Goal: Transaction & Acquisition: Purchase product/service

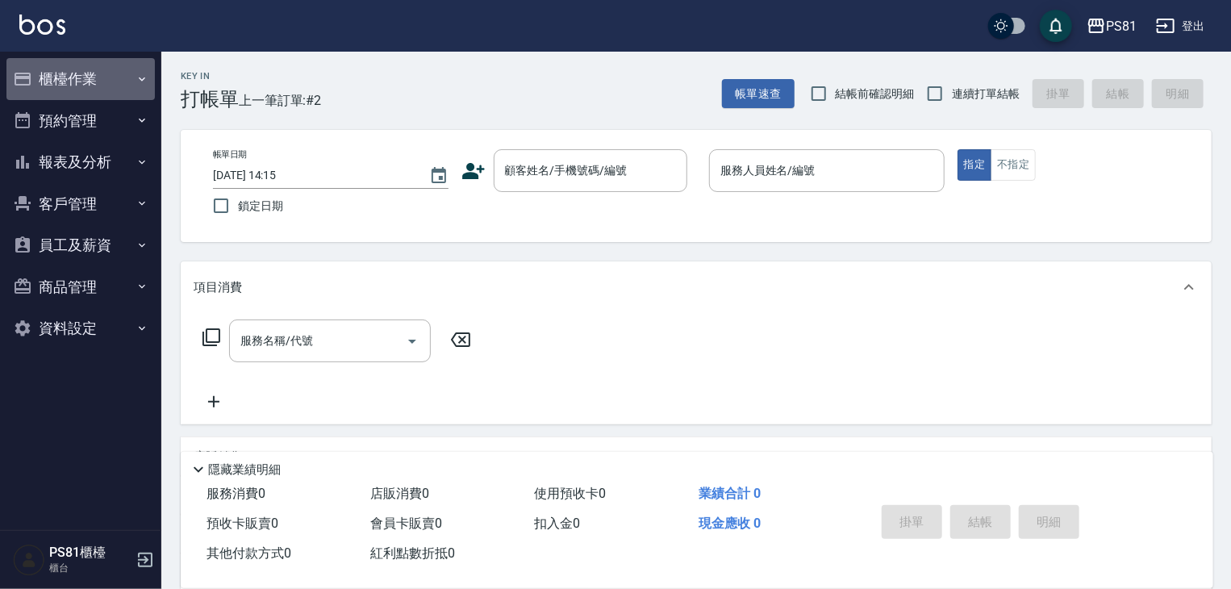
click at [94, 72] on button "櫃檯作業" at bounding box center [80, 79] width 148 height 42
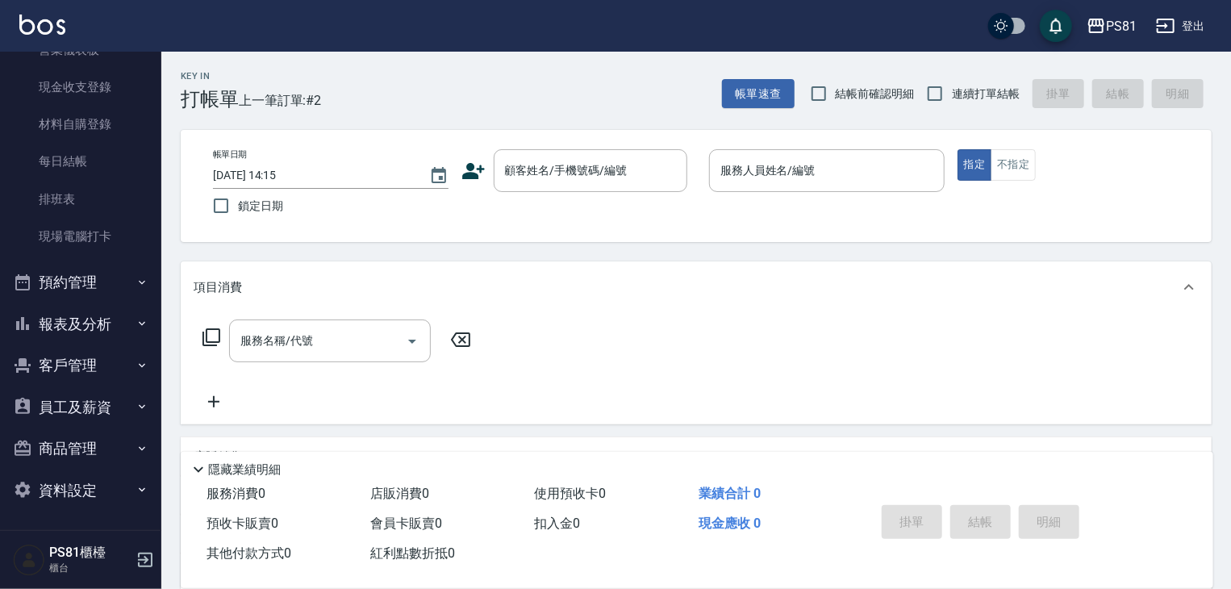
click at [85, 277] on button "預約管理" at bounding box center [80, 282] width 148 height 42
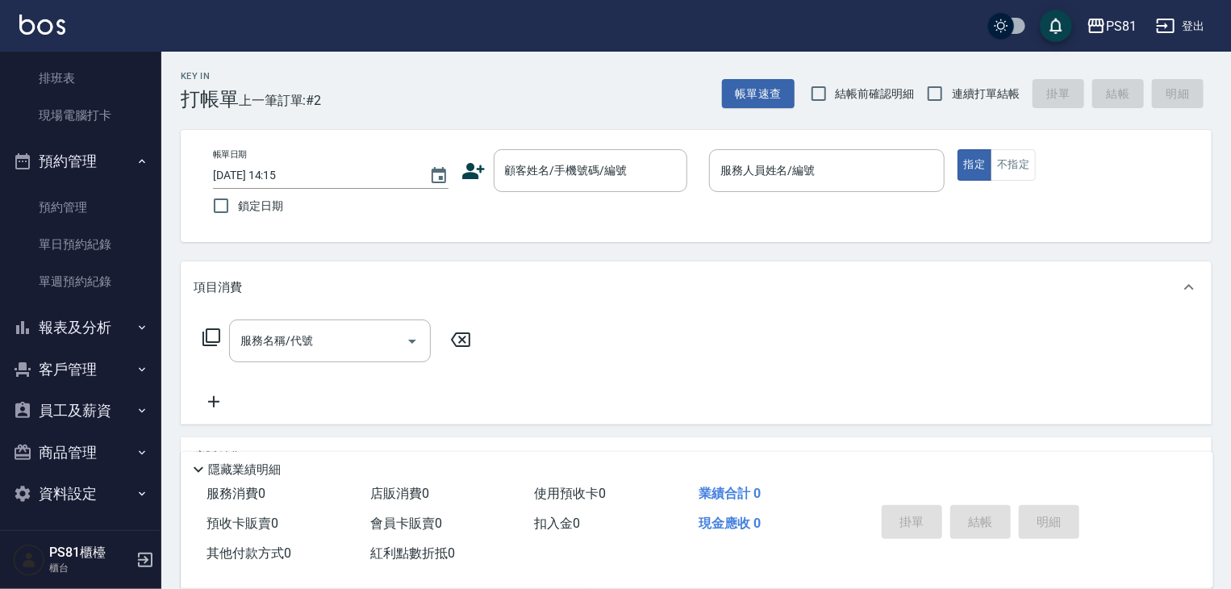
click at [100, 330] on button "報表及分析" at bounding box center [80, 328] width 148 height 42
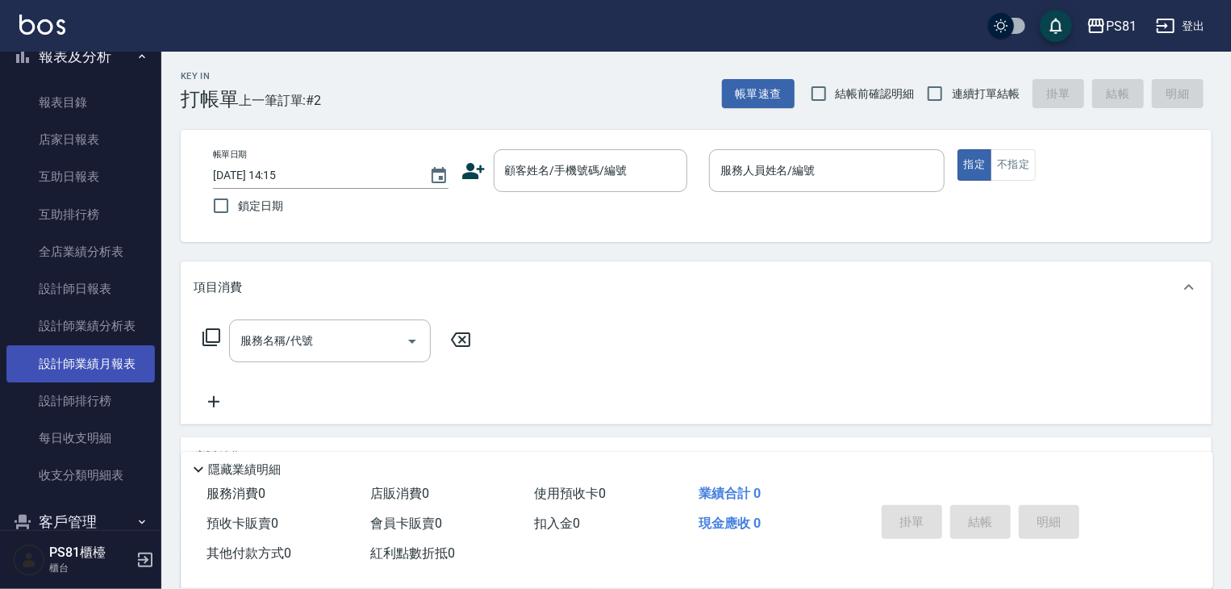
scroll to position [749, 0]
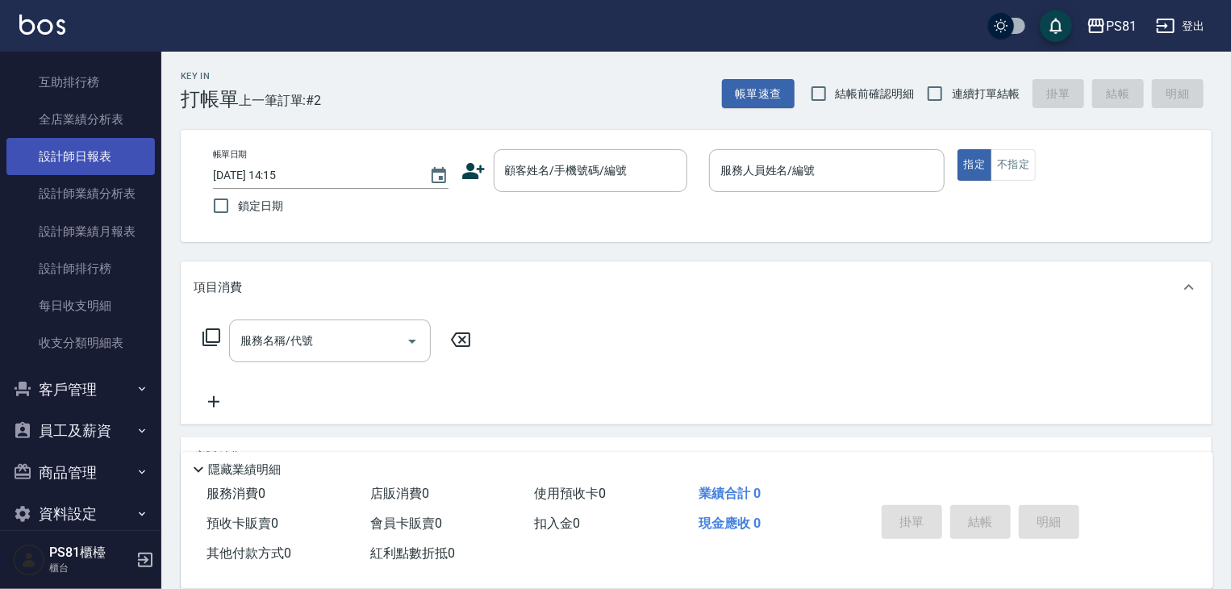
click at [62, 152] on link "設計師日報表" at bounding box center [80, 156] width 148 height 37
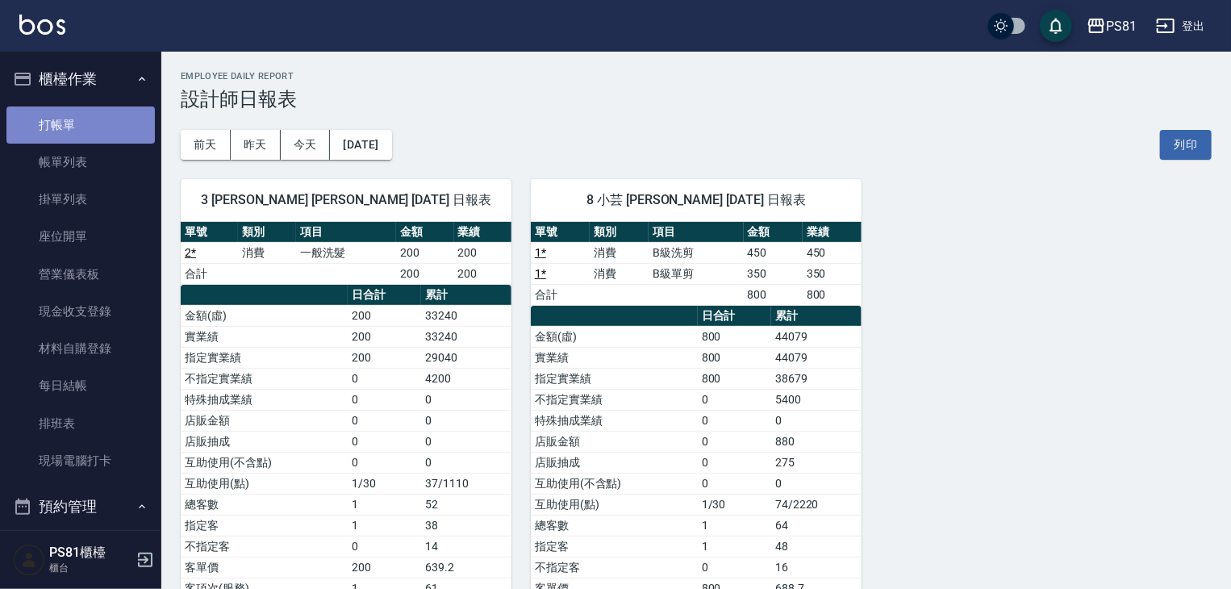
click at [90, 115] on link "打帳單" at bounding box center [80, 124] width 148 height 37
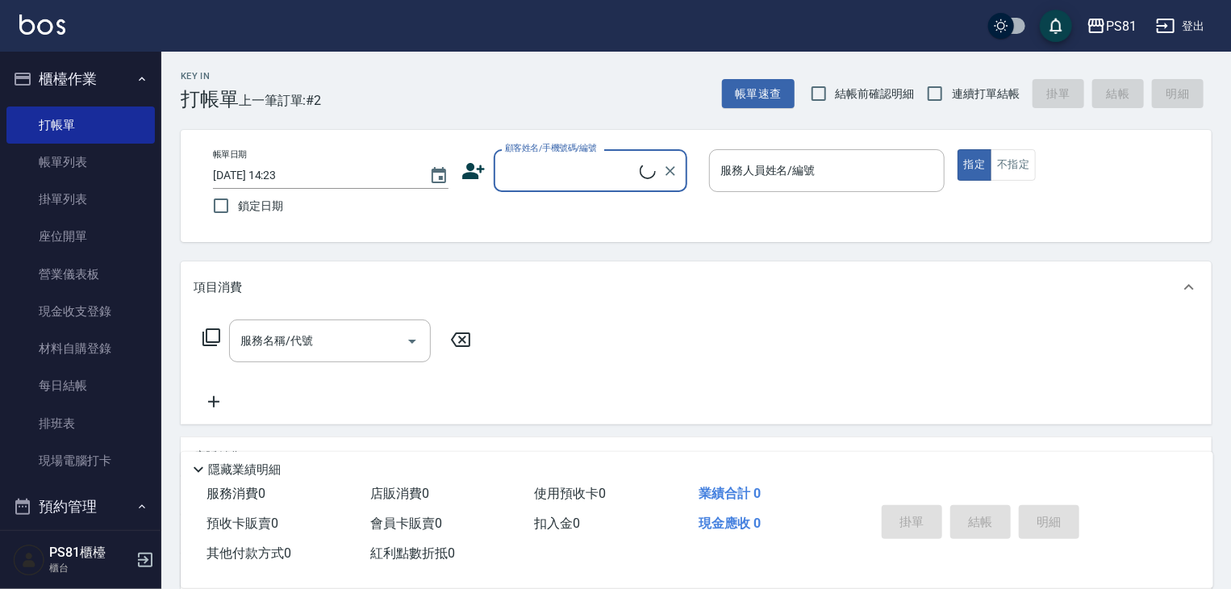
click at [568, 172] on input "顧客姓名/手機號碼/編號" at bounding box center [570, 170] width 139 height 28
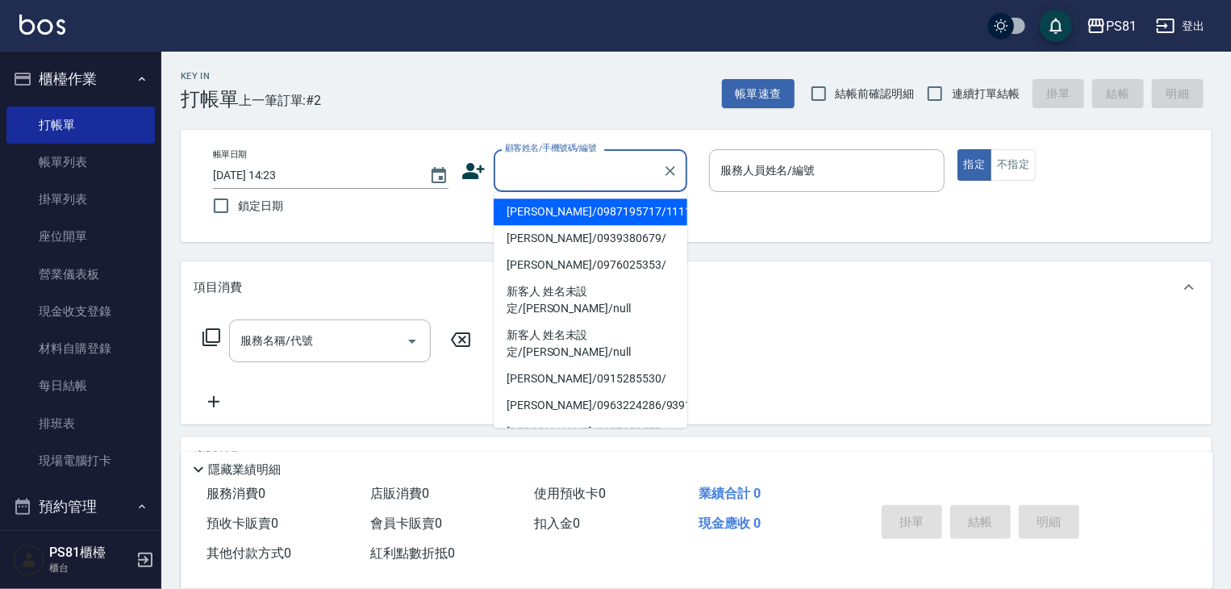
drag, startPoint x: 571, startPoint y: 206, endPoint x: 751, endPoint y: 208, distance: 179.9
click at [578, 206] on li "[PERSON_NAME]/0987195717/111111" at bounding box center [591, 211] width 194 height 27
type input "[PERSON_NAME]/0987195717/111111"
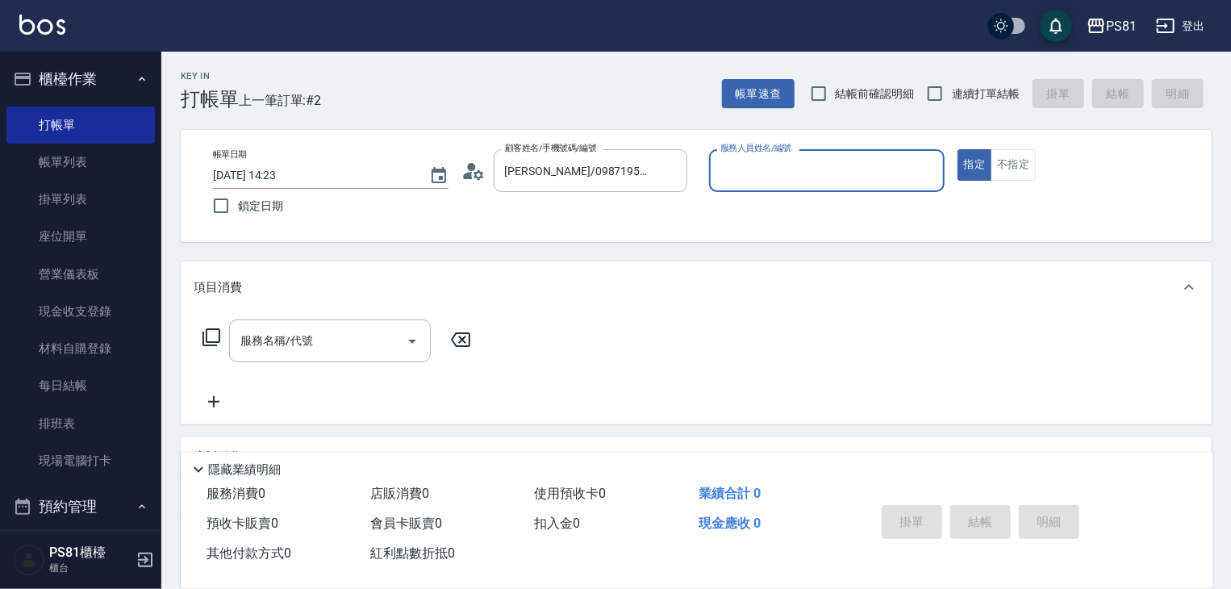
click at [826, 176] on input "服務人員姓名/編號" at bounding box center [826, 170] width 221 height 28
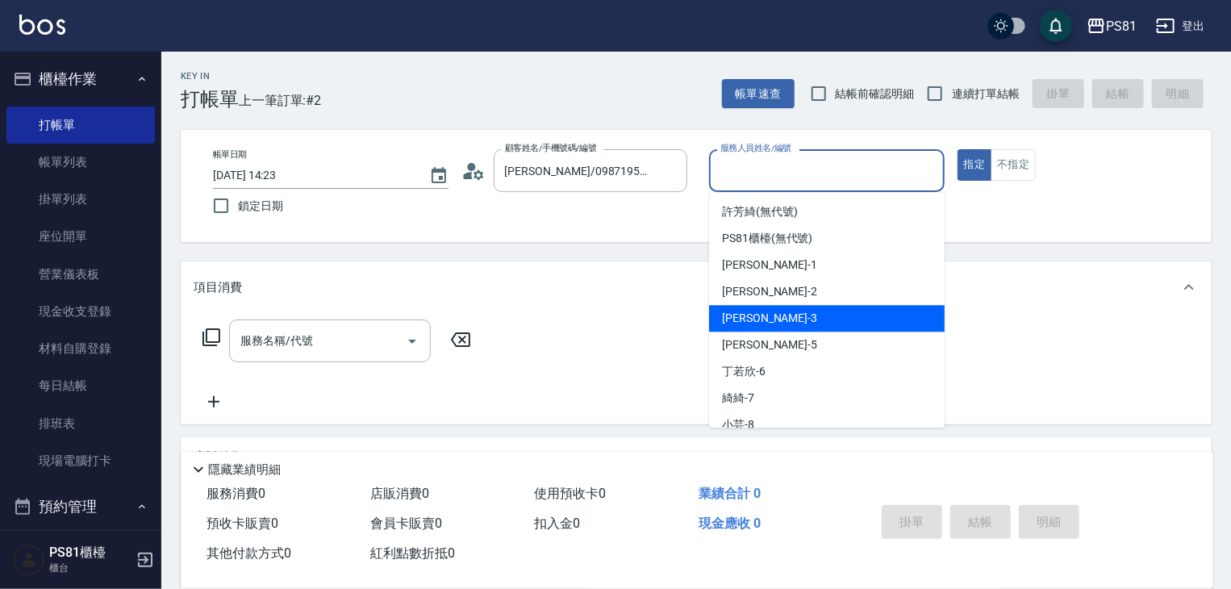
click at [758, 308] on div "[PERSON_NAME] -3" at bounding box center [827, 318] width 236 height 27
type input "[PERSON_NAME]-3"
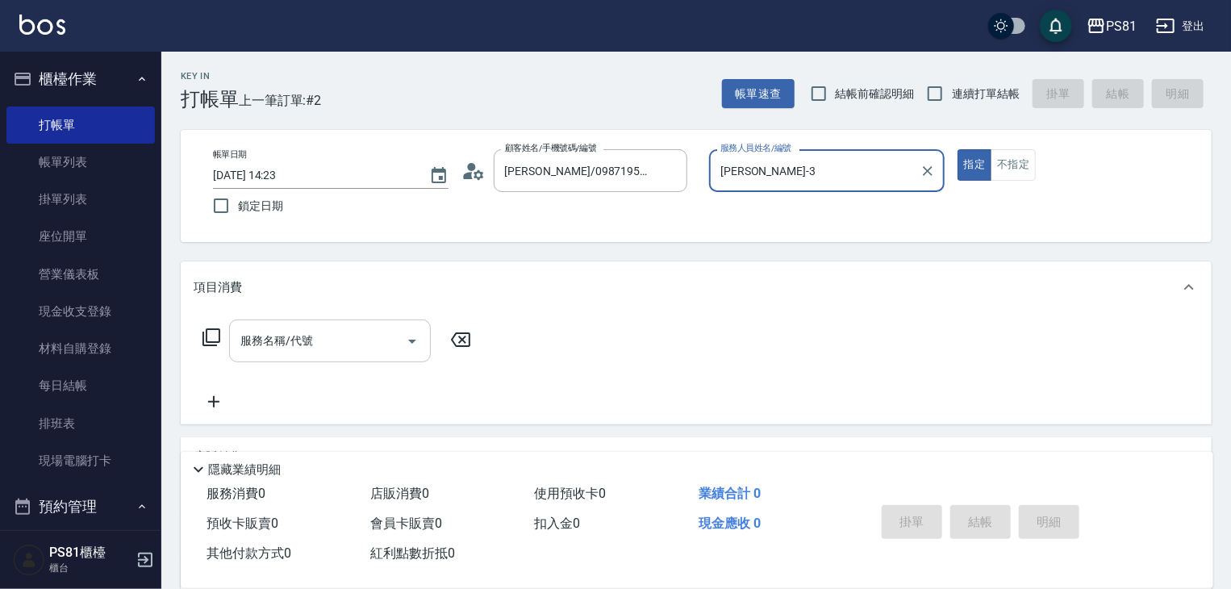
click at [298, 327] on div "服務名稱/代號" at bounding box center [330, 340] width 202 height 43
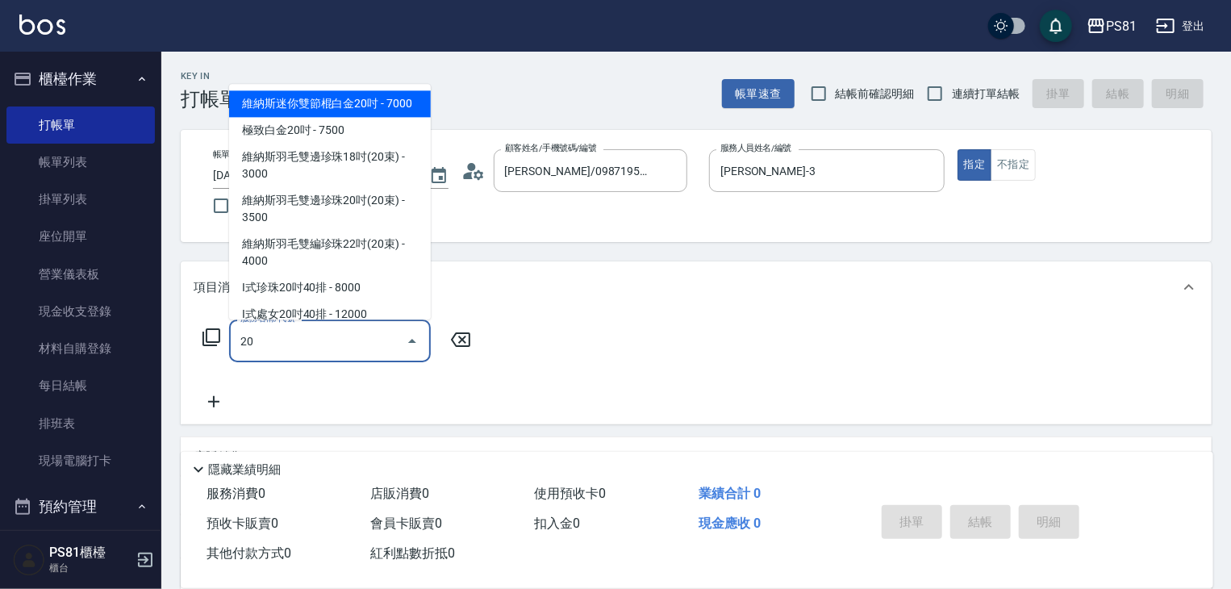
type input "2"
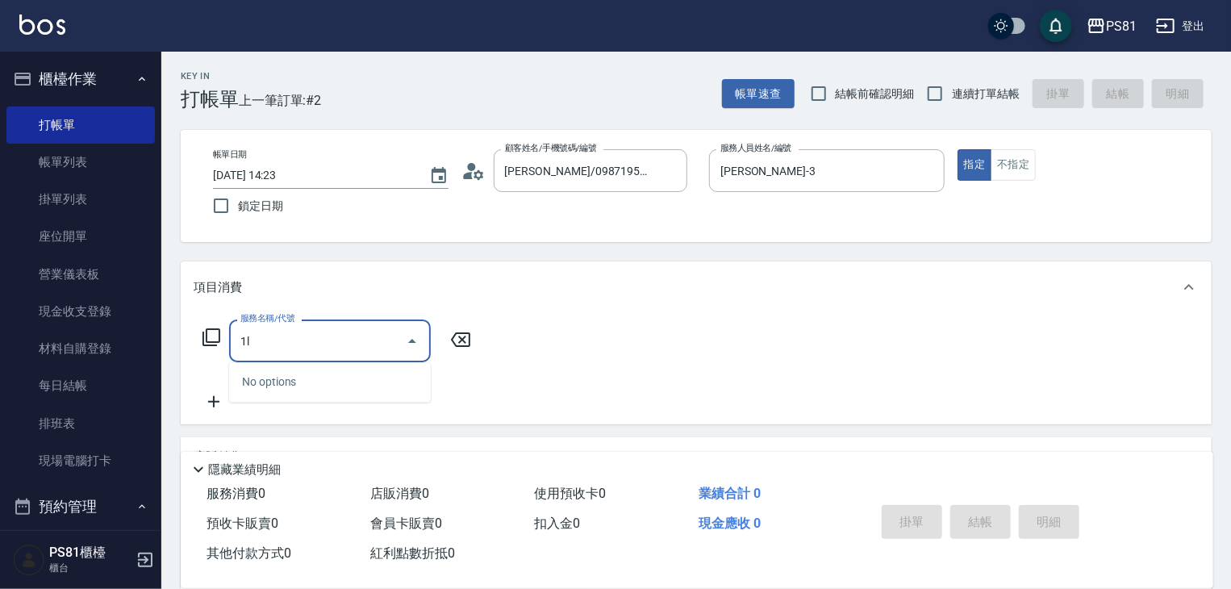
type input "1"
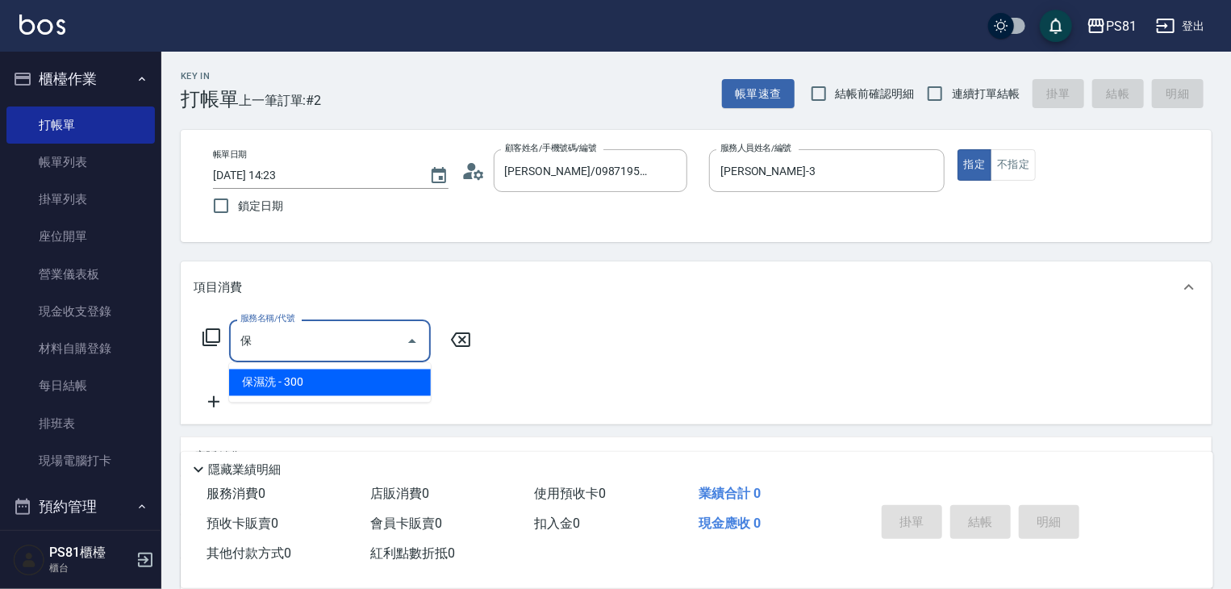
click at [368, 390] on span "保濕洗 - 300" at bounding box center [330, 382] width 202 height 27
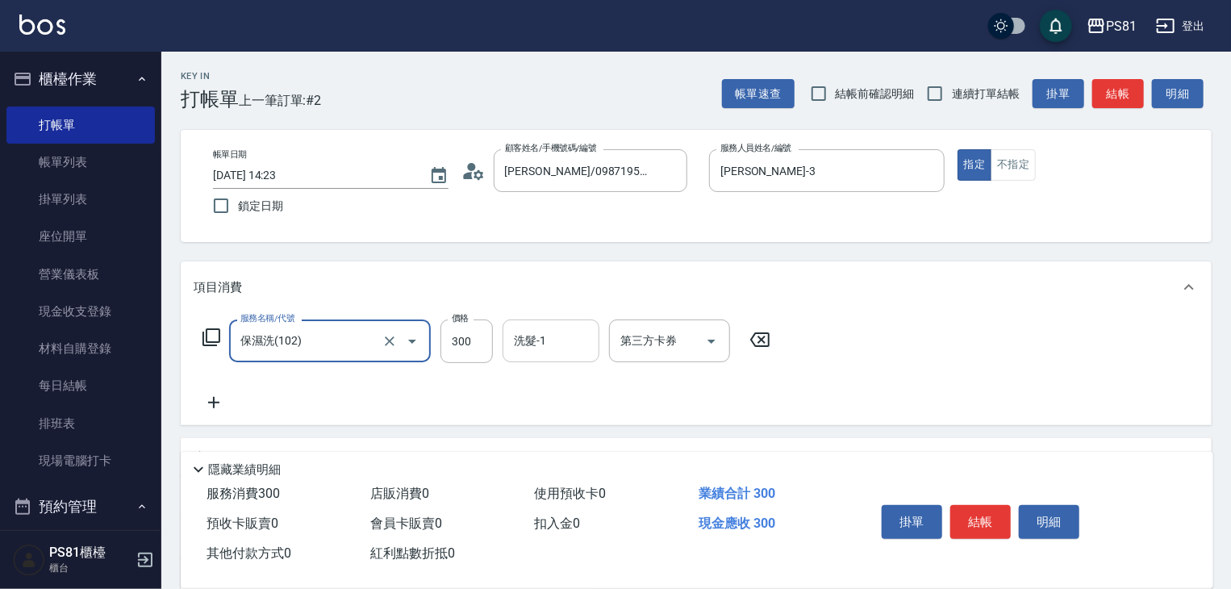
type input "保濕洗(102)"
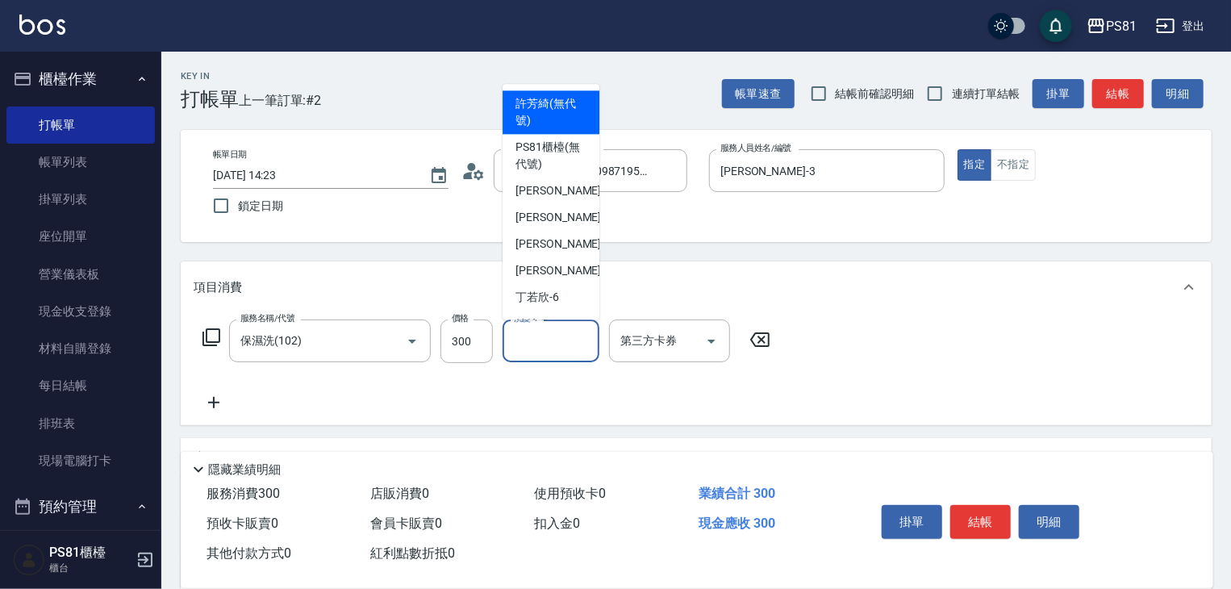
click at [567, 336] on input "洗髮-1" at bounding box center [551, 341] width 82 height 28
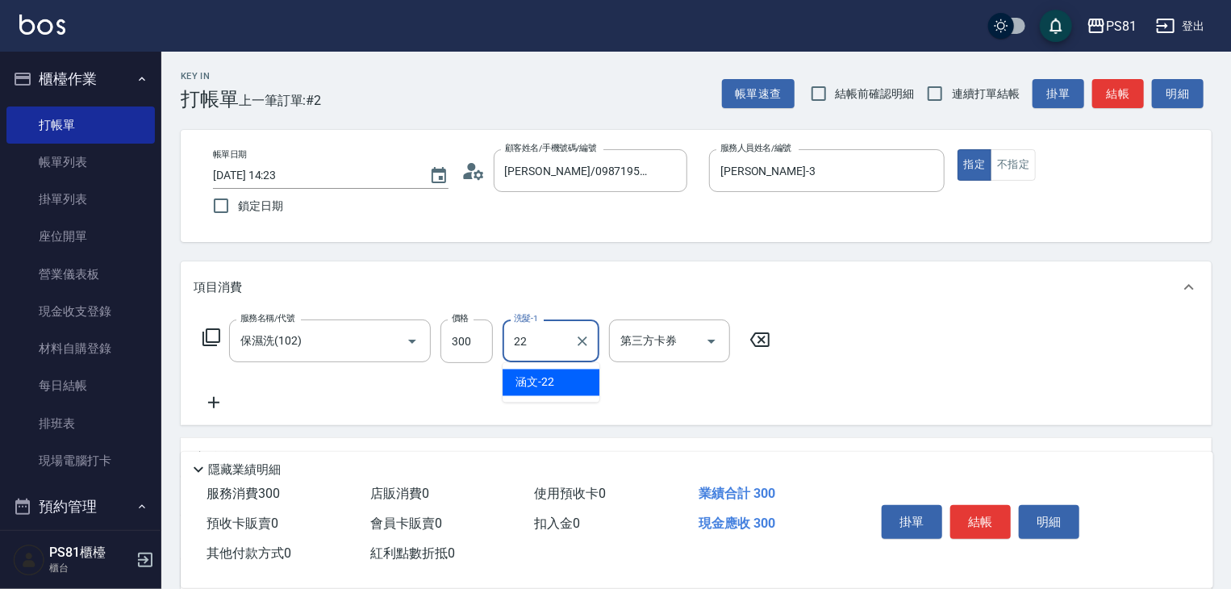
type input "2"
type input "Q比-21"
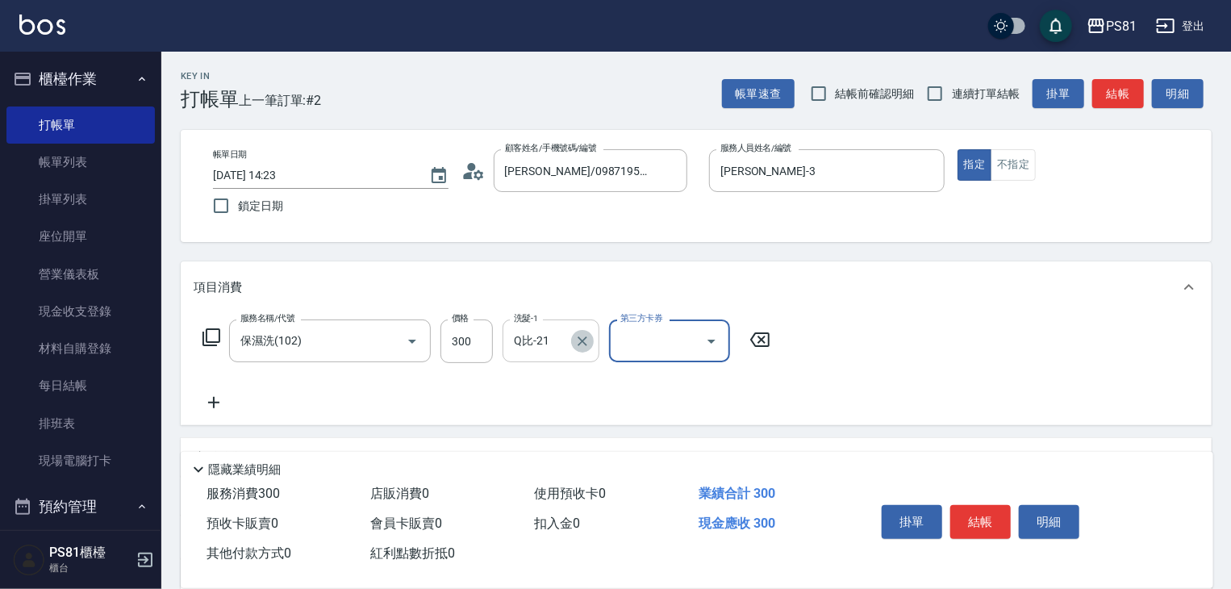
click at [582, 340] on icon "Clear" at bounding box center [582, 341] width 16 height 16
click at [529, 332] on input "洗髮-1" at bounding box center [551, 341] width 82 height 28
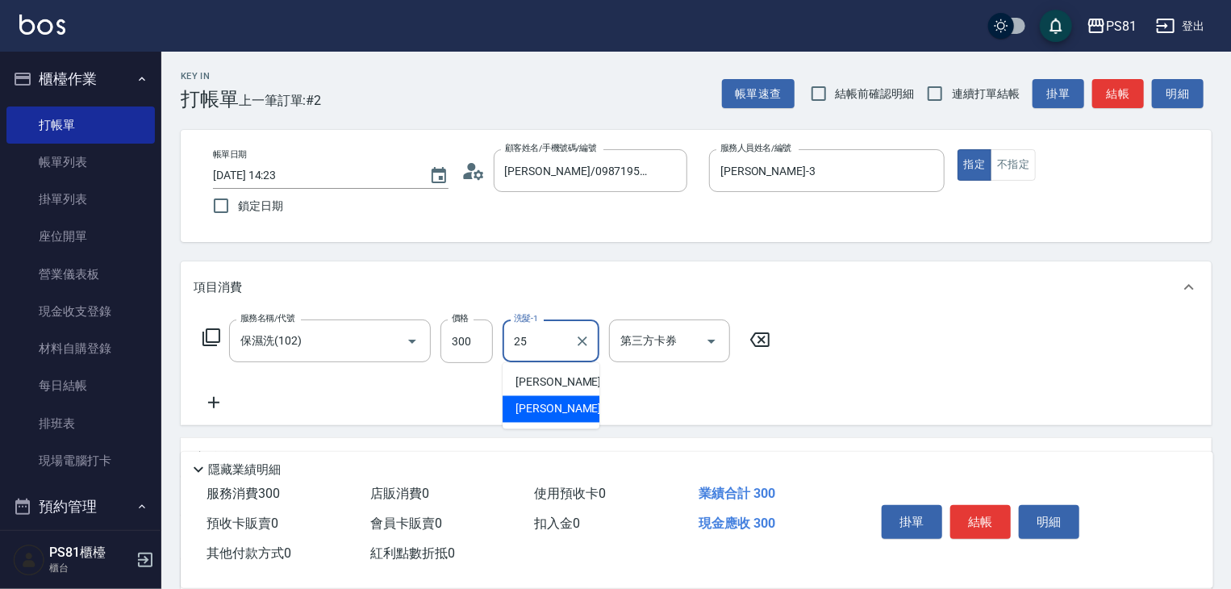
type input "[PERSON_NAME]-25"
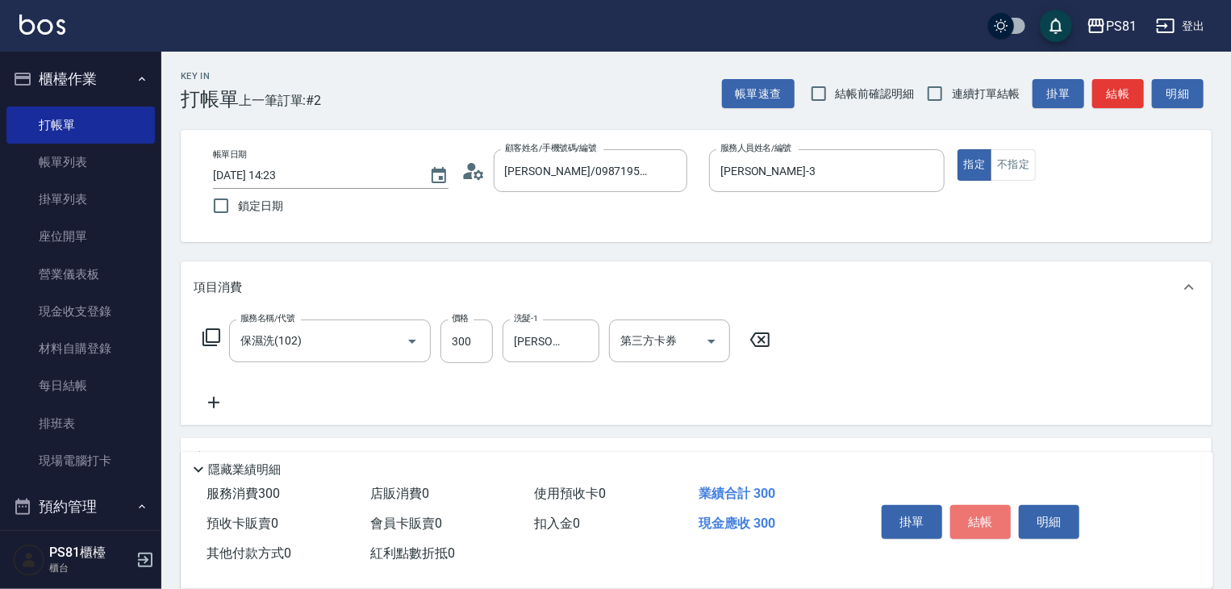
click at [986, 519] on button "結帳" at bounding box center [980, 522] width 60 height 34
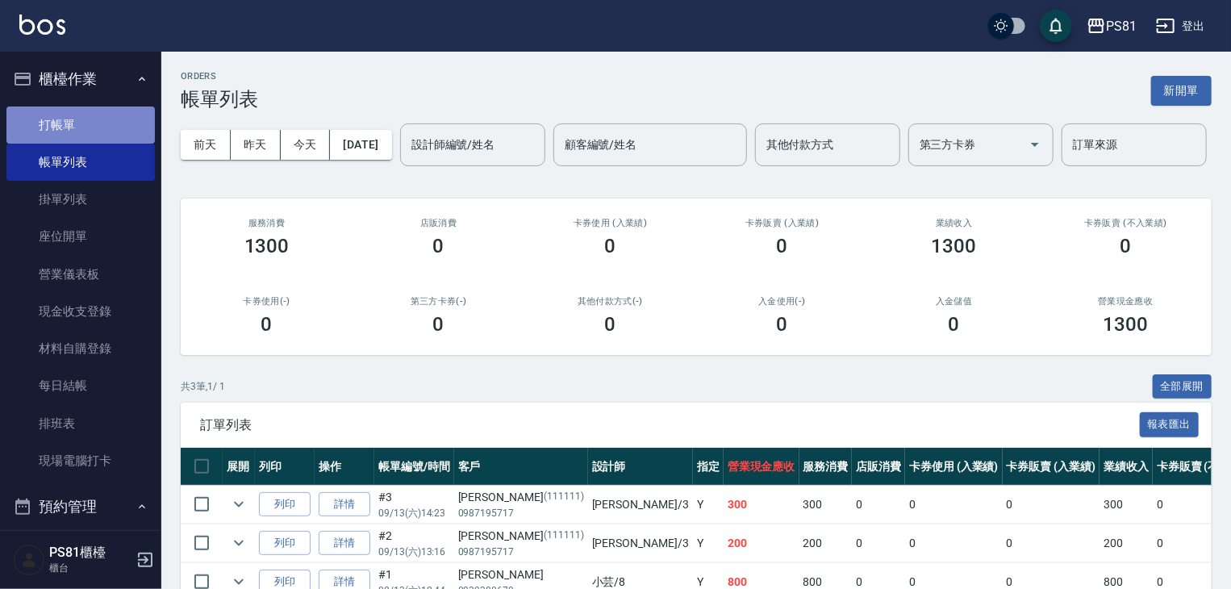
click at [90, 130] on link "打帳單" at bounding box center [80, 124] width 148 height 37
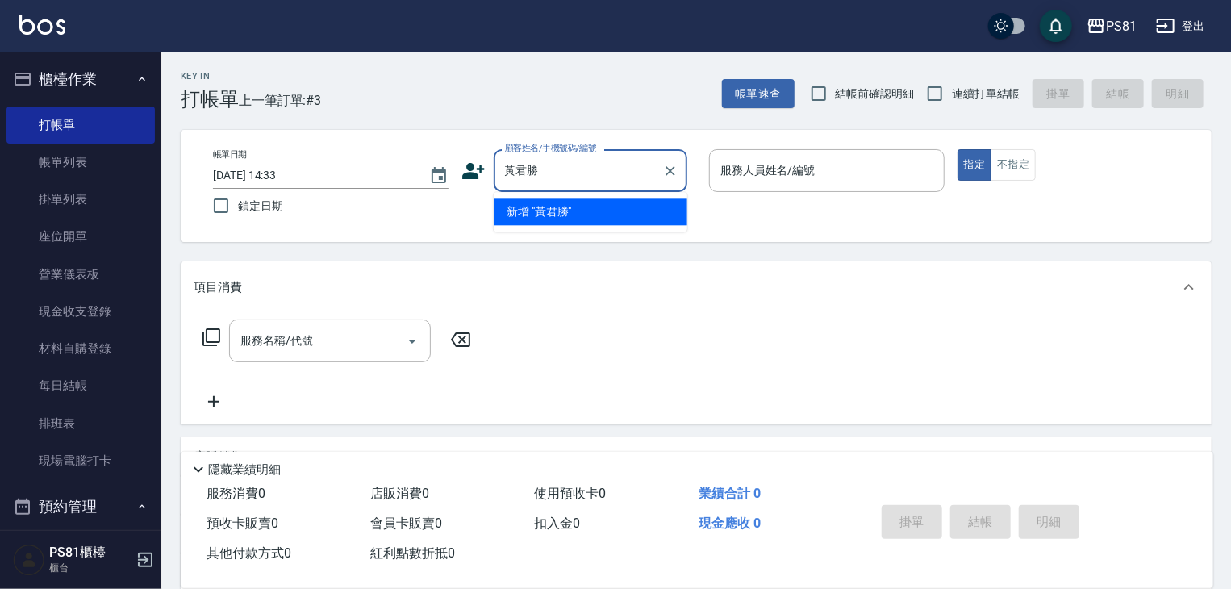
click at [569, 214] on li "新增 "黃君勝"" at bounding box center [591, 211] width 194 height 27
type input "黃君勝"
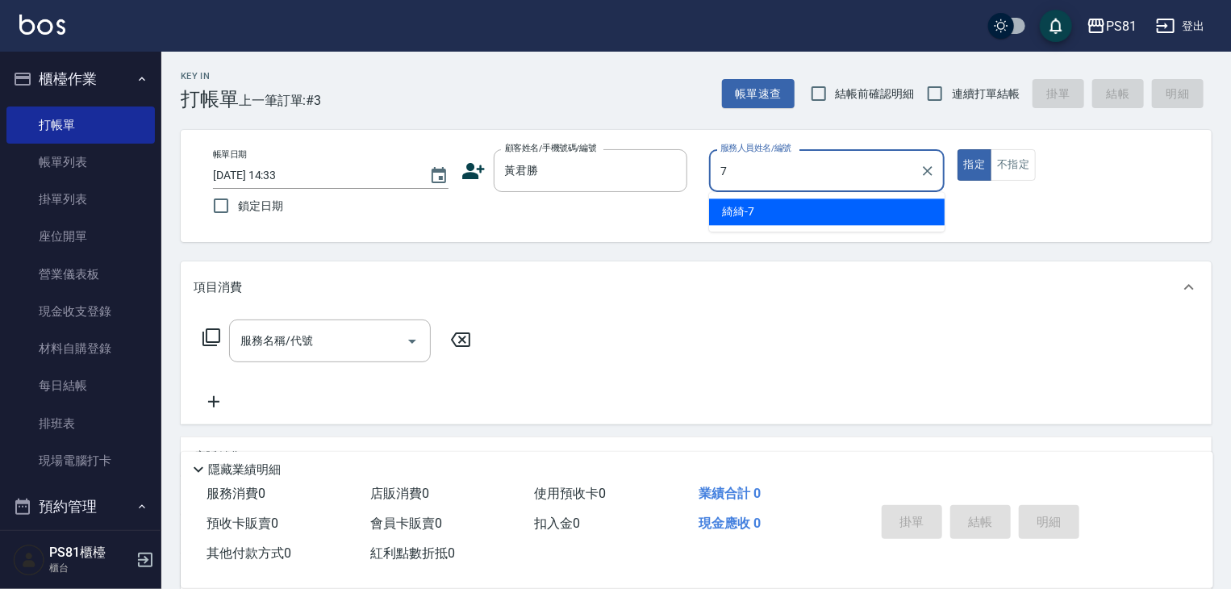
click at [799, 202] on div "綺綺 -7" at bounding box center [827, 211] width 236 height 27
type input "綺綺-7"
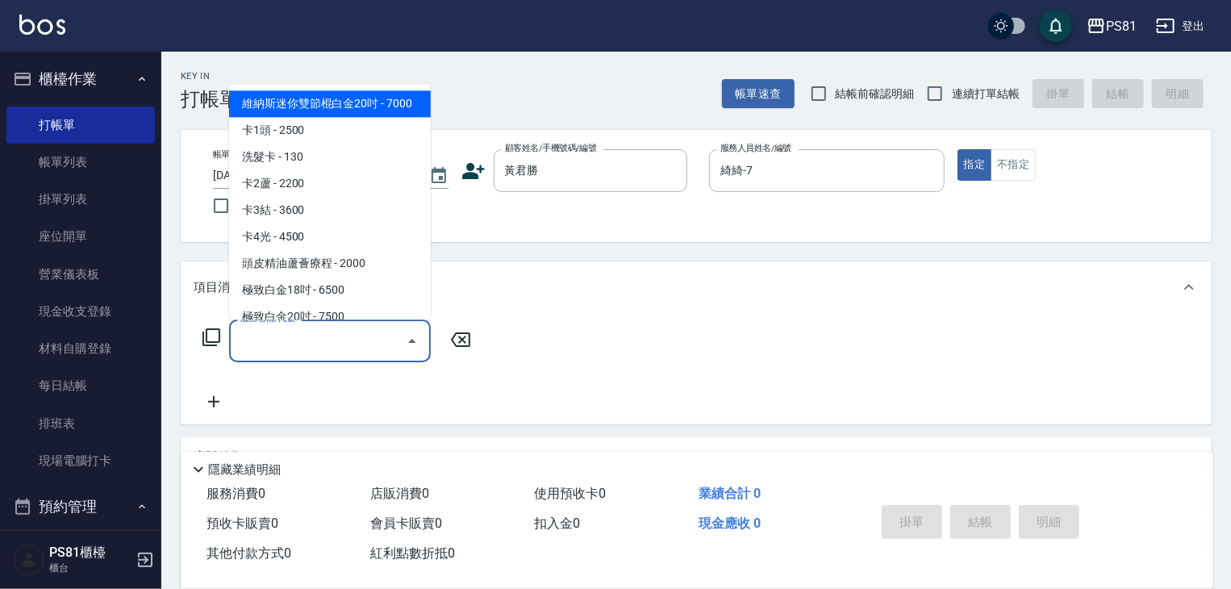
click at [344, 340] on input "服務名稱/代號" at bounding box center [317, 341] width 163 height 28
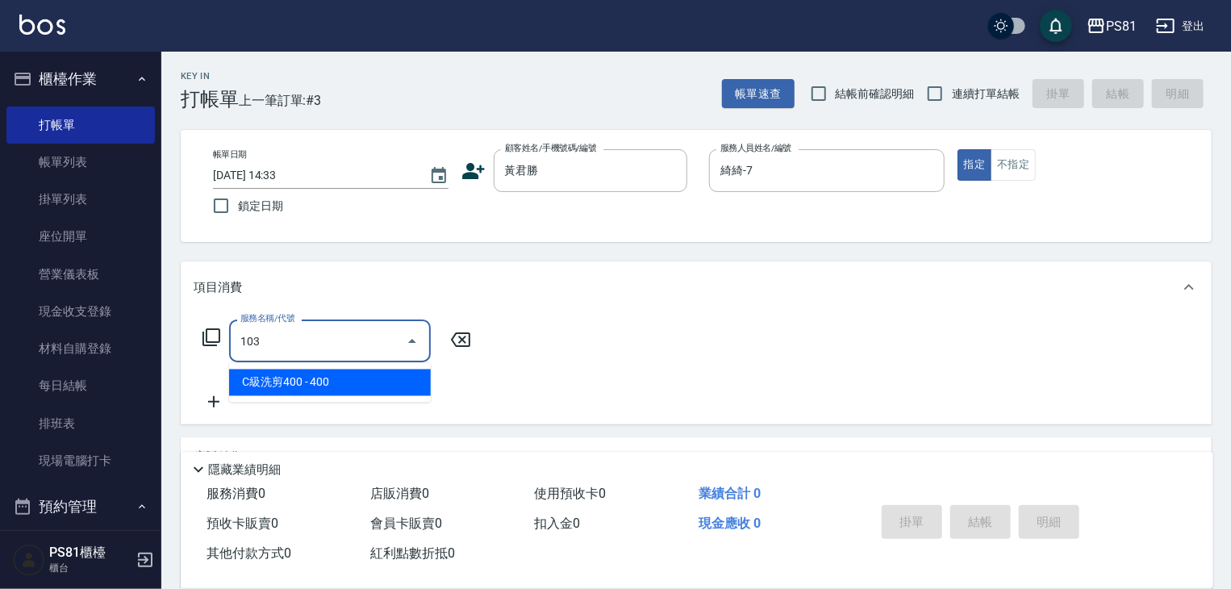
click at [365, 378] on span "C級洗剪400 - 400" at bounding box center [330, 382] width 202 height 27
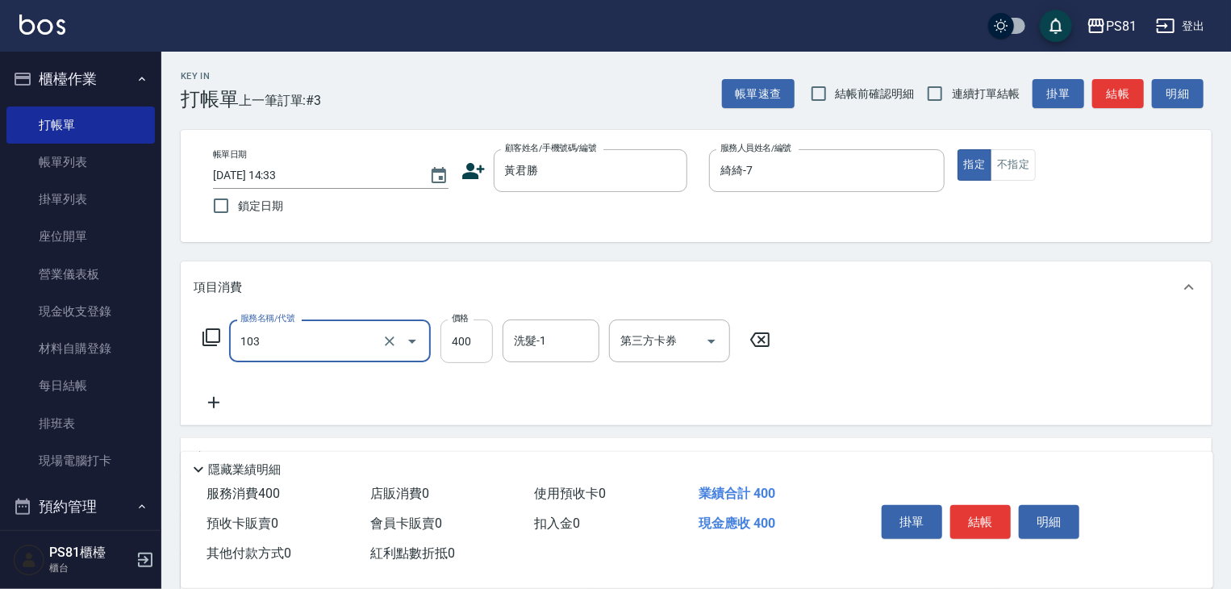
type input "C級洗剪400(103)"
click at [453, 356] on input "400" at bounding box center [466, 341] width 52 height 44
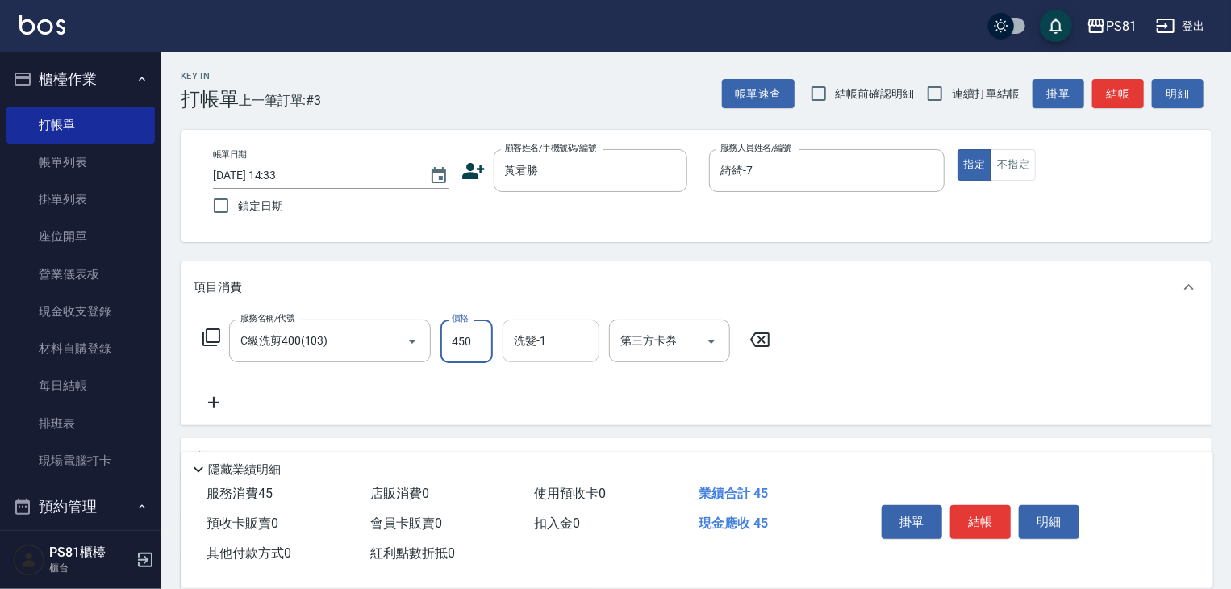
type input "450"
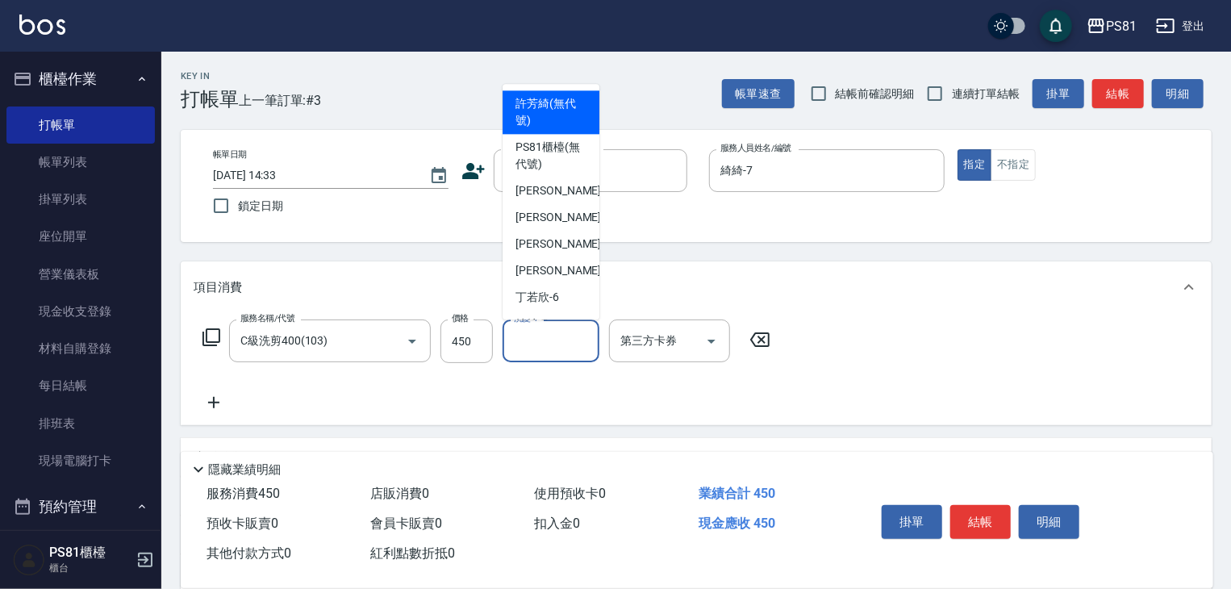
click at [552, 349] on input "洗髮-1" at bounding box center [551, 341] width 82 height 28
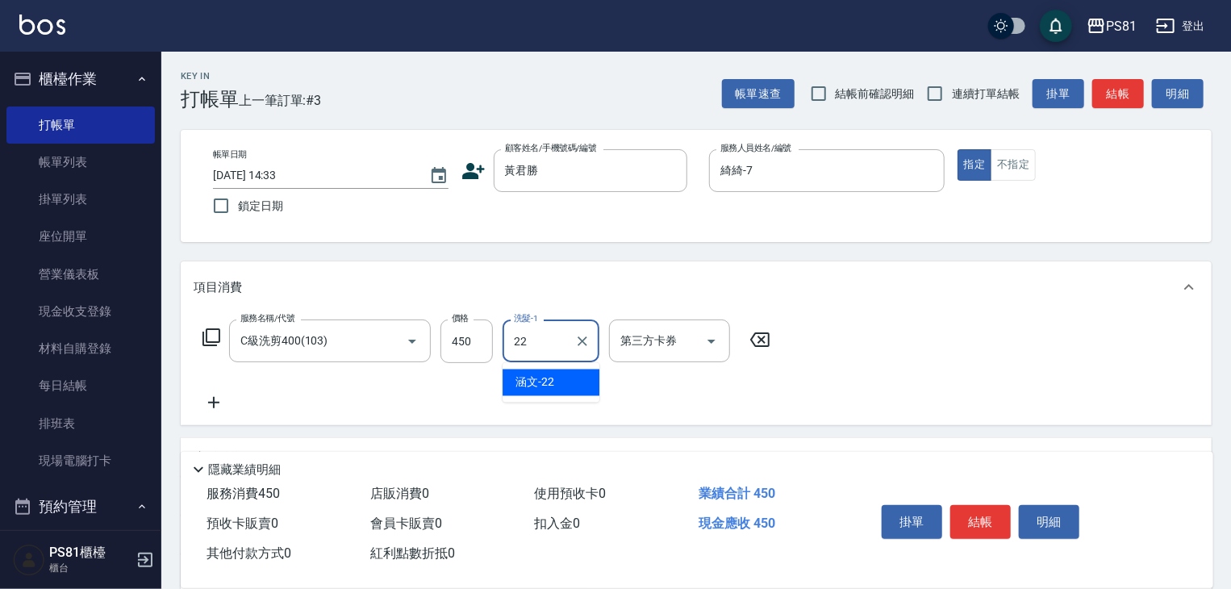
click at [553, 377] on span "涵文 -22" at bounding box center [534, 382] width 39 height 17
type input "涵文-22"
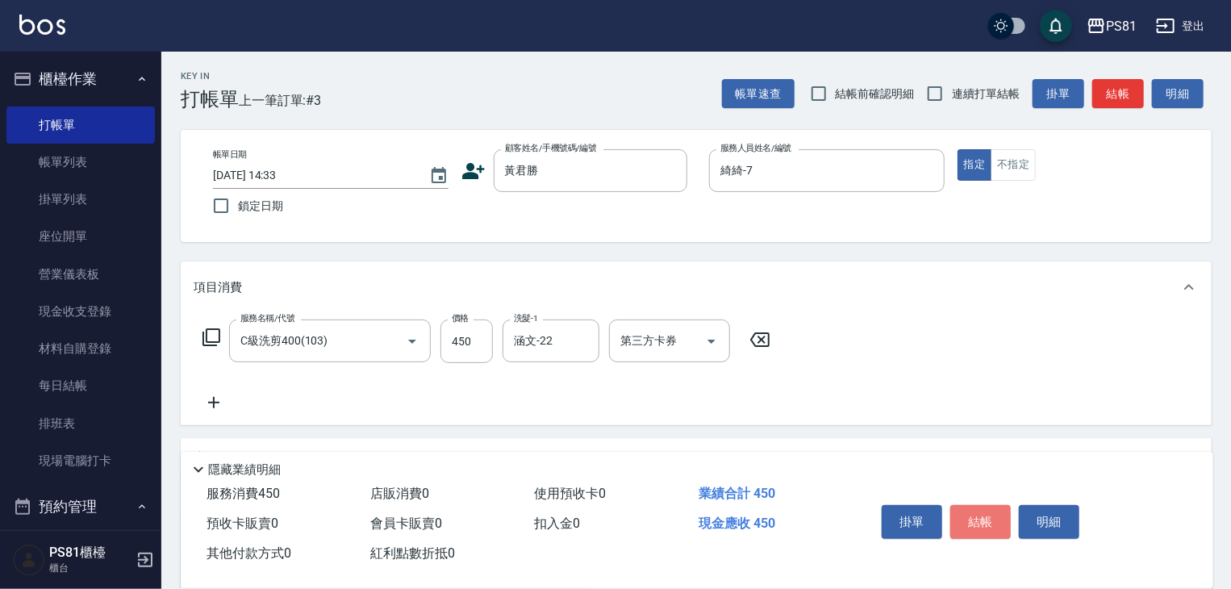
click at [956, 510] on button "結帳" at bounding box center [980, 522] width 60 height 34
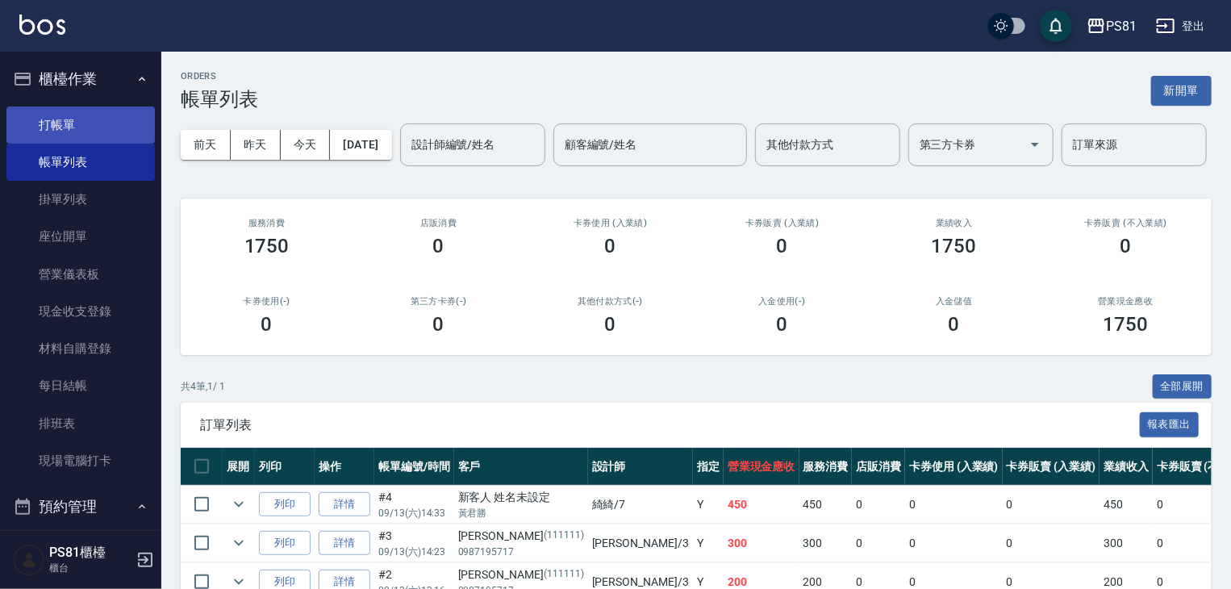
click at [119, 132] on link "打帳單" at bounding box center [80, 124] width 148 height 37
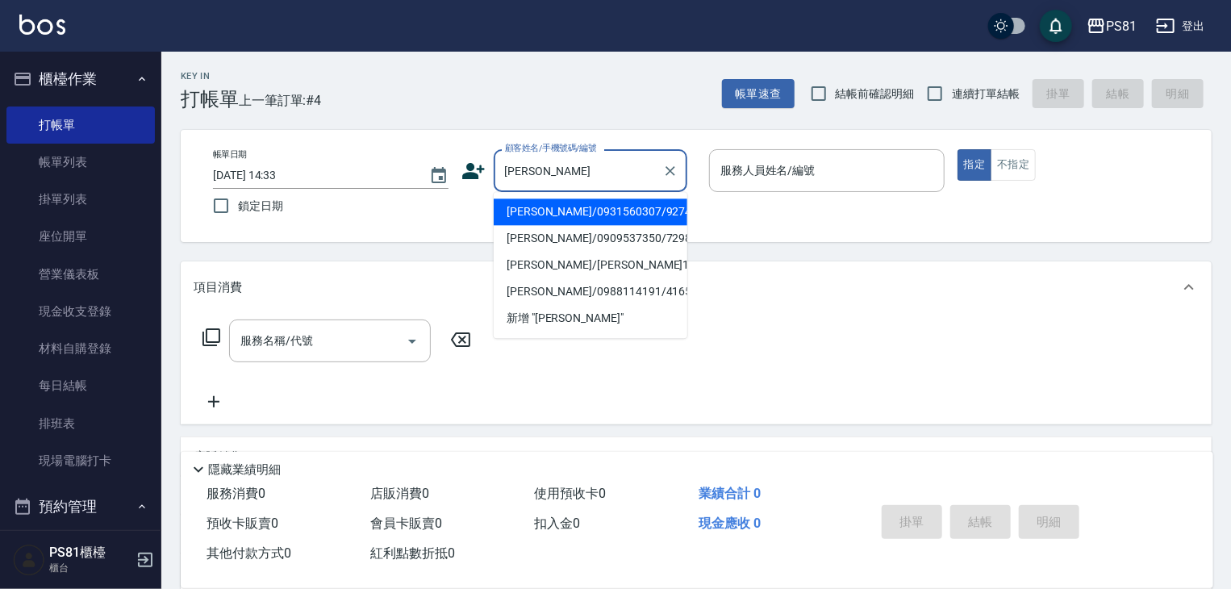
drag, startPoint x: 605, startPoint y: 219, endPoint x: 619, endPoint y: 209, distance: 16.8
click at [605, 218] on li "[PERSON_NAME]/0931560307/9274" at bounding box center [591, 211] width 194 height 27
type input "[PERSON_NAME]/0931560307/9274"
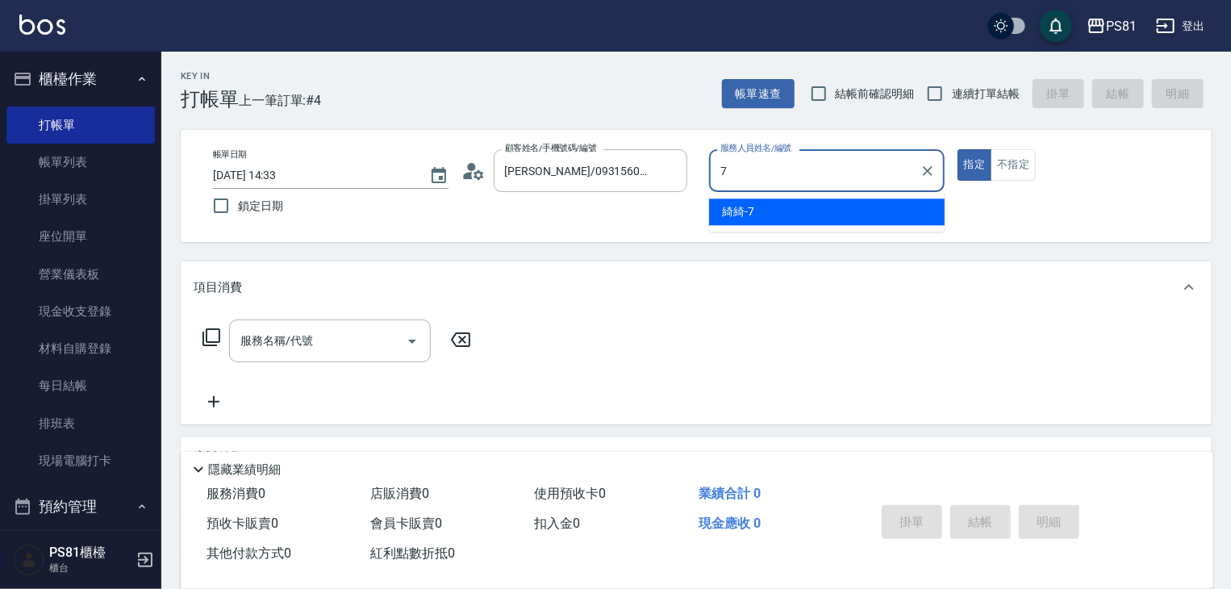
drag, startPoint x: 737, startPoint y: 211, endPoint x: 525, endPoint y: 269, distance: 219.7
click at [733, 211] on span "綺綺 -7" at bounding box center [738, 211] width 32 height 17
type input "綺綺-7"
click at [361, 336] on input "服務名稱/代號" at bounding box center [317, 341] width 163 height 28
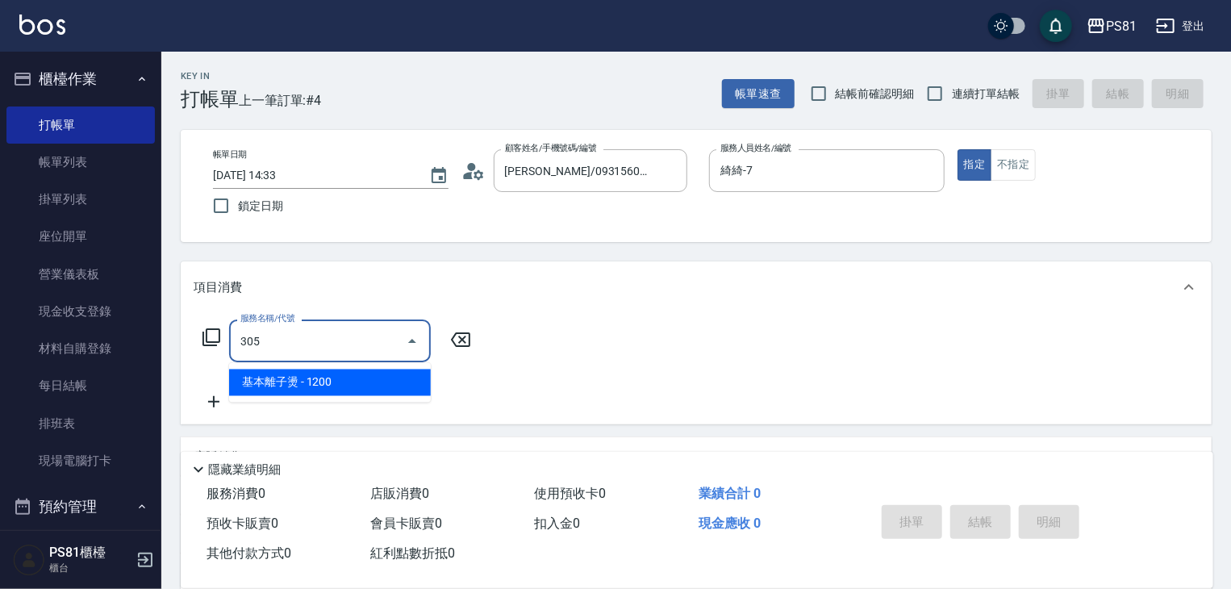
click at [369, 377] on span "基本離子燙 - 1200" at bounding box center [330, 382] width 202 height 27
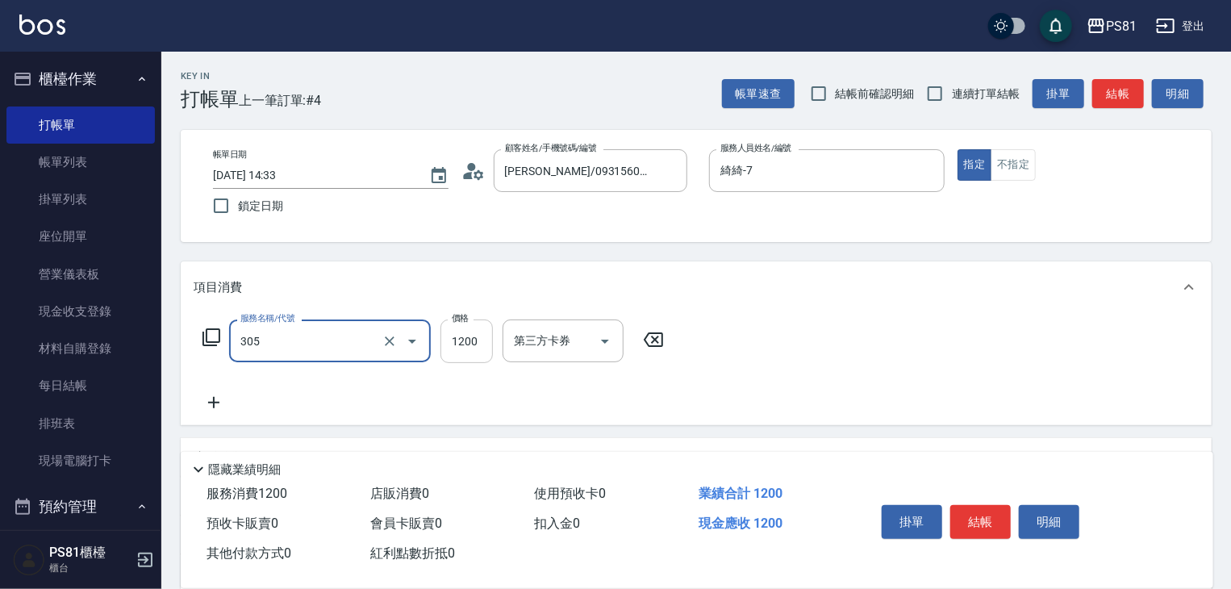
type input "基本離子燙(305)"
click at [462, 352] on input "1200" at bounding box center [466, 341] width 52 height 44
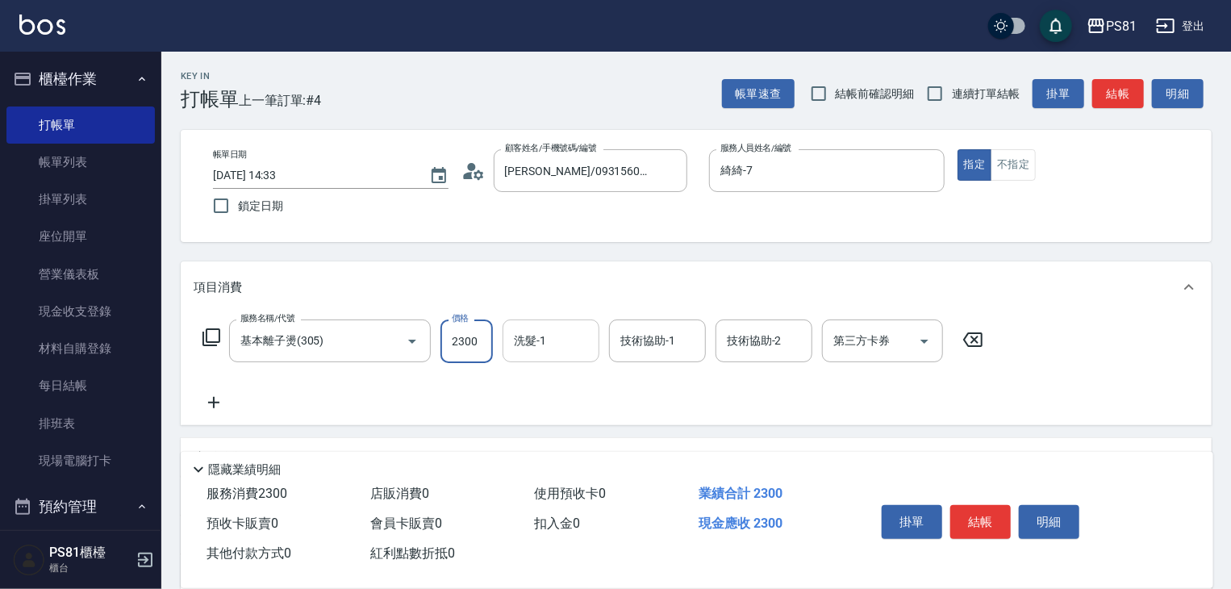
type input "2300"
click at [555, 341] on input "洗髮-1" at bounding box center [551, 341] width 82 height 28
click at [550, 378] on span "涵文 -22" at bounding box center [534, 382] width 39 height 17
type input "涵文-22"
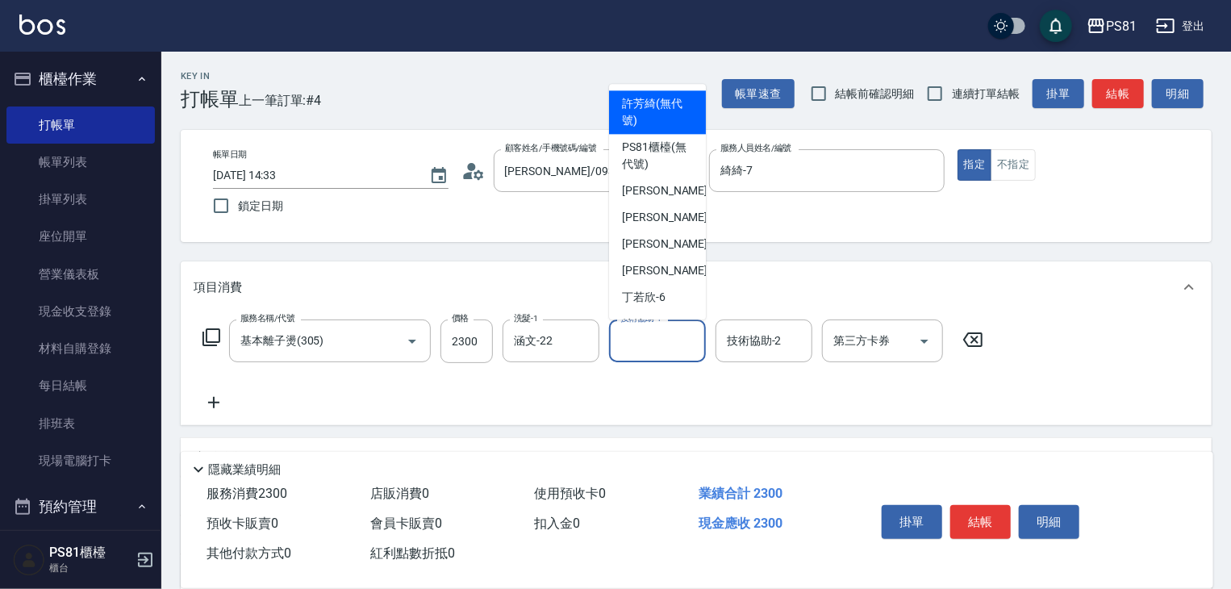
click at [630, 352] on input "技術協助-1" at bounding box center [657, 341] width 82 height 28
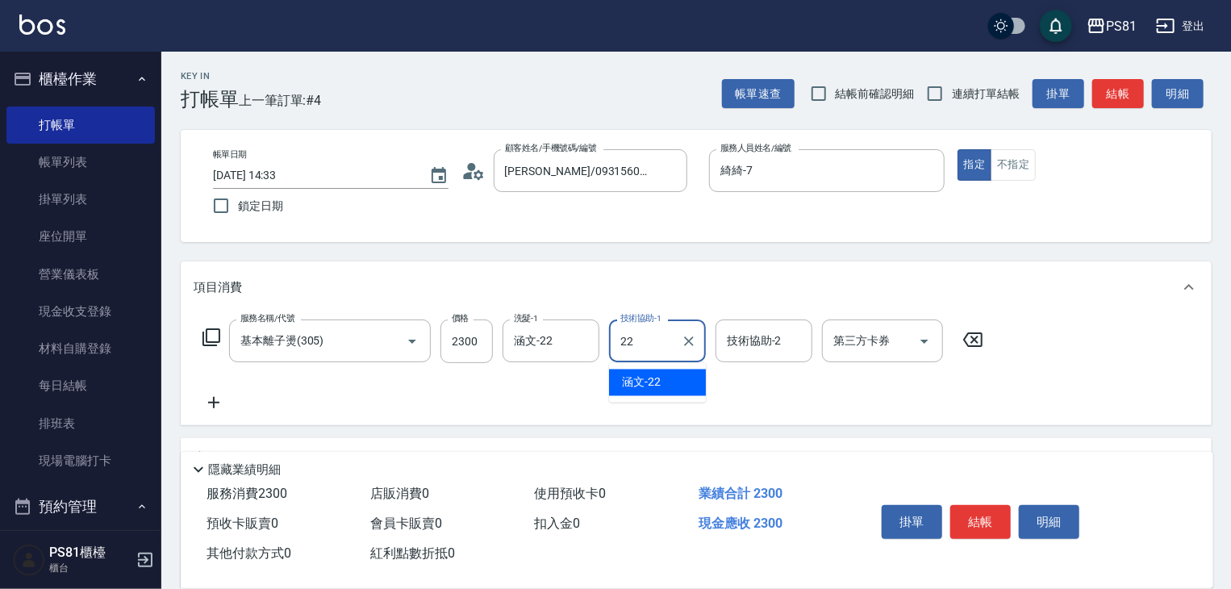
click at [641, 376] on span "涵文 -22" at bounding box center [641, 382] width 39 height 17
type input "涵文-22"
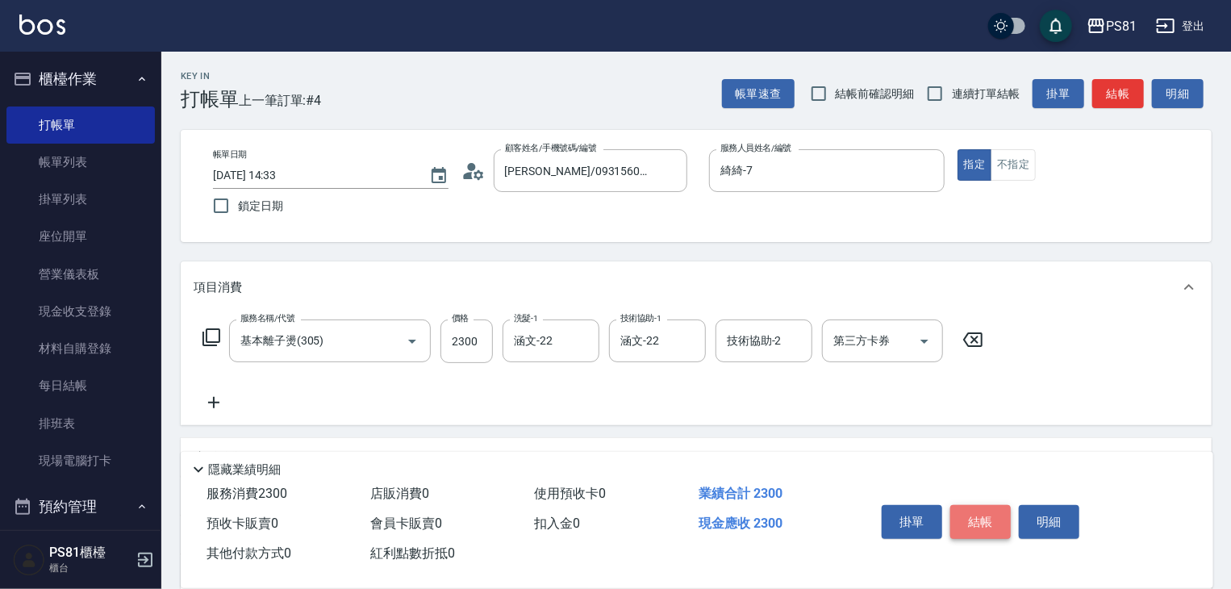
click at [979, 514] on button "結帳" at bounding box center [980, 522] width 60 height 34
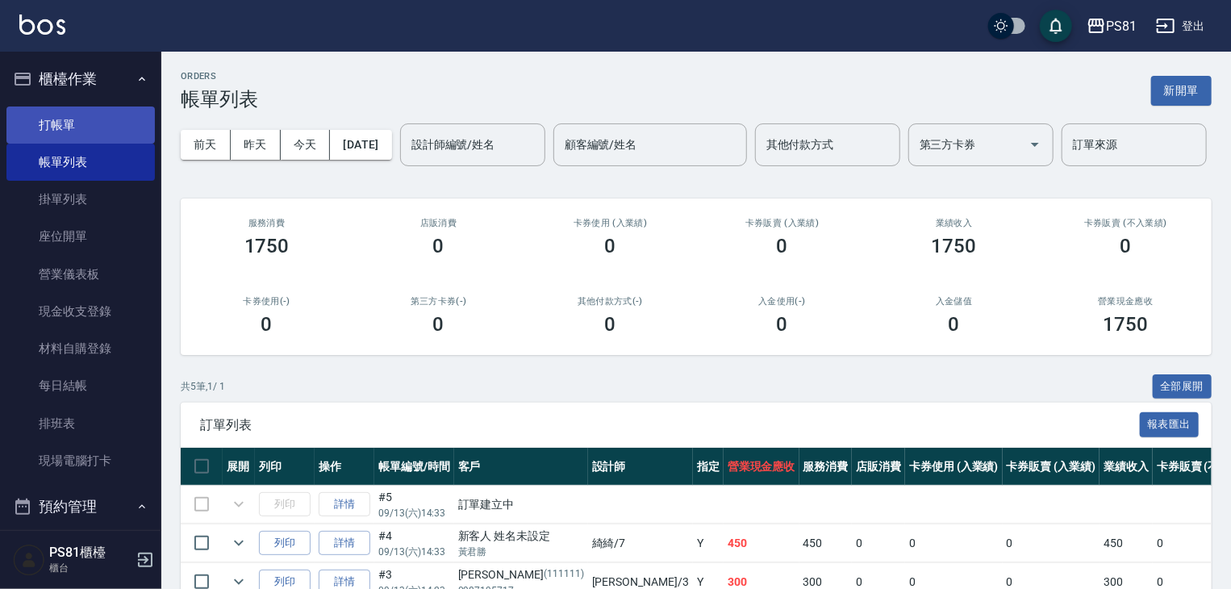
click at [89, 136] on link "打帳單" at bounding box center [80, 124] width 148 height 37
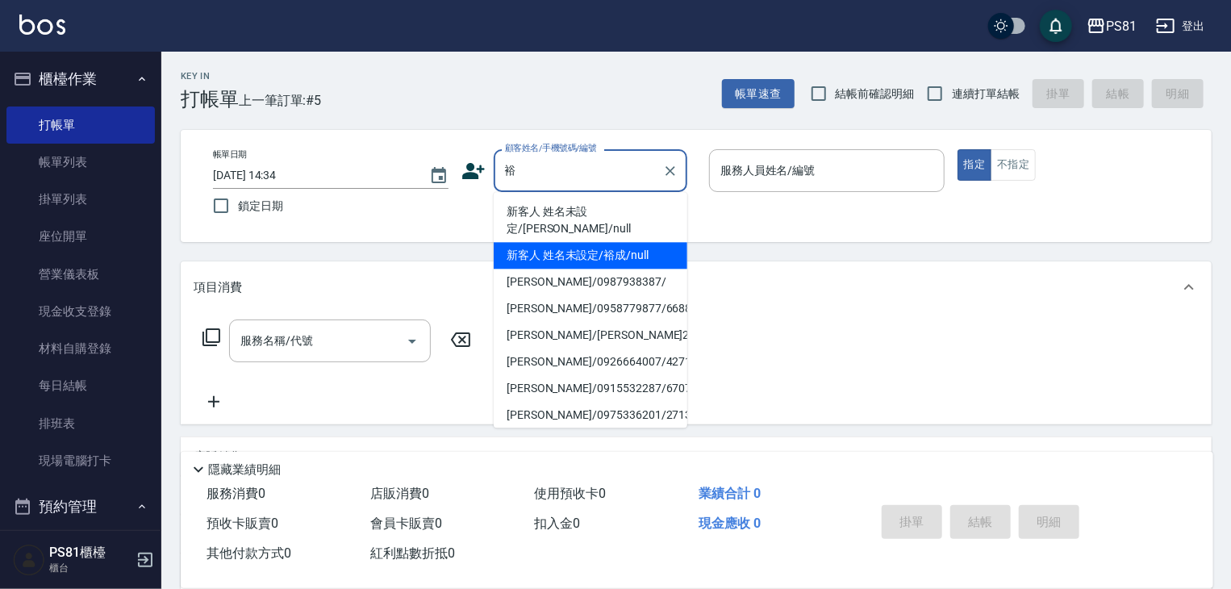
click at [632, 247] on li "新客人 姓名未設定/裕成/null" at bounding box center [591, 255] width 194 height 27
type input "新客人 姓名未設定/裕成/null"
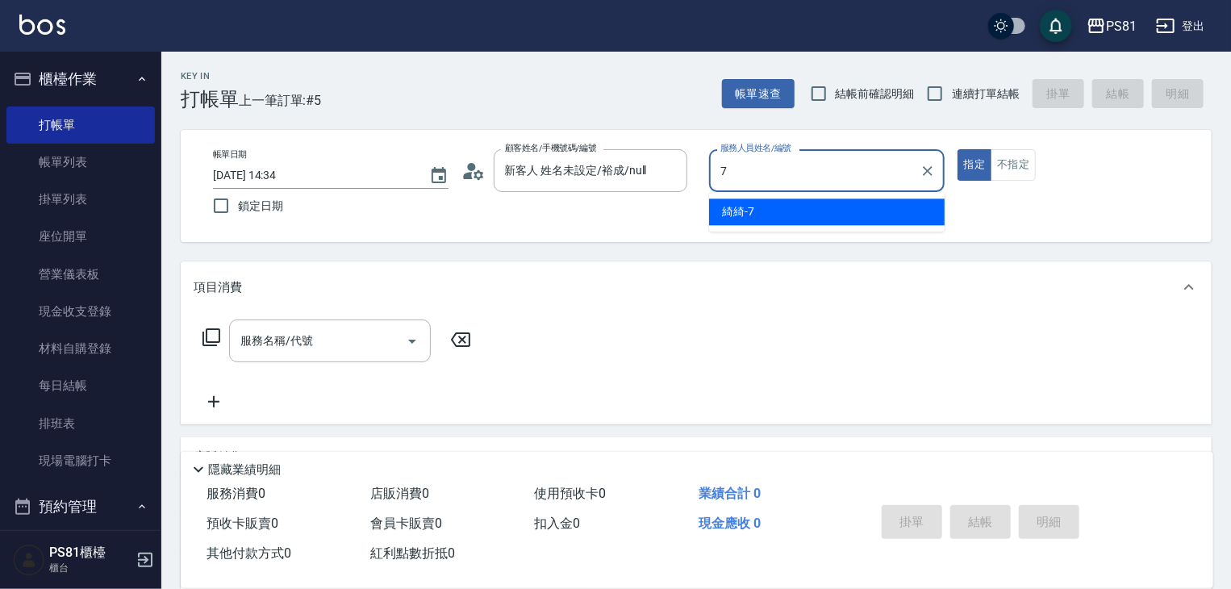
drag, startPoint x: 750, startPoint y: 191, endPoint x: 621, endPoint y: 244, distance: 139.6
click at [759, 209] on div "綺綺 -7" at bounding box center [827, 211] width 236 height 27
type input "綺綺-7"
click at [354, 333] on input "服務名稱/代號" at bounding box center [317, 341] width 163 height 28
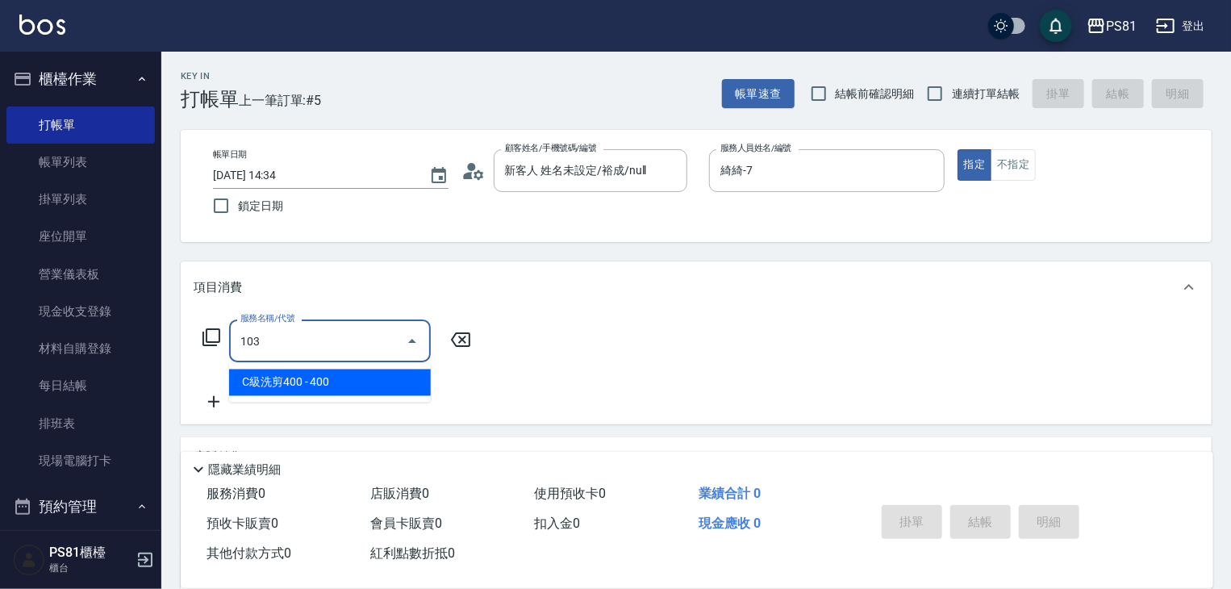
click at [361, 373] on span "C級洗剪400 - 400" at bounding box center [330, 382] width 202 height 27
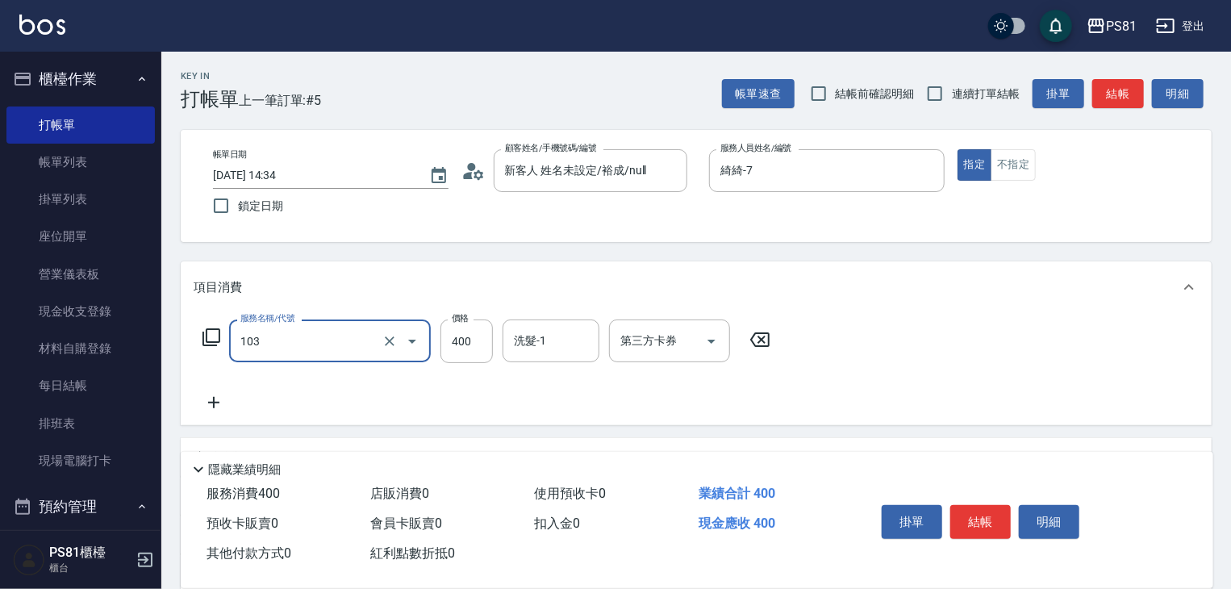
type input "C級洗剪400(103)"
drag, startPoint x: 439, startPoint y: 356, endPoint x: 490, endPoint y: 346, distance: 52.5
click at [442, 352] on input "400" at bounding box center [466, 341] width 52 height 44
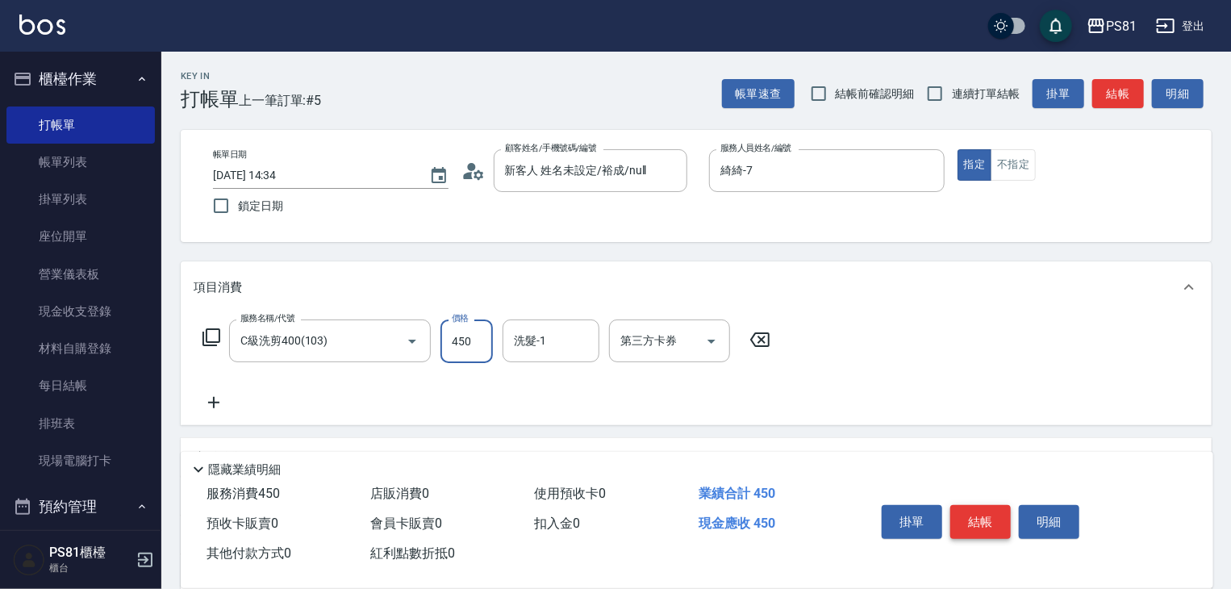
type input "450"
click at [974, 511] on button "結帳" at bounding box center [980, 522] width 60 height 34
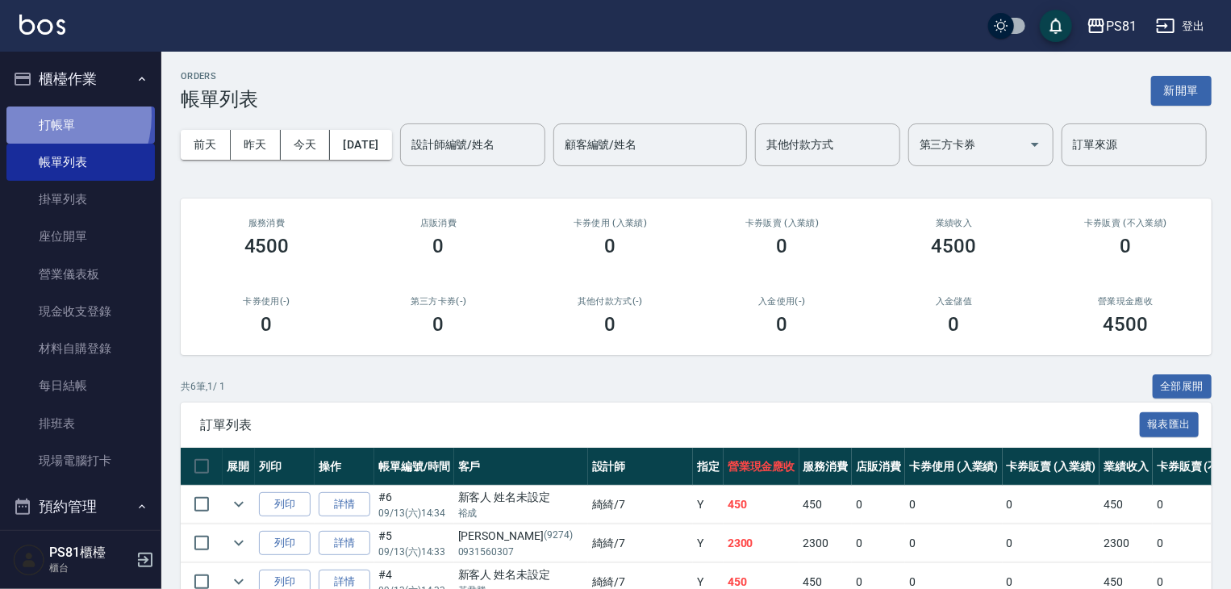
click at [42, 115] on link "打帳單" at bounding box center [80, 124] width 148 height 37
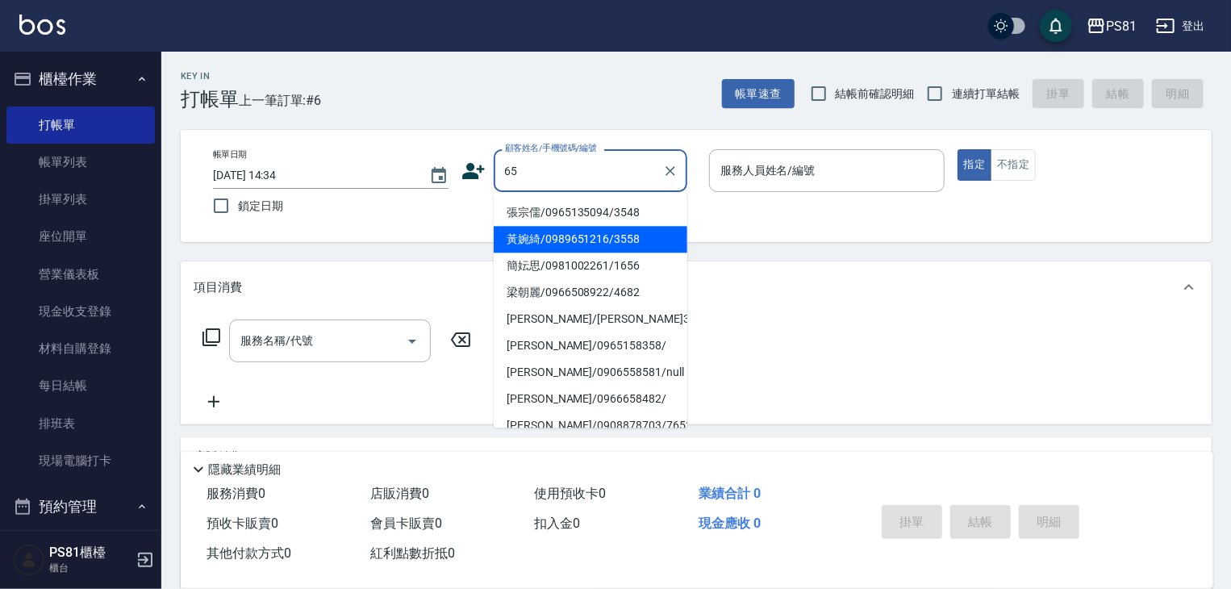
scroll to position [161, 0]
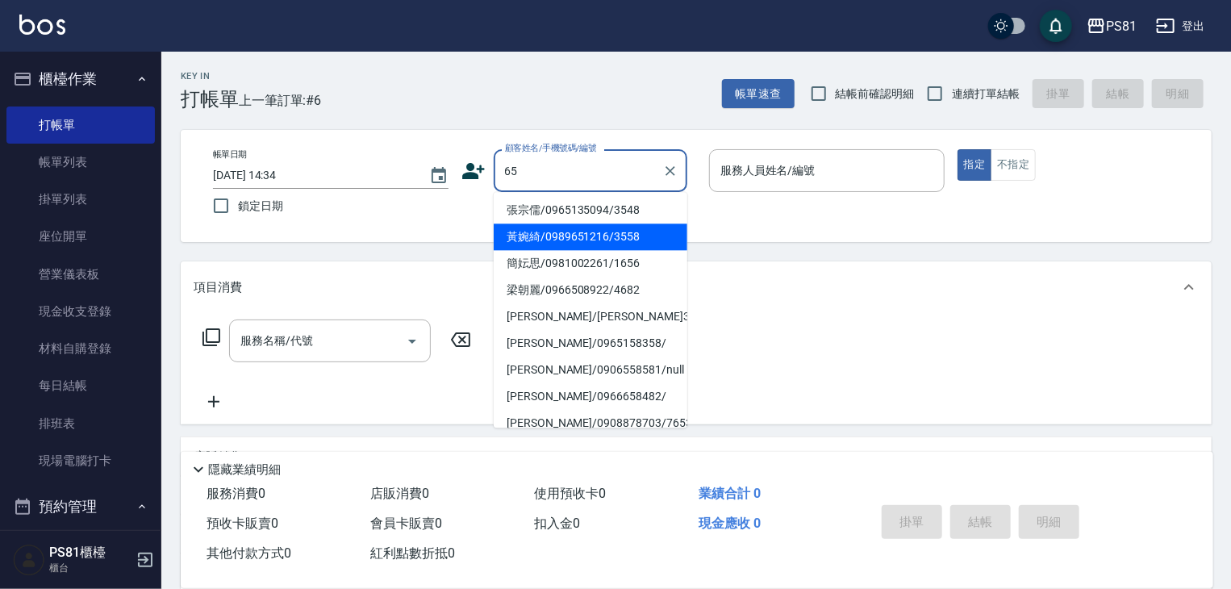
click at [565, 271] on li "簡妘思/0981002261/1656" at bounding box center [591, 263] width 194 height 27
type input "簡妘思/0981002261/1656"
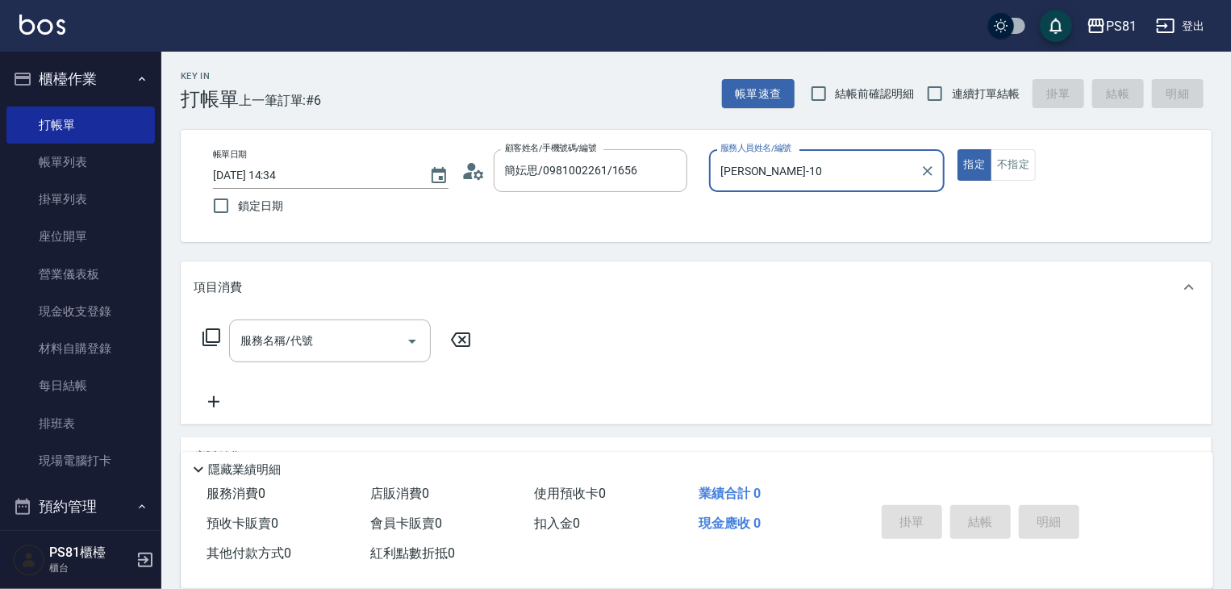
click at [735, 180] on input "[PERSON_NAME]-10" at bounding box center [814, 170] width 197 height 28
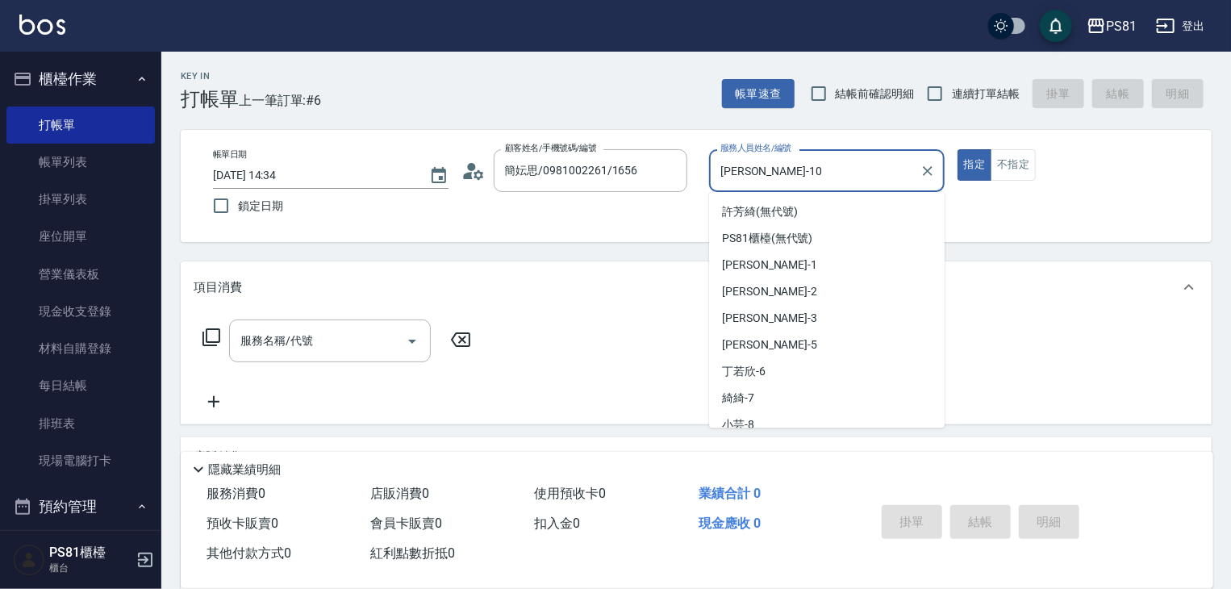
click at [735, 180] on input "[PERSON_NAME]-10" at bounding box center [814, 170] width 197 height 28
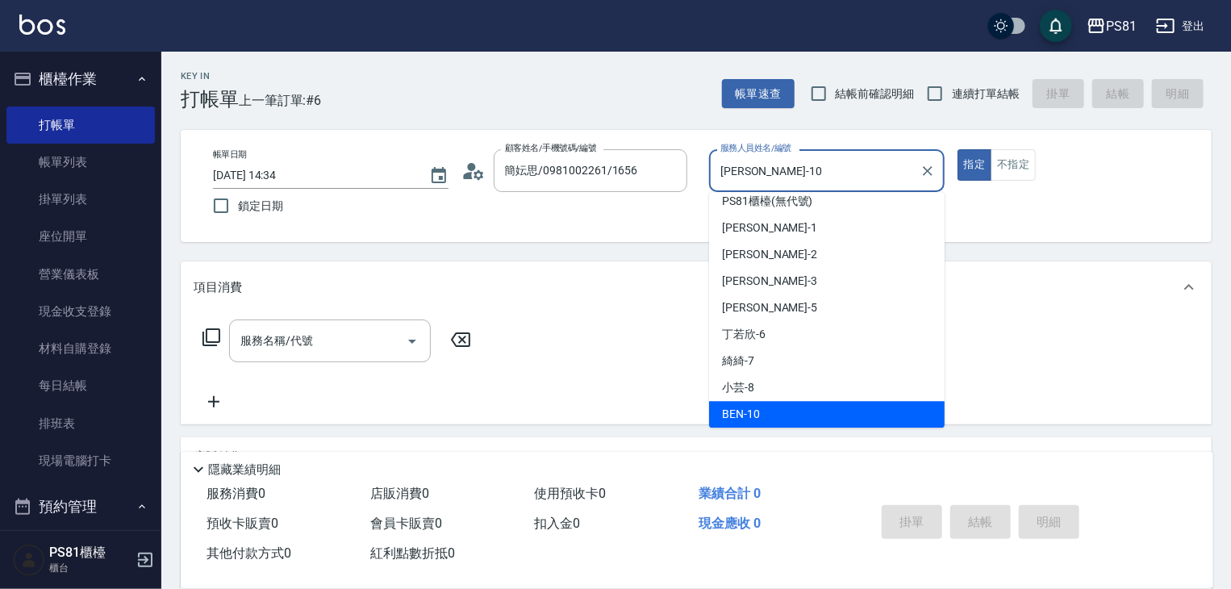
click at [735, 180] on input "[PERSON_NAME]-10" at bounding box center [814, 170] width 197 height 28
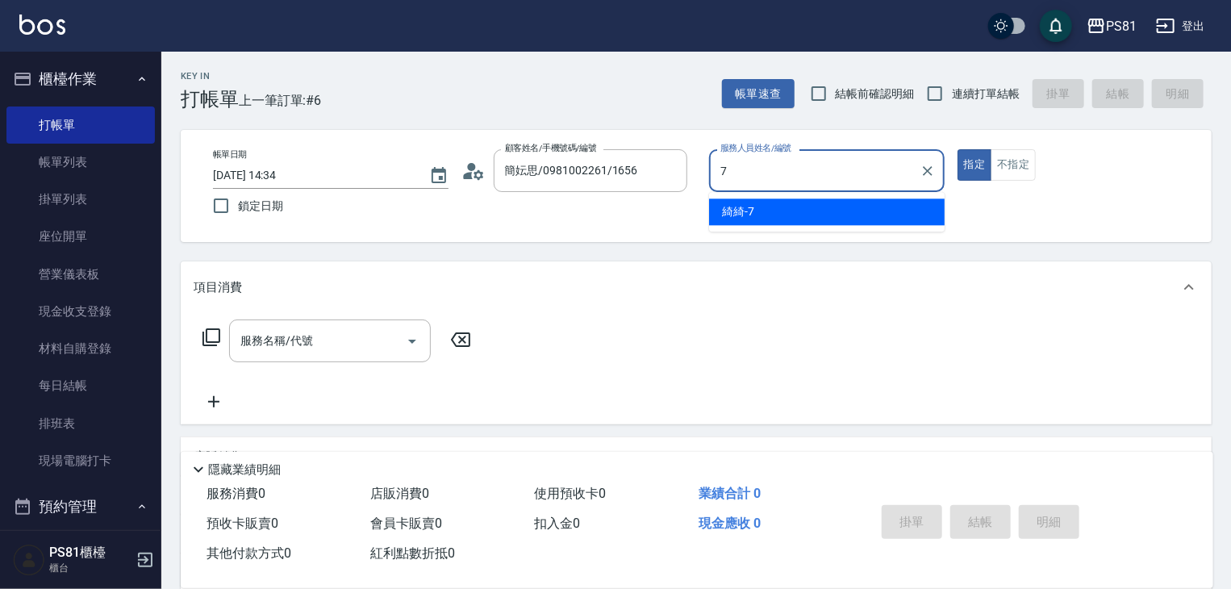
click at [749, 204] on span "綺綺 -7" at bounding box center [738, 211] width 32 height 17
type input "綺綺-7"
click at [337, 339] on input "服務名稱/代號" at bounding box center [317, 341] width 163 height 28
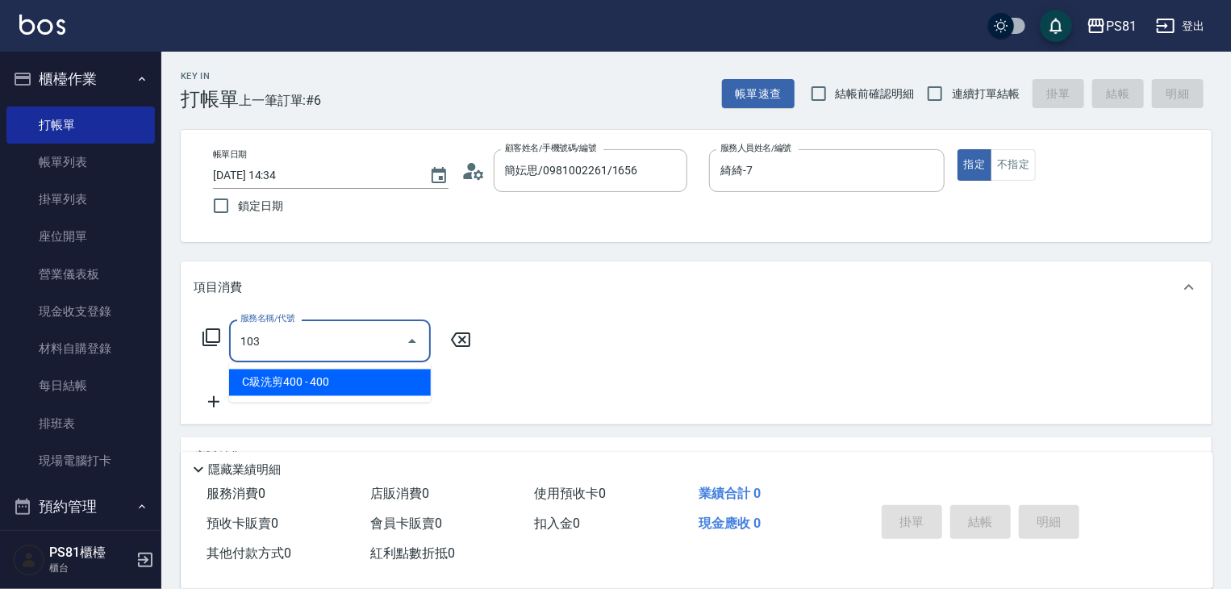
drag, startPoint x: 363, startPoint y: 373, endPoint x: 384, endPoint y: 366, distance: 22.2
click at [364, 373] on span "C級洗剪400 - 400" at bounding box center [330, 382] width 202 height 27
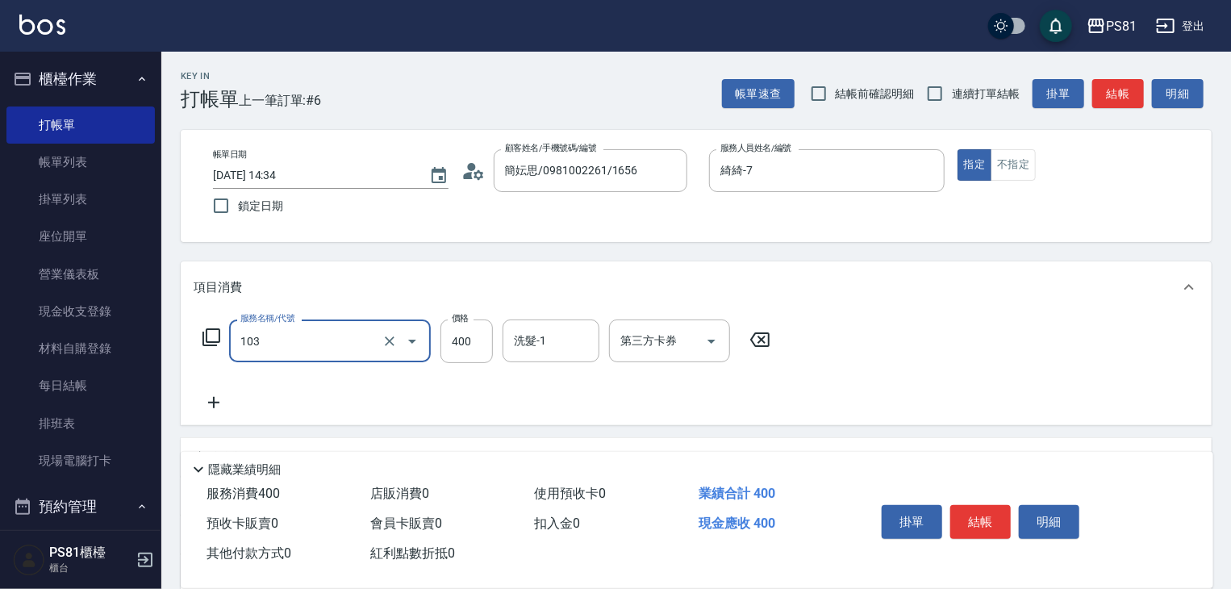
type input "C級洗剪400(103)"
click at [466, 320] on label "價格" at bounding box center [460, 318] width 17 height 12
click at [466, 320] on input "400" at bounding box center [466, 341] width 52 height 44
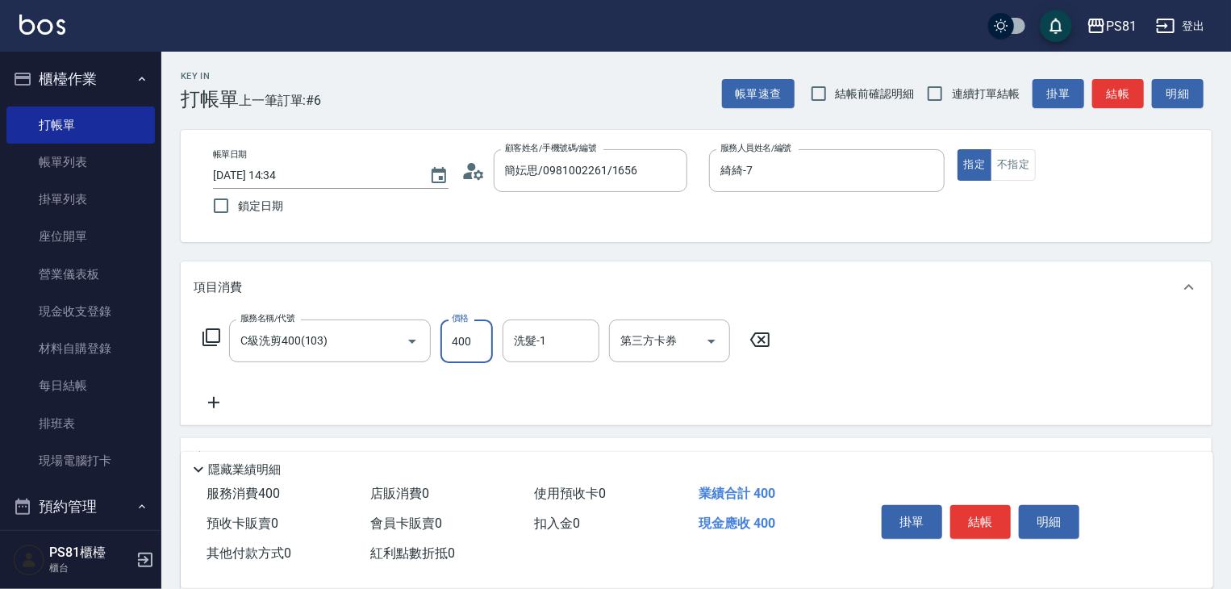
click at [471, 330] on input "400" at bounding box center [466, 341] width 52 height 44
type input "450"
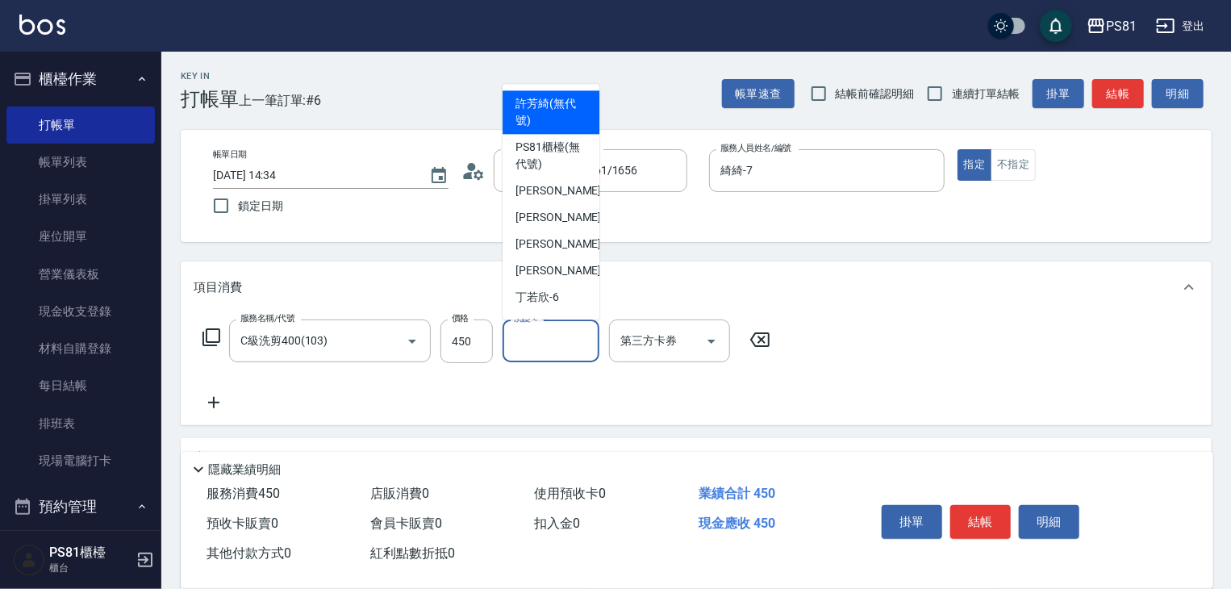
click at [561, 352] on input "洗髮-1" at bounding box center [551, 341] width 82 height 28
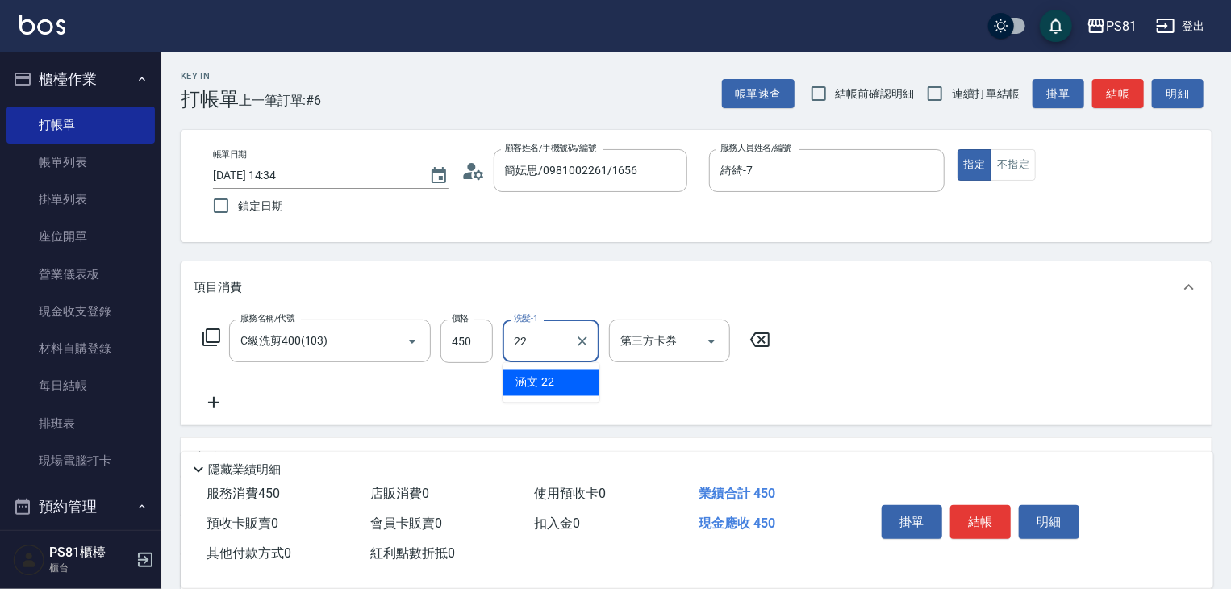
click at [562, 375] on div "涵文 -22" at bounding box center [551, 382] width 97 height 27
type input "涵文-22"
click at [970, 505] on button "結帳" at bounding box center [980, 522] width 60 height 34
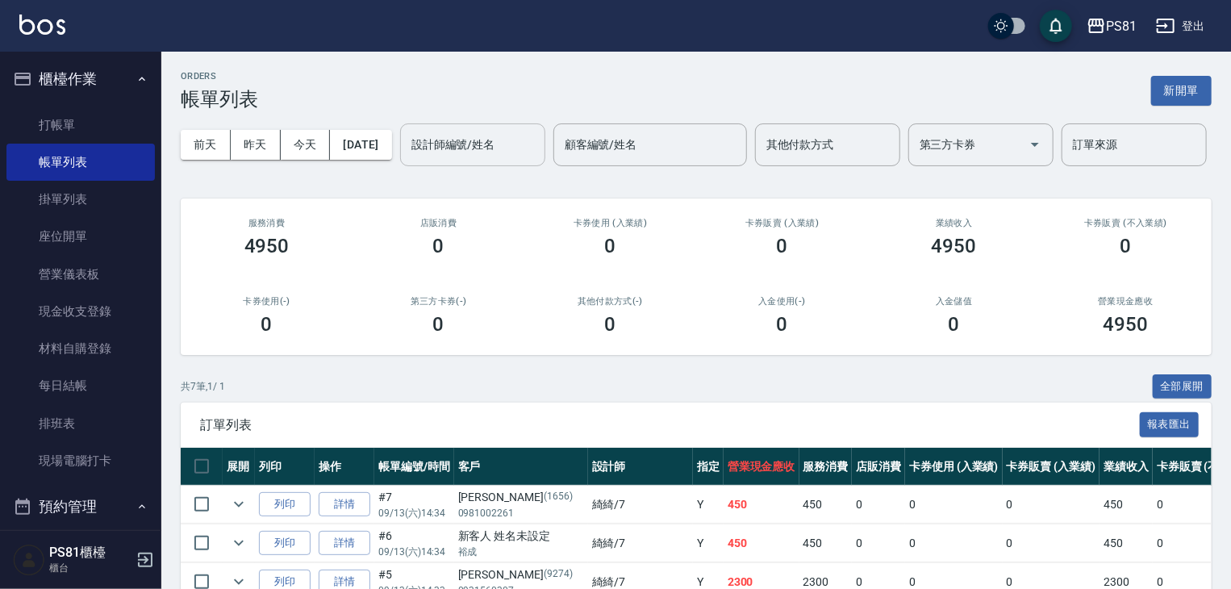
drag, startPoint x: 260, startPoint y: 210, endPoint x: 281, endPoint y: 204, distance: 21.7
click at [407, 159] on input "設計師編號/姓名" at bounding box center [472, 145] width 131 height 28
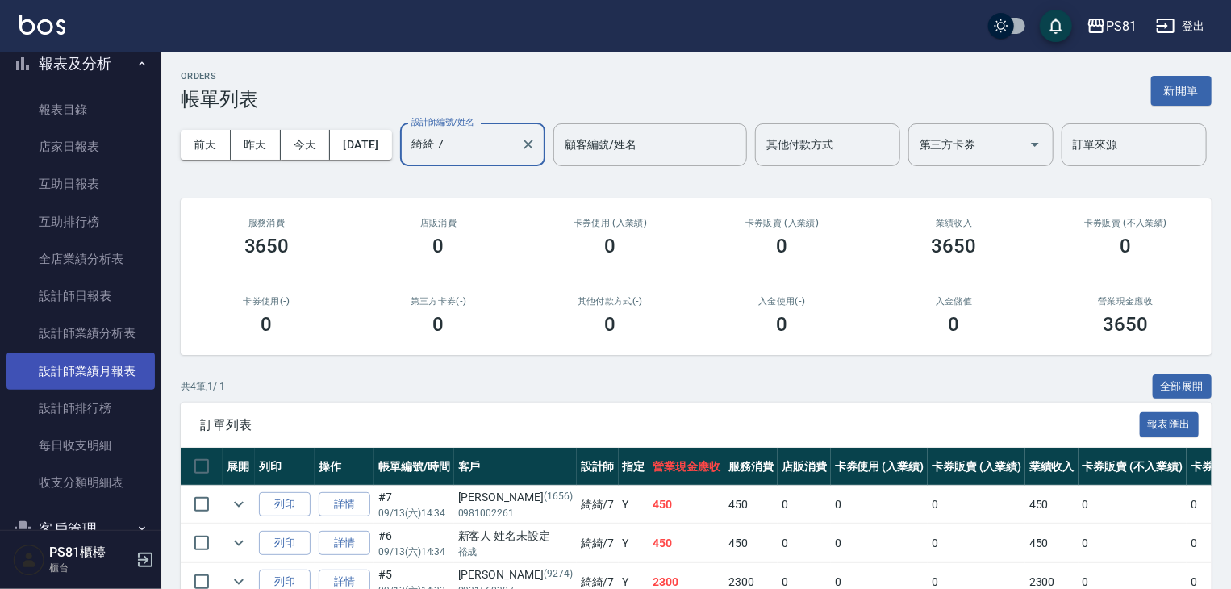
scroll to position [645, 0]
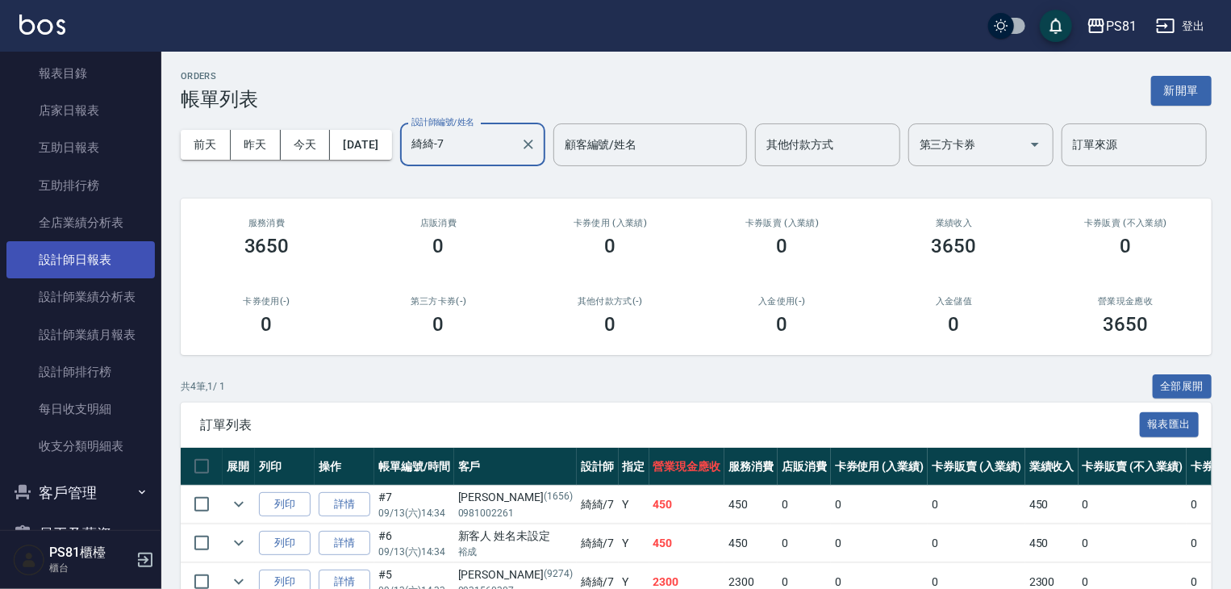
type input "綺綺-7"
click at [109, 275] on link "設計師日報表" at bounding box center [80, 259] width 148 height 37
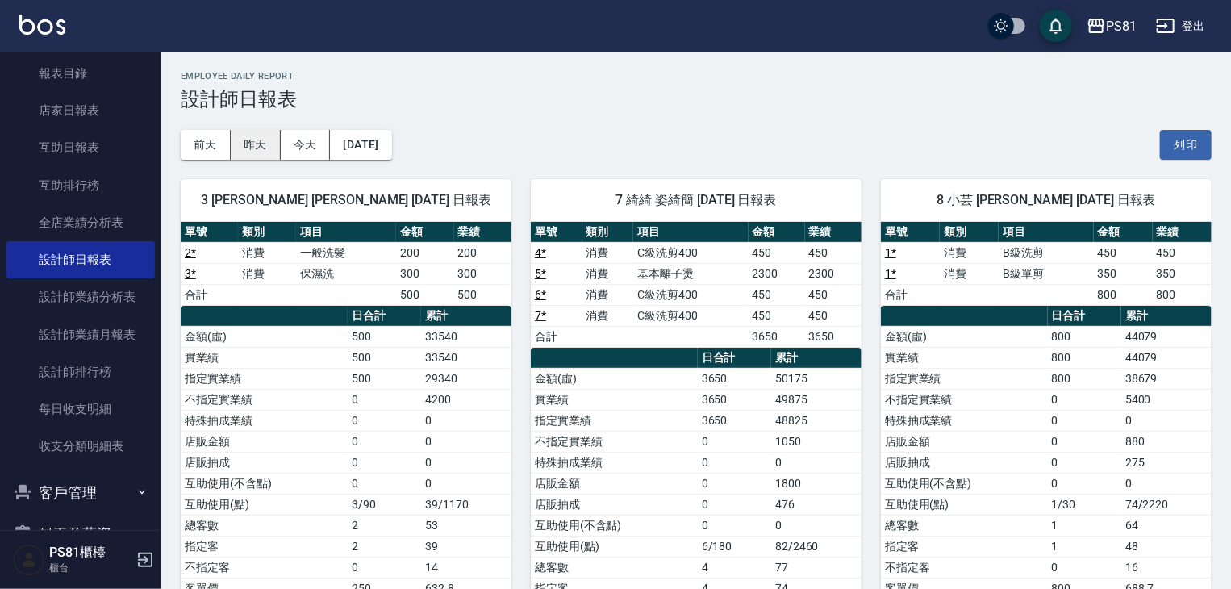
click at [258, 149] on button "昨天" at bounding box center [256, 145] width 50 height 30
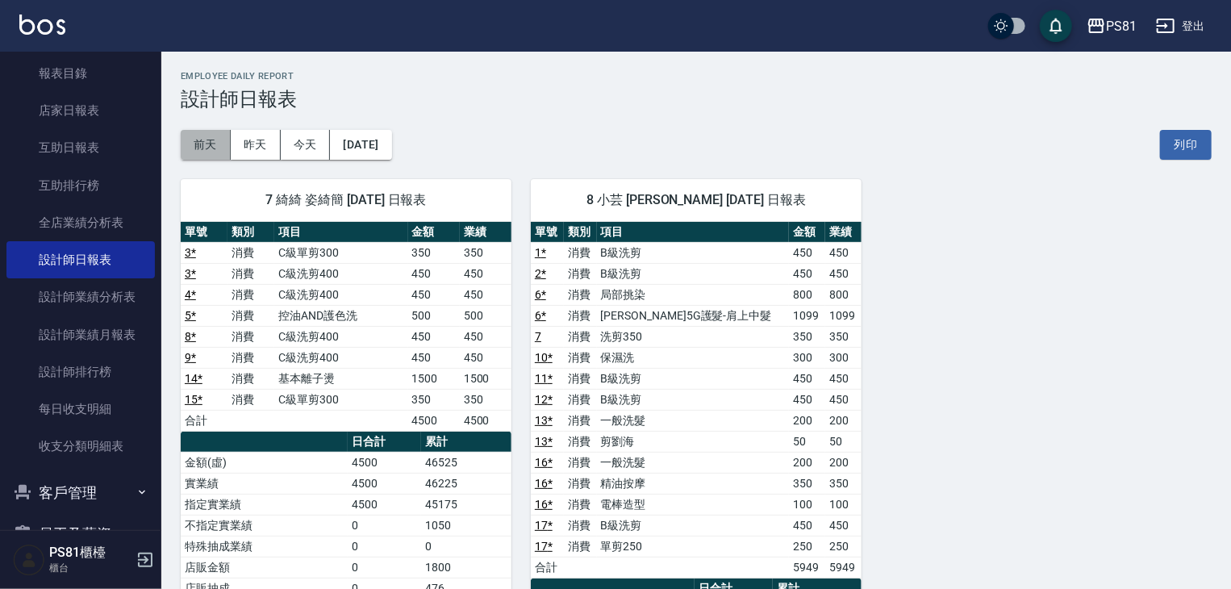
click at [227, 153] on button "前天" at bounding box center [206, 145] width 50 height 30
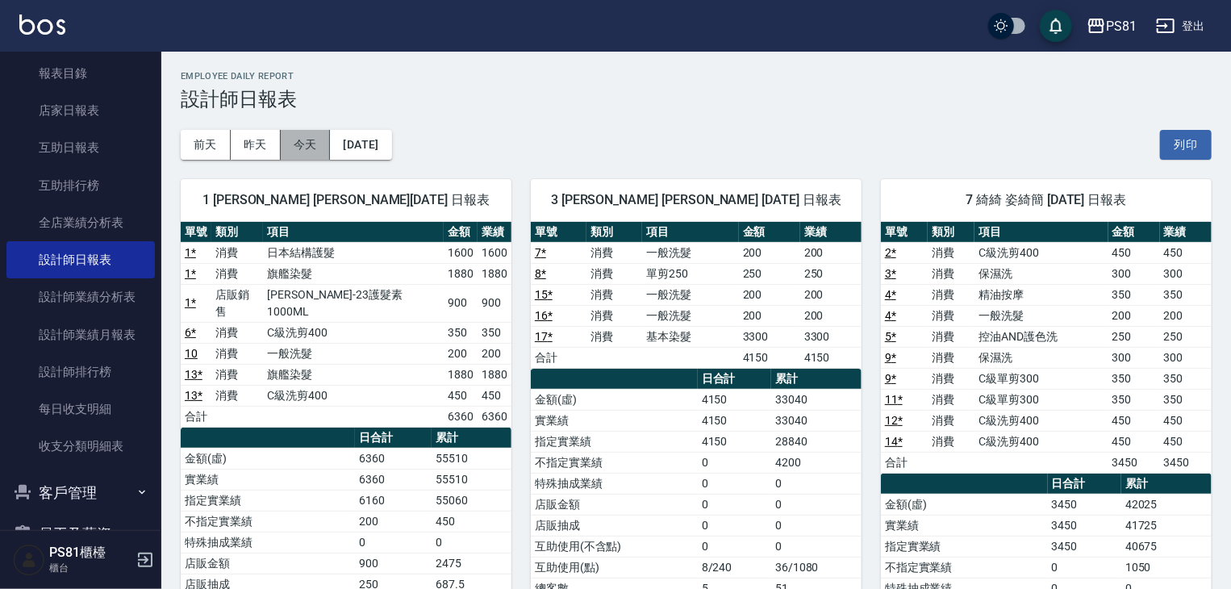
click at [303, 141] on button "今天" at bounding box center [306, 145] width 50 height 30
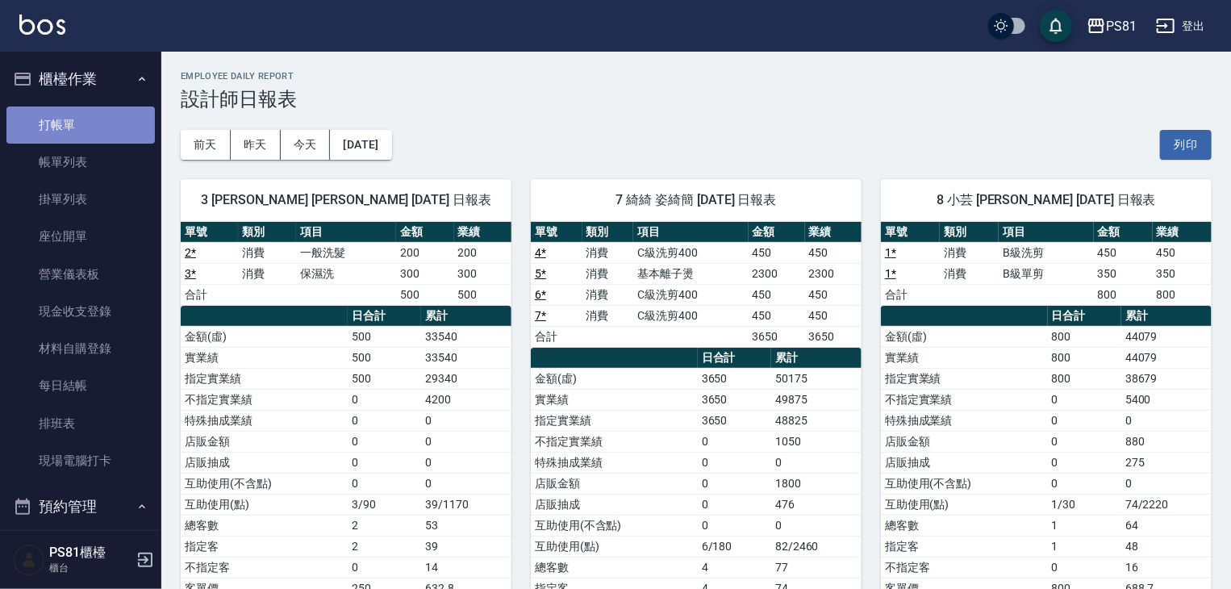
click at [108, 133] on link "打帳單" at bounding box center [80, 124] width 148 height 37
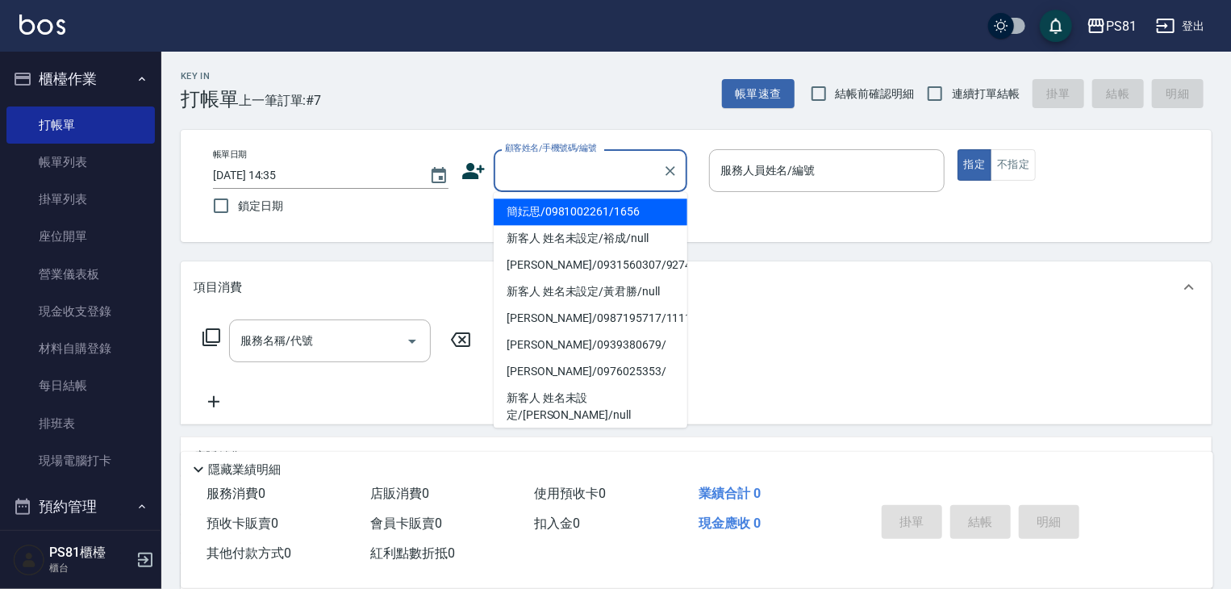
click at [581, 174] on input "顧客姓名/手機號碼/編號" at bounding box center [578, 170] width 155 height 28
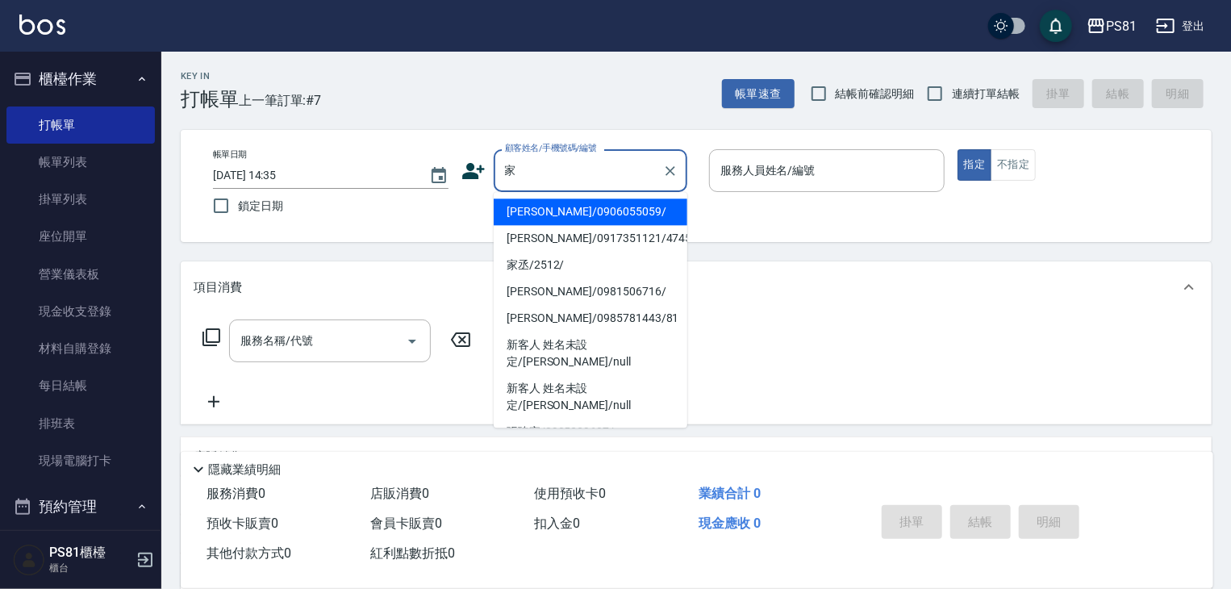
click at [574, 202] on li "[PERSON_NAME]/0906055059/" at bounding box center [591, 211] width 194 height 27
type input "[PERSON_NAME]/0906055059/"
type input "小芸-8"
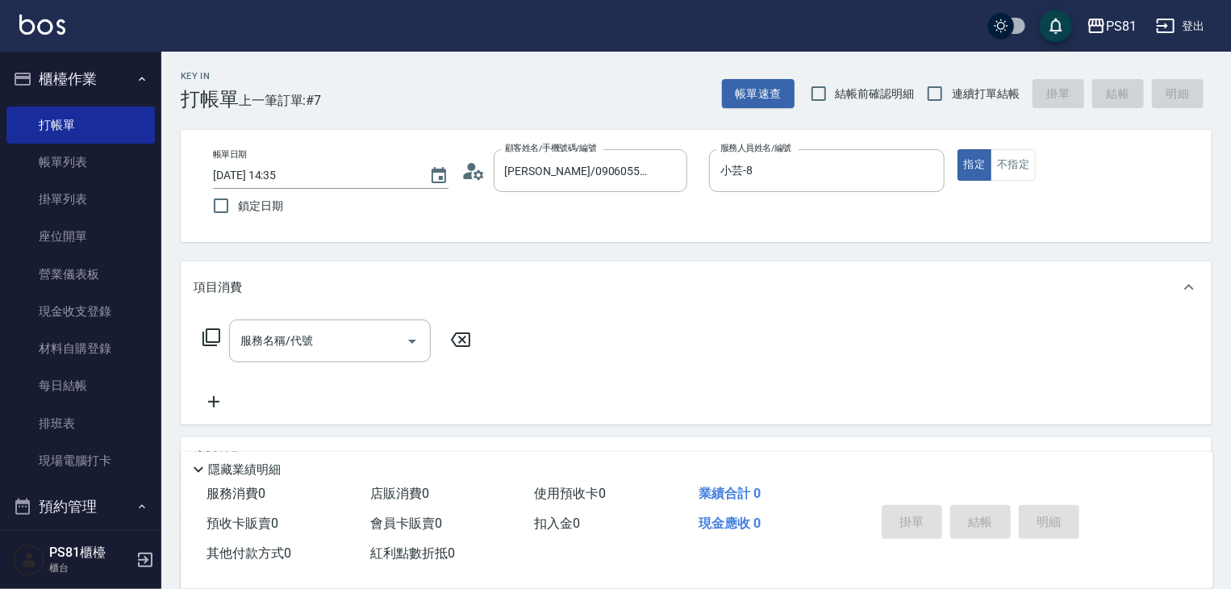
click at [985, 88] on span "連續打單結帳" at bounding box center [986, 94] width 68 height 17
click at [952, 88] on input "連續打單結帳" at bounding box center [935, 94] width 34 height 34
checkbox input "true"
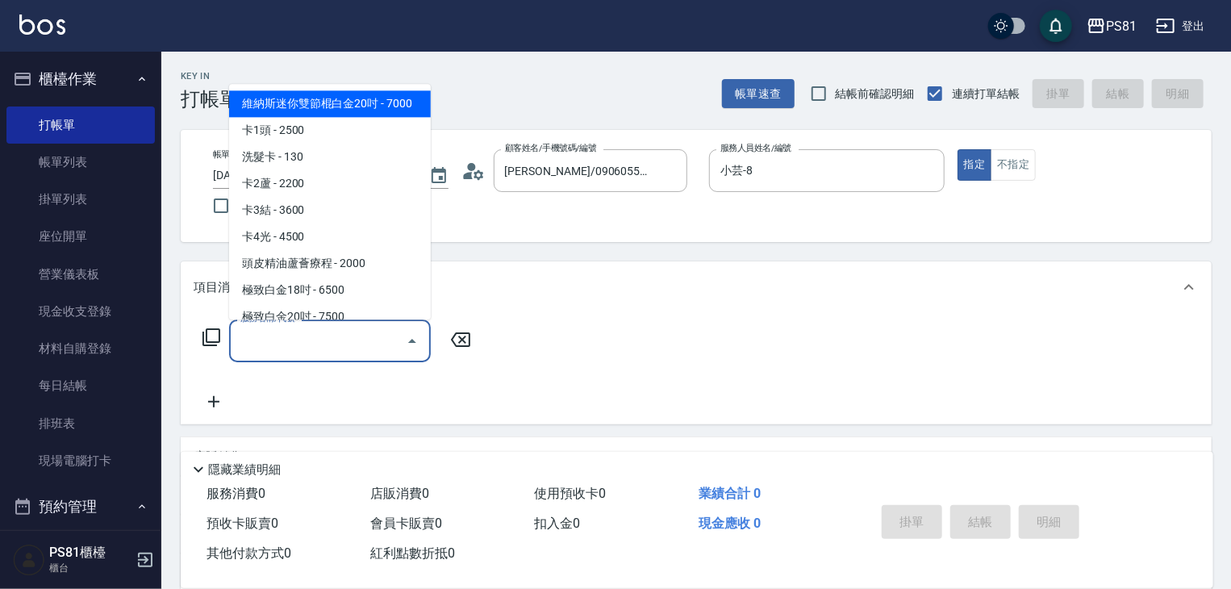
click at [339, 344] on input "服務名稱/代號" at bounding box center [317, 341] width 163 height 28
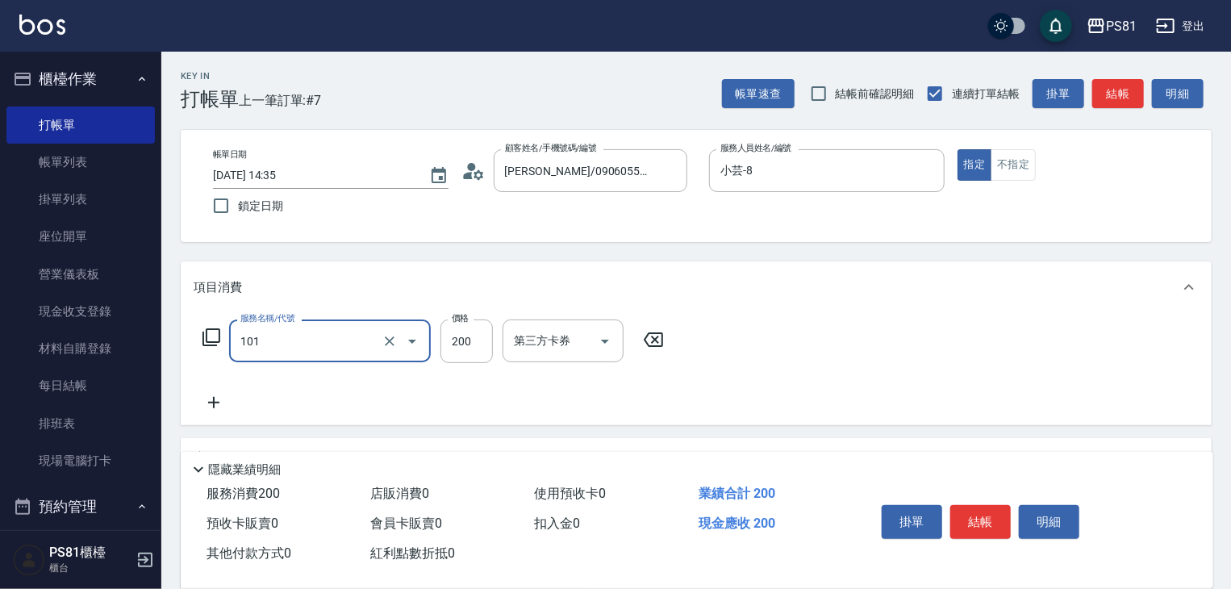
type input "一般洗髮(101)"
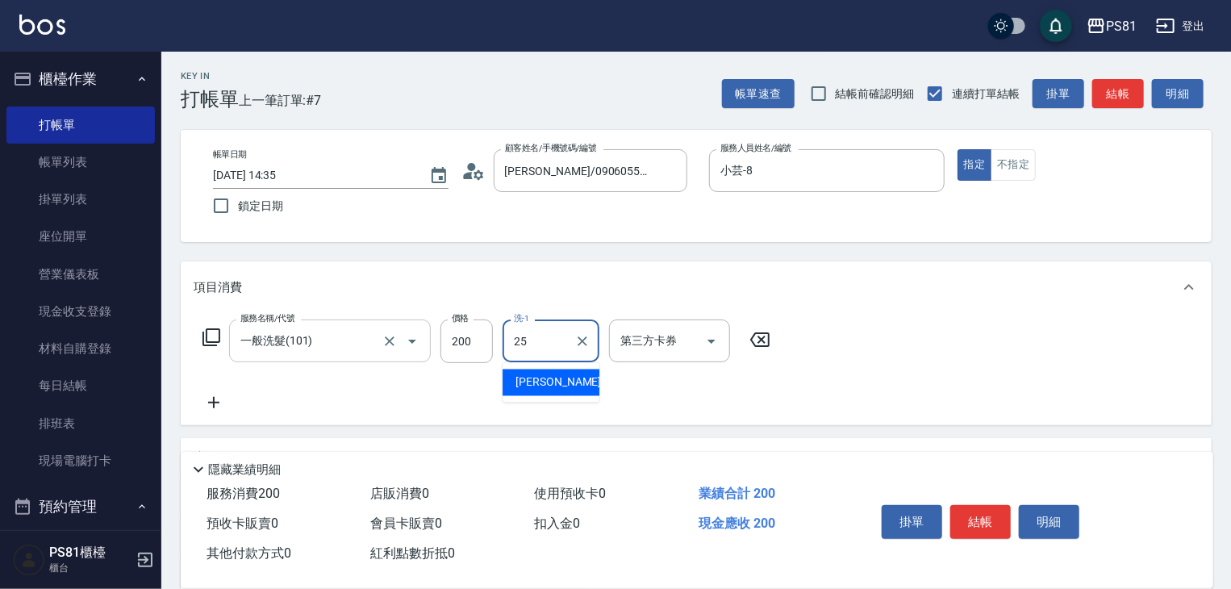
type input "[PERSON_NAME]-25"
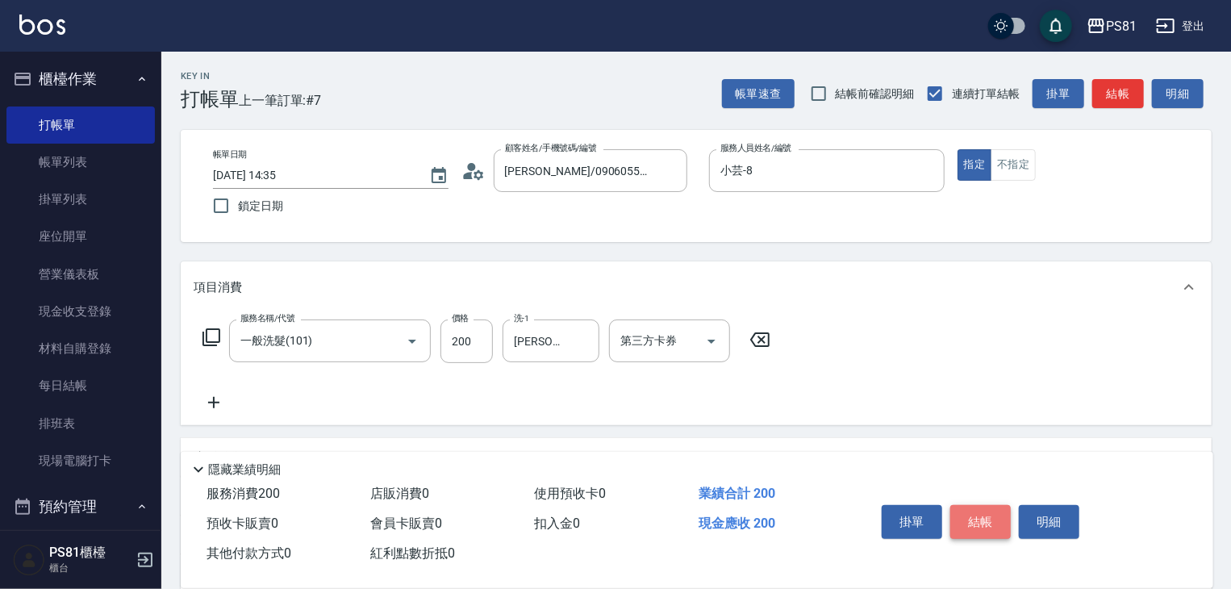
click at [971, 508] on button "結帳" at bounding box center [980, 522] width 60 height 34
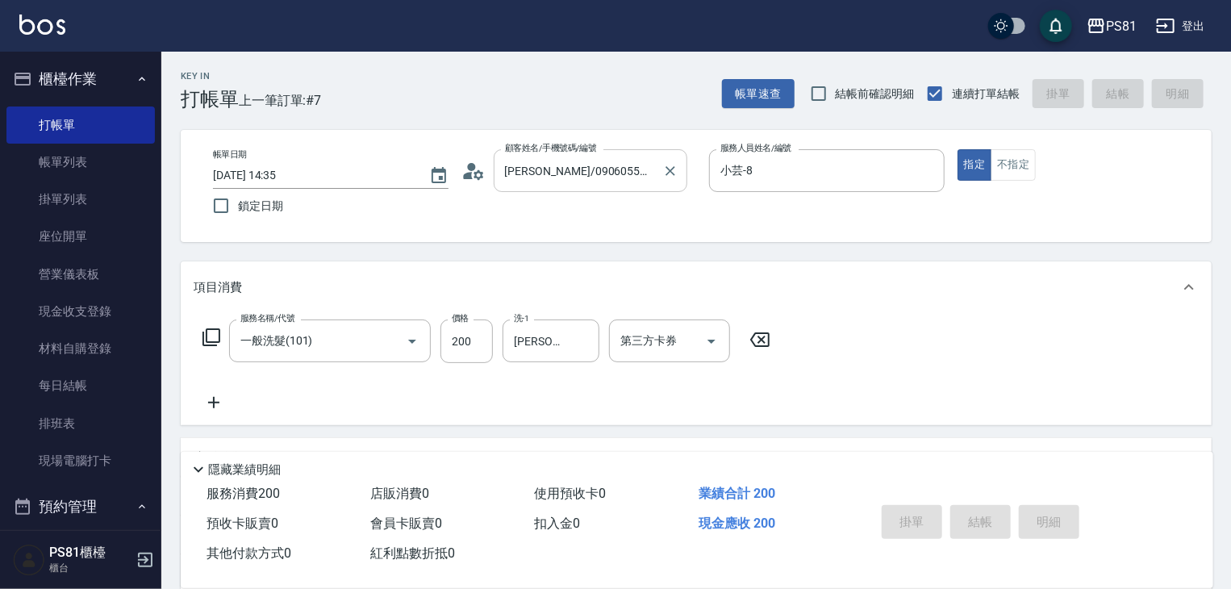
type input "[DATE] 14:54"
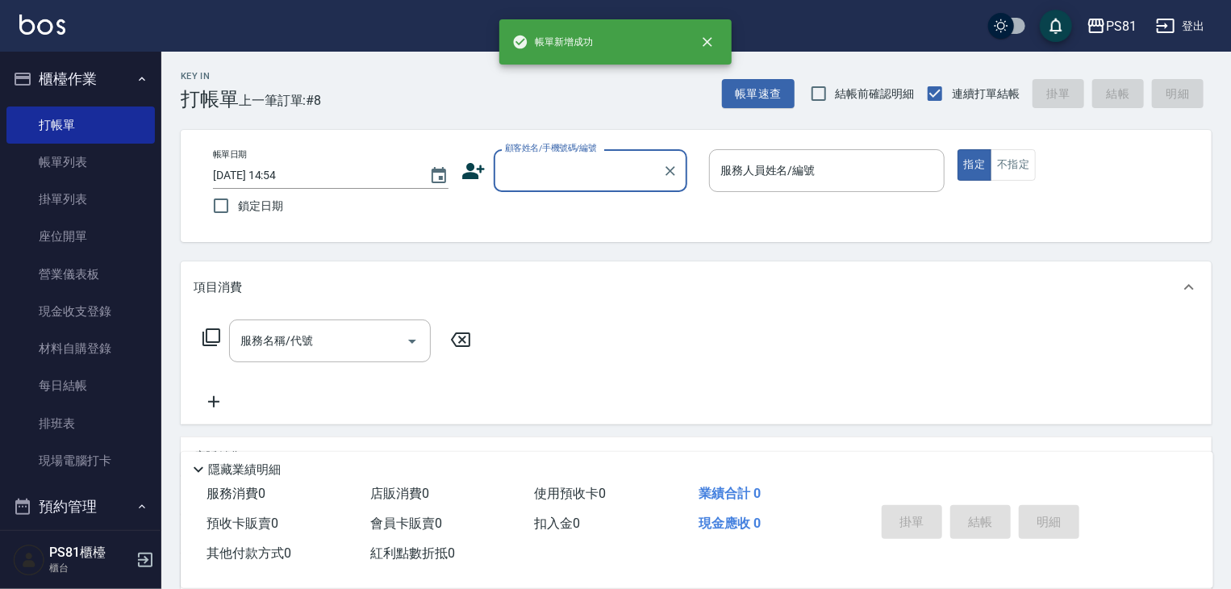
click at [573, 175] on input "顧客姓名/手機號碼/編號" at bounding box center [578, 170] width 155 height 28
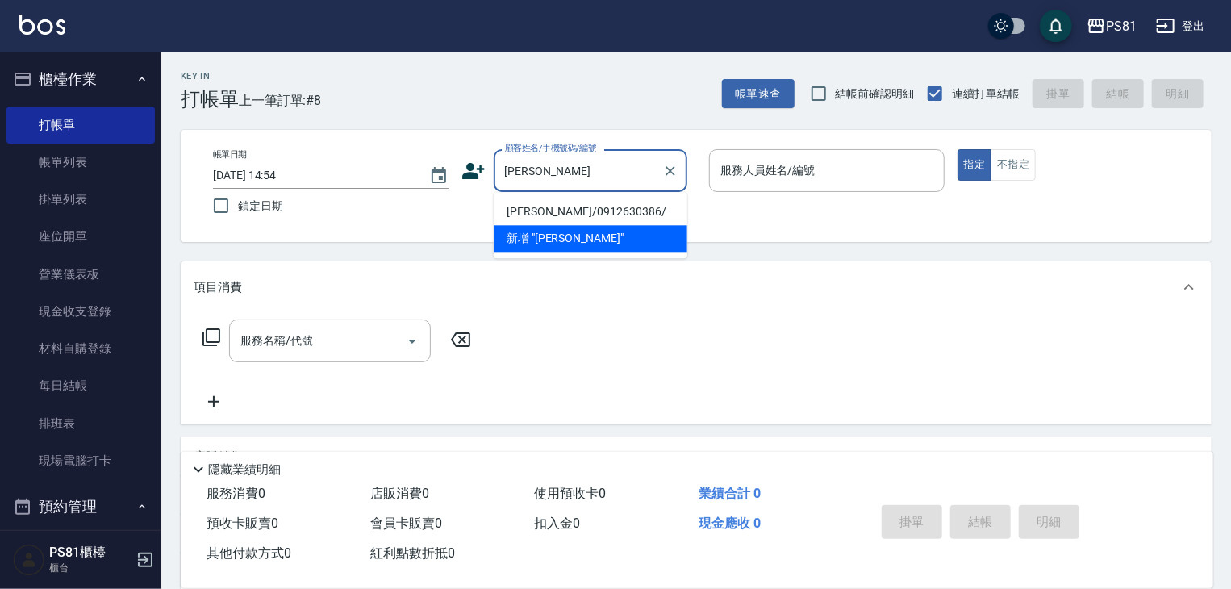
click at [619, 203] on li "[PERSON_NAME]/0912630386/" at bounding box center [591, 211] width 194 height 27
type input "[PERSON_NAME]/0912630386/"
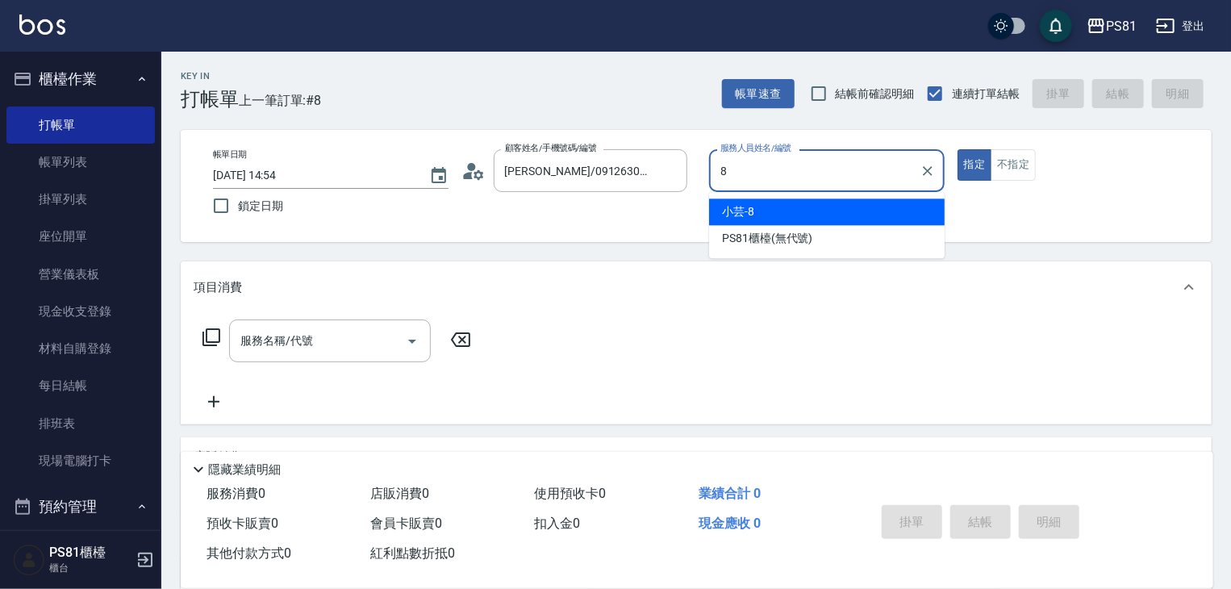
type input "小芸-8"
type button "true"
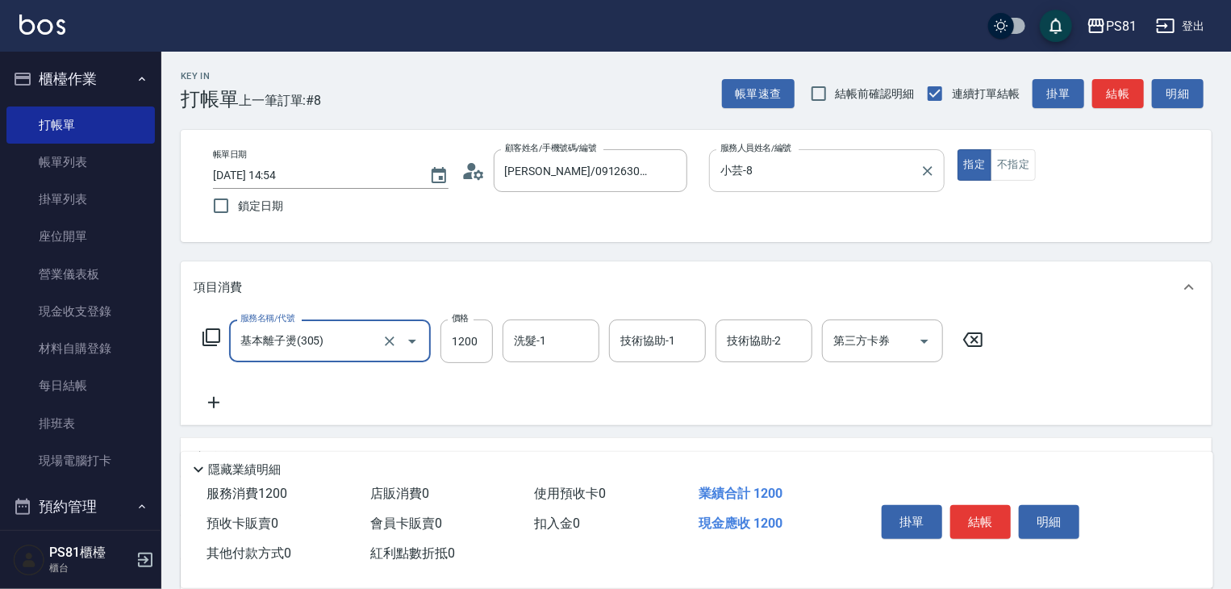
type input "基本離子燙(305)"
type input "2300"
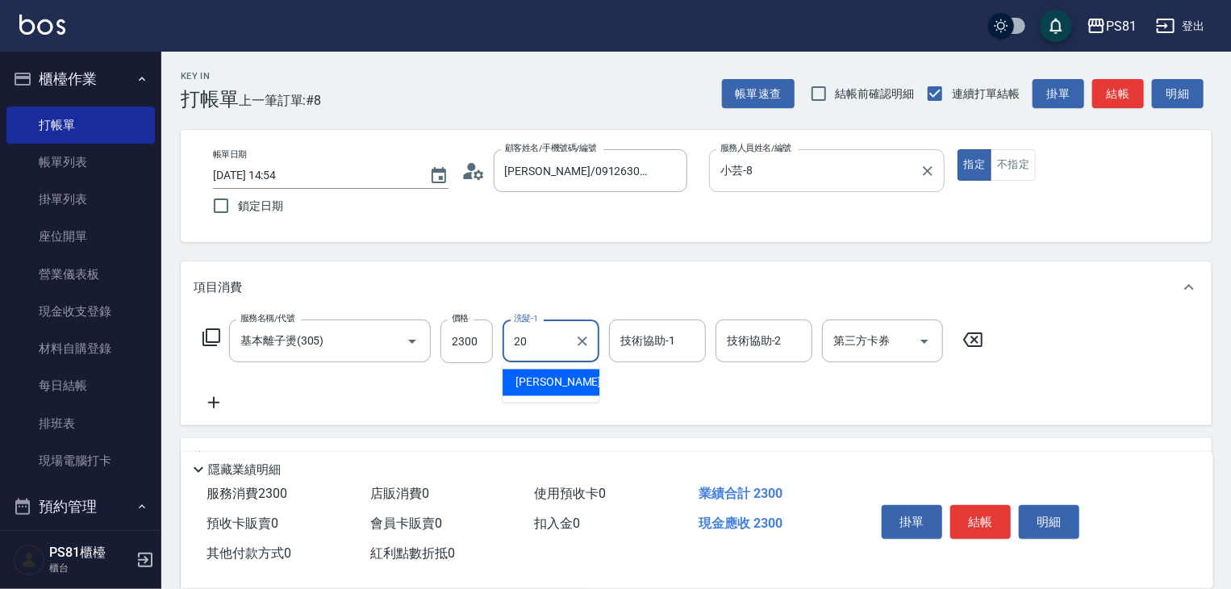
type input "[PERSON_NAME]-20"
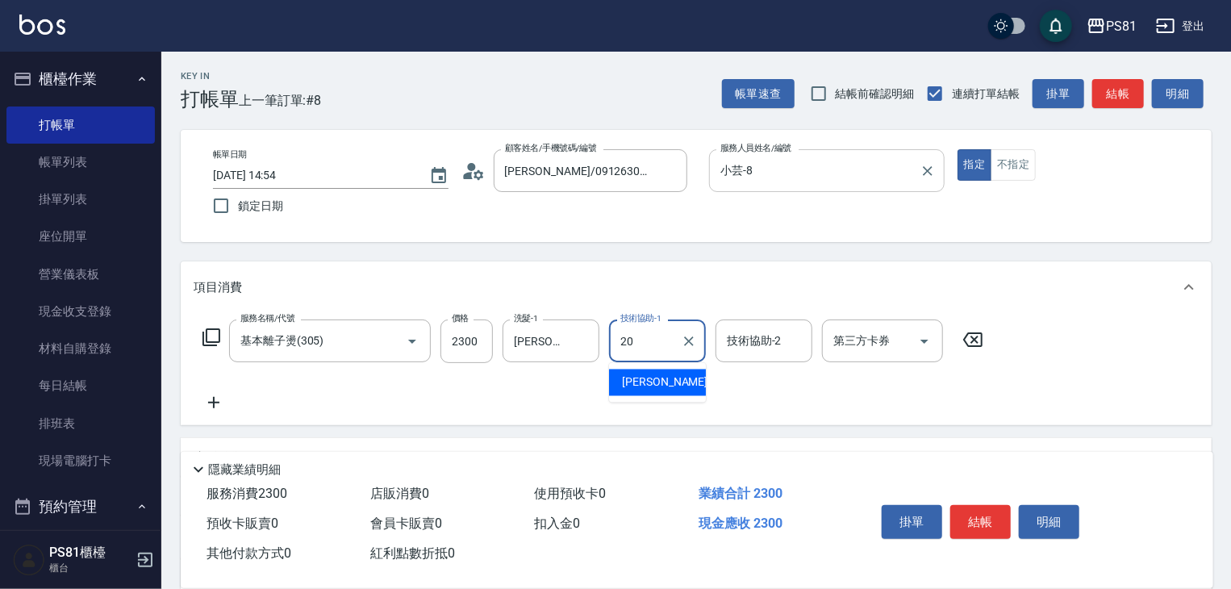
type input "[PERSON_NAME]-20"
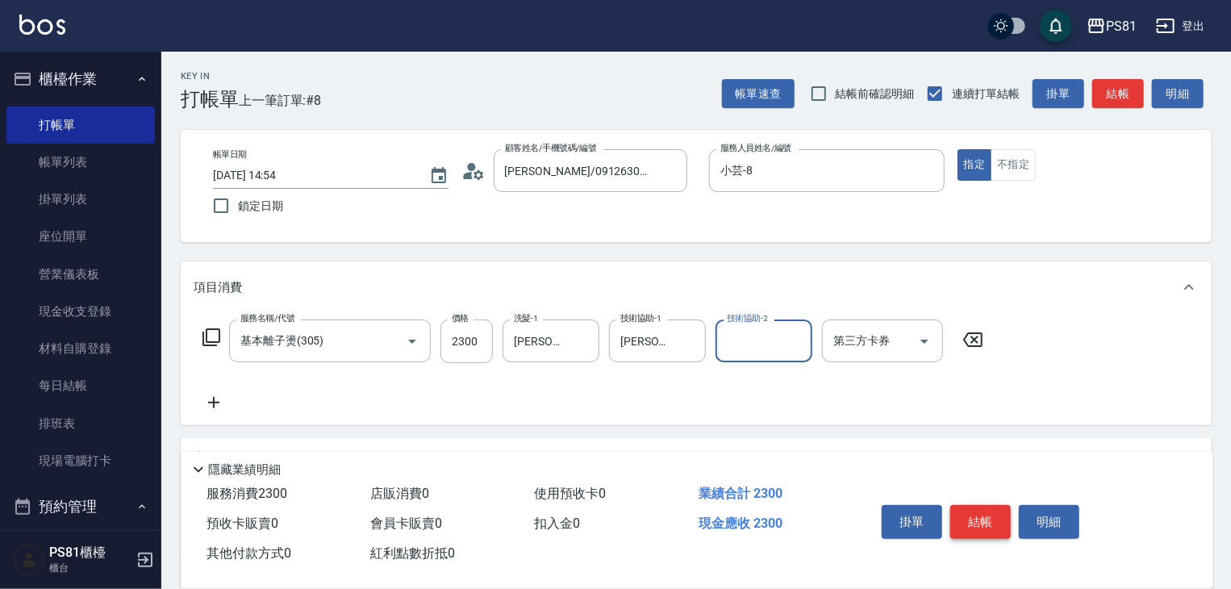
click at [976, 522] on button "結帳" at bounding box center [980, 522] width 60 height 34
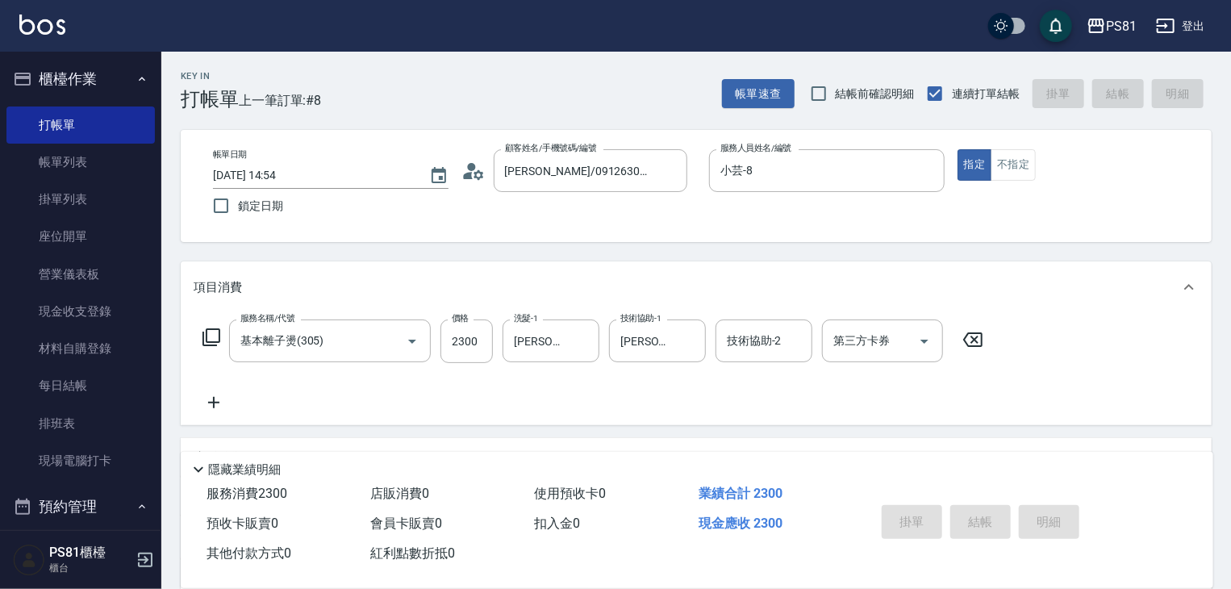
type input "[DATE] 14:55"
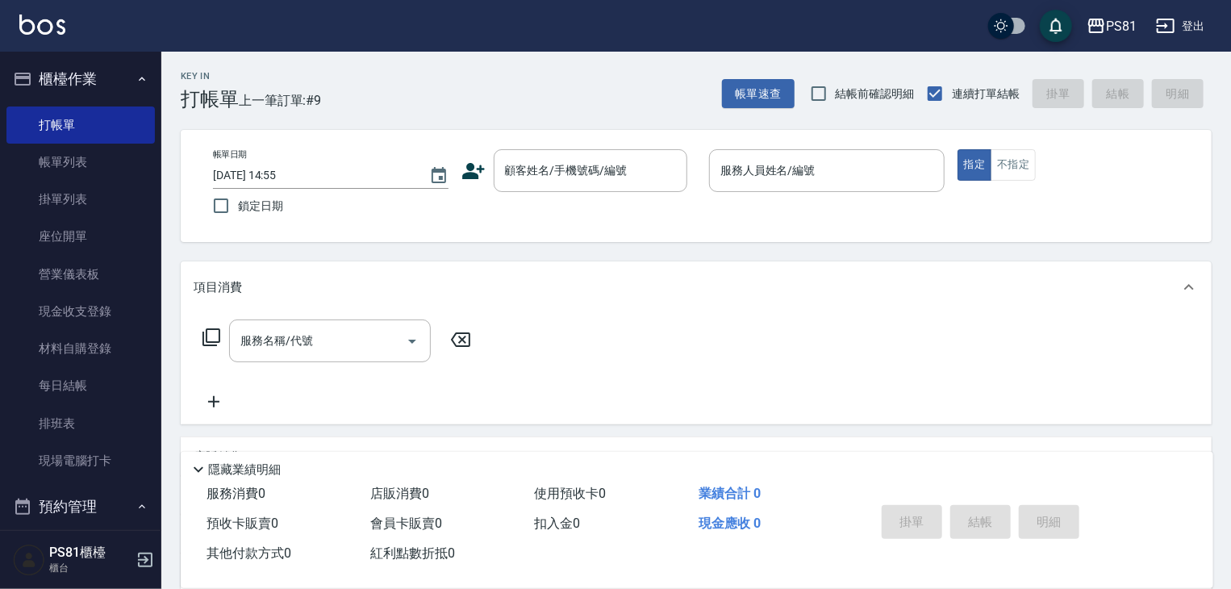
drag, startPoint x: 283, startPoint y: 568, endPoint x: 199, endPoint y: 520, distance: 96.4
click at [277, 565] on div "其他付款方式 0" at bounding box center [282, 554] width 164 height 30
drag, startPoint x: 65, startPoint y: 517, endPoint x: 45, endPoint y: 517, distance: 19.4
click at [45, 517] on button "預約管理" at bounding box center [80, 507] width 148 height 42
drag, startPoint x: 43, startPoint y: 517, endPoint x: 122, endPoint y: 504, distance: 80.1
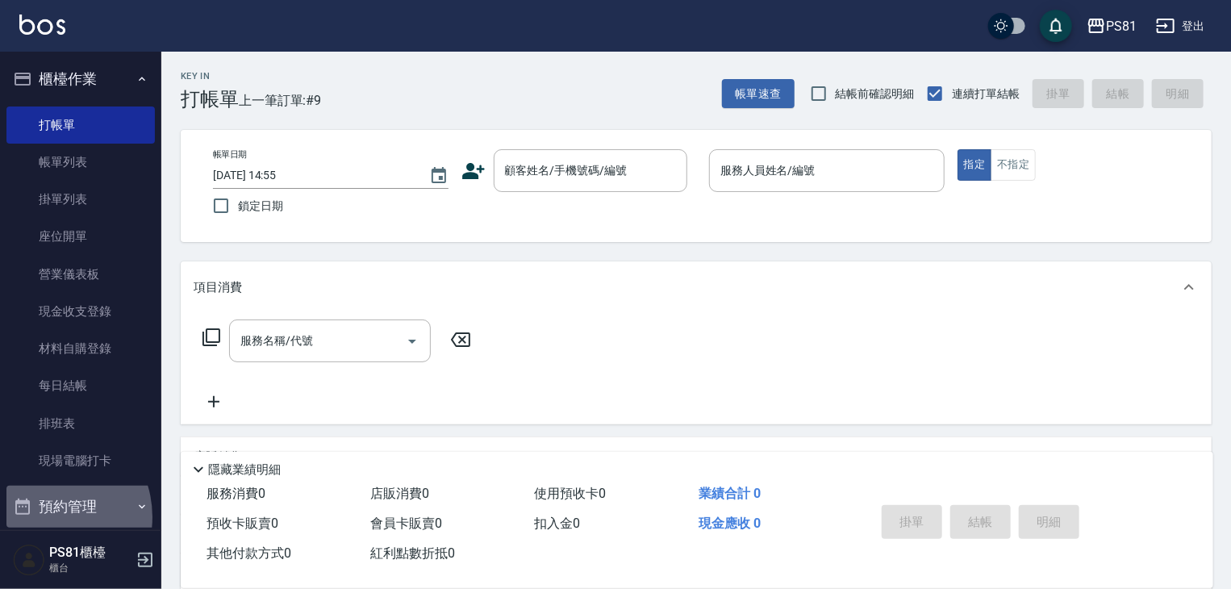
click at [69, 540] on div "櫃檯作業 打帳單 帳單列表 掛單列表 座位開單 營業儀表板 現金收支登錄 材料自購登錄 每日結帳 排班表 現場電腦打卡 預約管理 預約管理 單日預約紀錄 單週…" at bounding box center [80, 320] width 161 height 537
drag, startPoint x: 140, startPoint y: 498, endPoint x: 71, endPoint y: 562, distance: 94.2
click at [187, 588] on html "PS81 登出 櫃檯作業 打帳單 帳單列表 掛單列表 座位開單 營業儀表板 現金收支登錄 材料自購登錄 每日結帳 排班表 現場電腦打卡 預約管理 預約管理 單…" at bounding box center [615, 392] width 1231 height 784
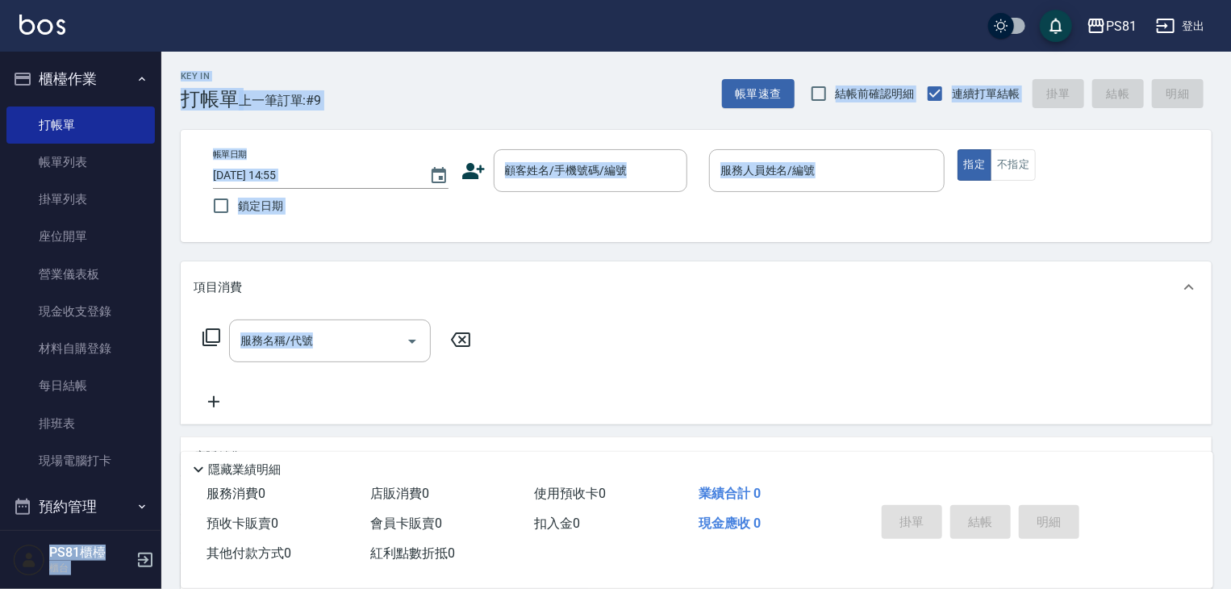
drag, startPoint x: 3, startPoint y: 532, endPoint x: 0, endPoint y: 626, distance: 93.6
click at [0, 588] on html "PS81 登出 櫃檯作業 打帳單 帳單列表 掛單列表 座位開單 營業儀表板 現金收支登錄 材料自購登錄 每日結帳 排班表 現場電腦打卡 預約管理 預約管理 單…" at bounding box center [615, 392] width 1231 height 784
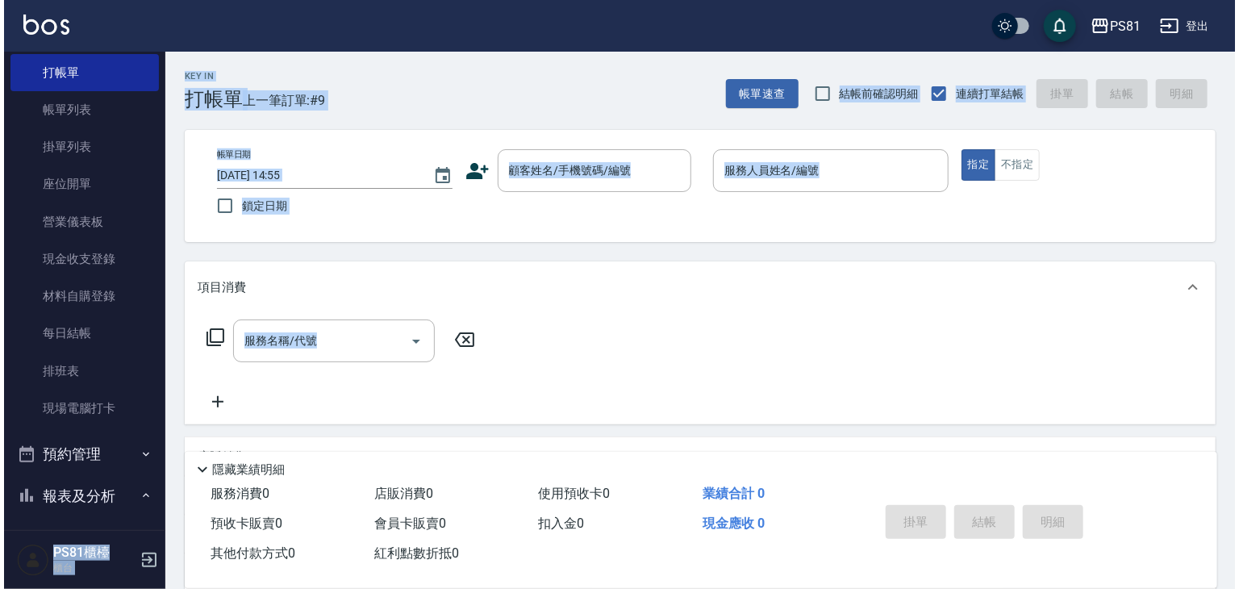
scroll to position [81, 0]
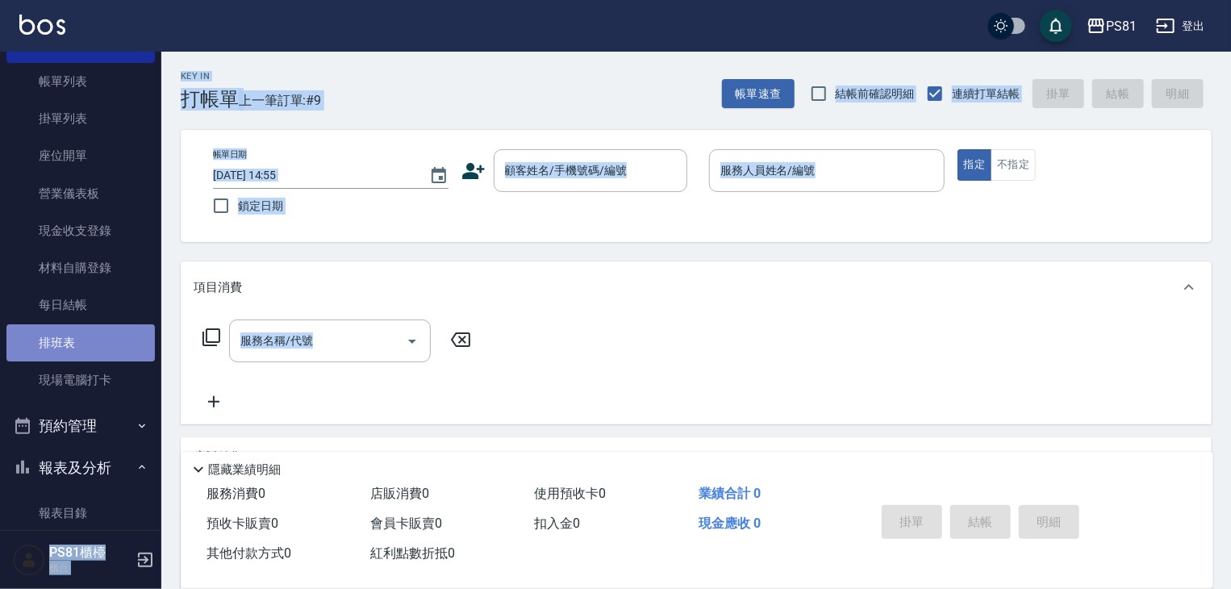
click at [113, 340] on link "排班表" at bounding box center [80, 342] width 148 height 37
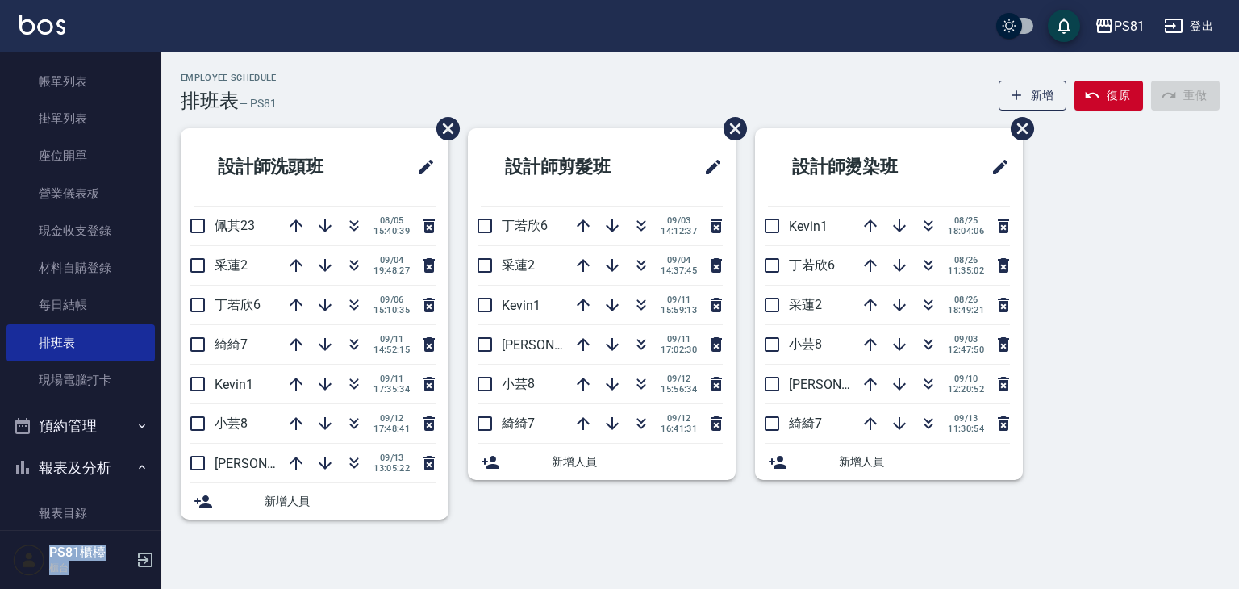
drag, startPoint x: 99, startPoint y: 490, endPoint x: 269, endPoint y: 294, distance: 259.1
click at [148, 408] on div "PS81 登出 櫃檯作業 打帳單 帳單列表 掛單列表 座位開單 營業儀表板 現金收支登錄 材料自購登錄 每日結帳 排班表 現場電腦打卡 預約管理 預約管理 單…" at bounding box center [619, 294] width 1239 height 589
click at [352, 350] on icon "button" at bounding box center [353, 344] width 19 height 19
click at [70, 100] on link "掛單列表" at bounding box center [80, 118] width 148 height 37
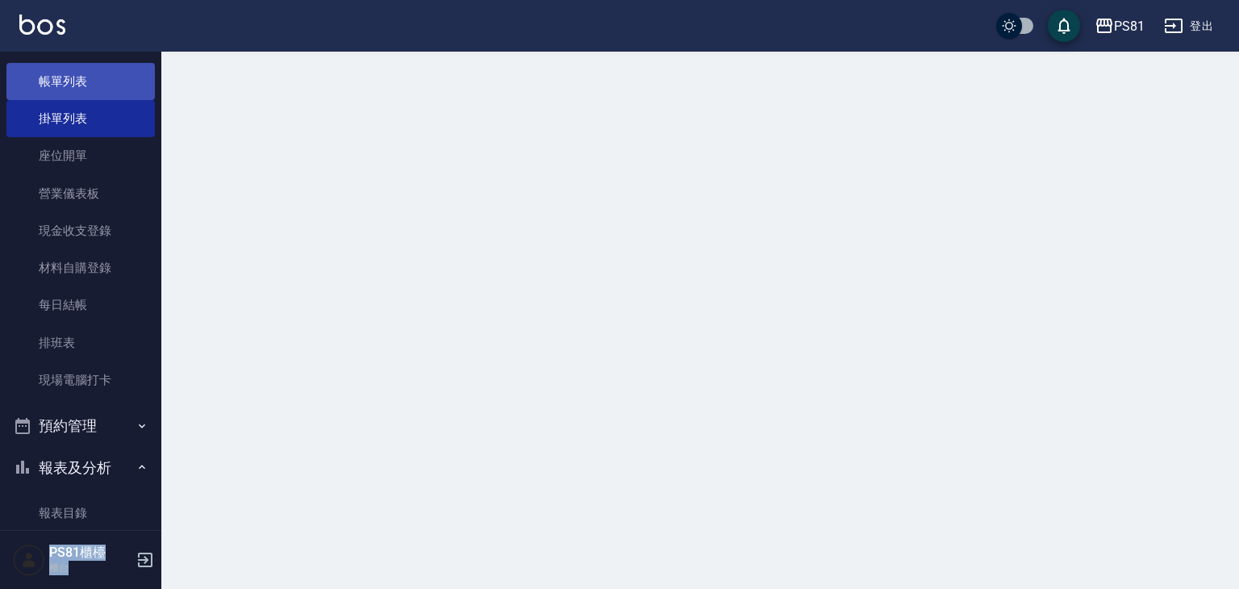
click at [74, 88] on link "帳單列表" at bounding box center [80, 81] width 148 height 37
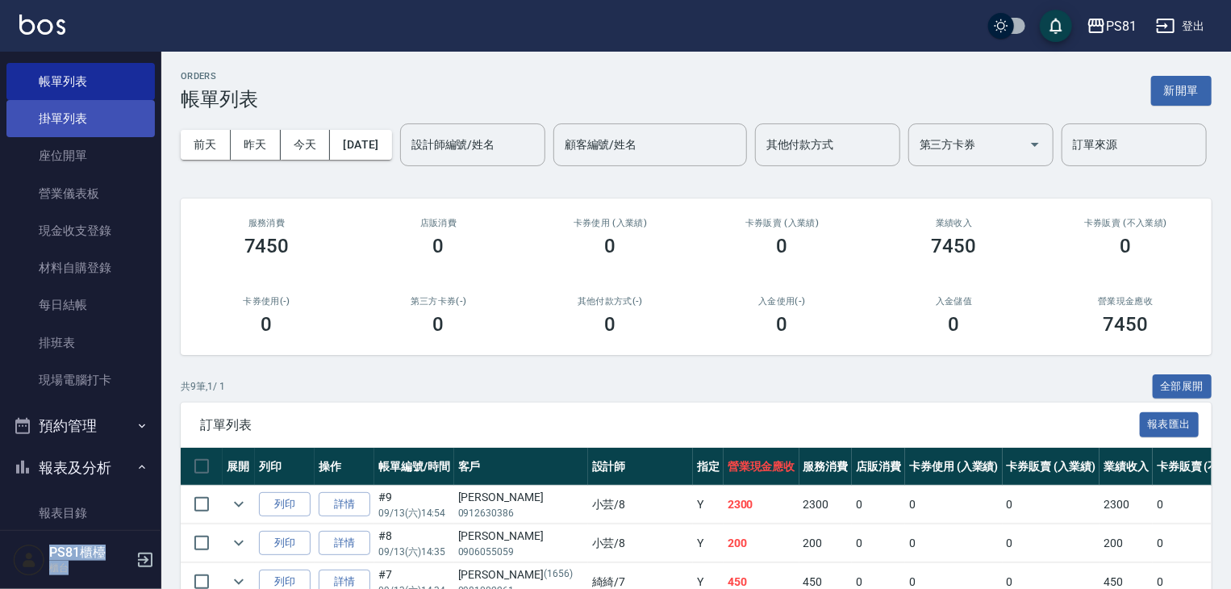
click at [104, 118] on link "掛單列表" at bounding box center [80, 118] width 148 height 37
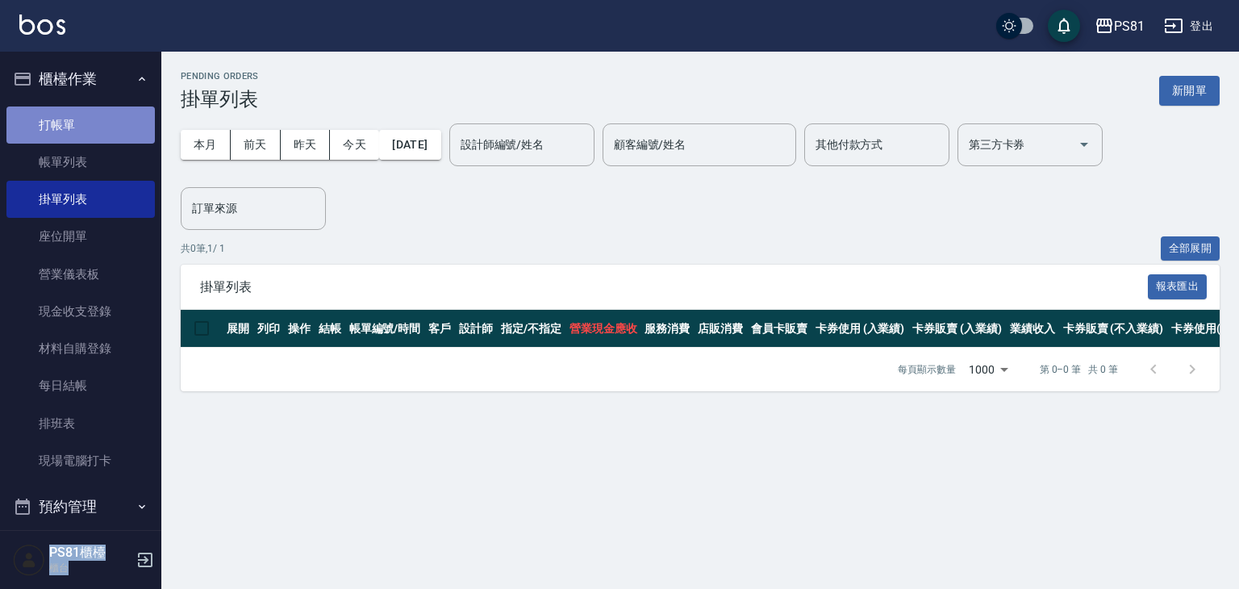
click at [91, 123] on link "打帳單" at bounding box center [80, 124] width 148 height 37
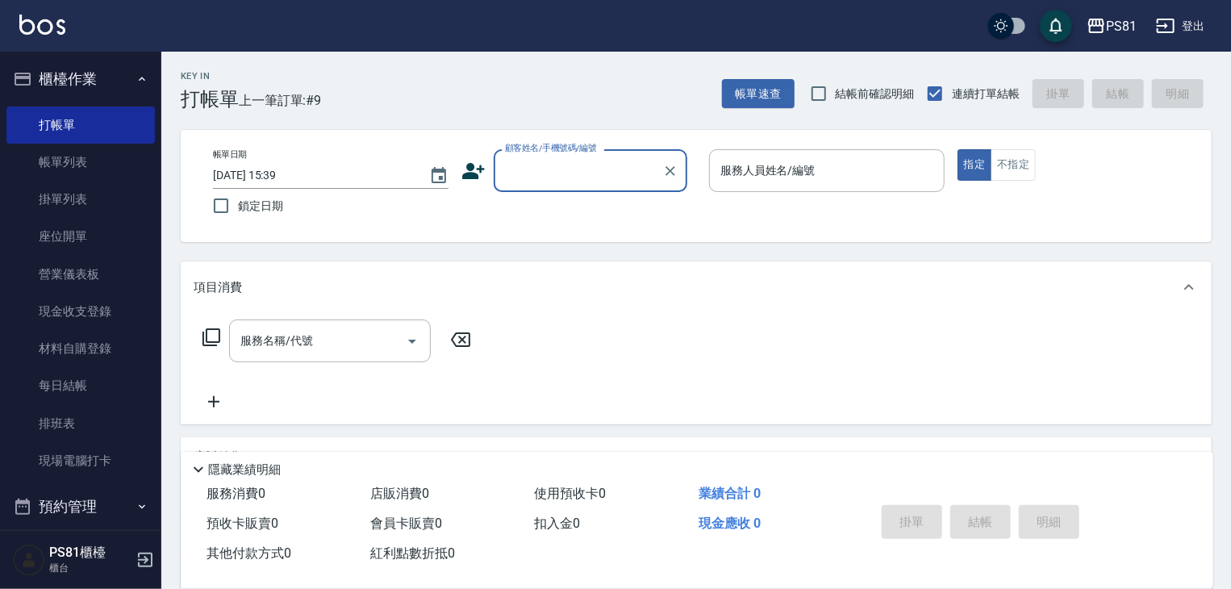
click at [484, 173] on div "顧客姓名/手機號碼/編號 顧客姓名/手機號碼/編號" at bounding box center [579, 170] width 236 height 43
click at [478, 174] on icon at bounding box center [473, 171] width 24 height 24
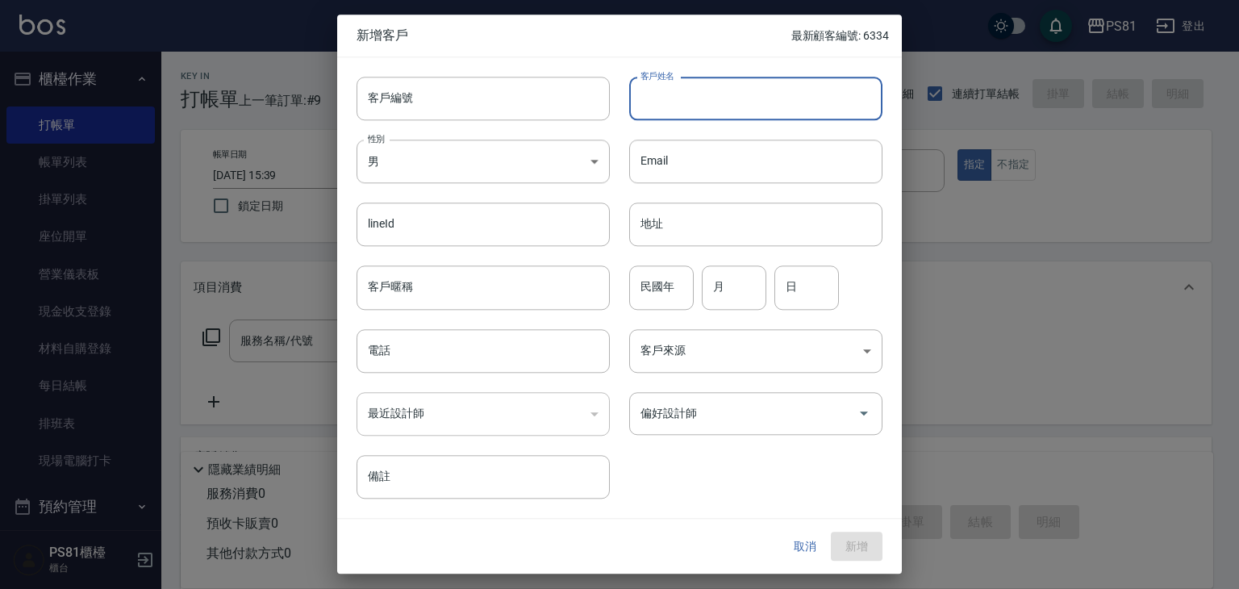
click at [636, 103] on input "客戶姓名" at bounding box center [755, 99] width 253 height 44
type input "[PERSON_NAME]"
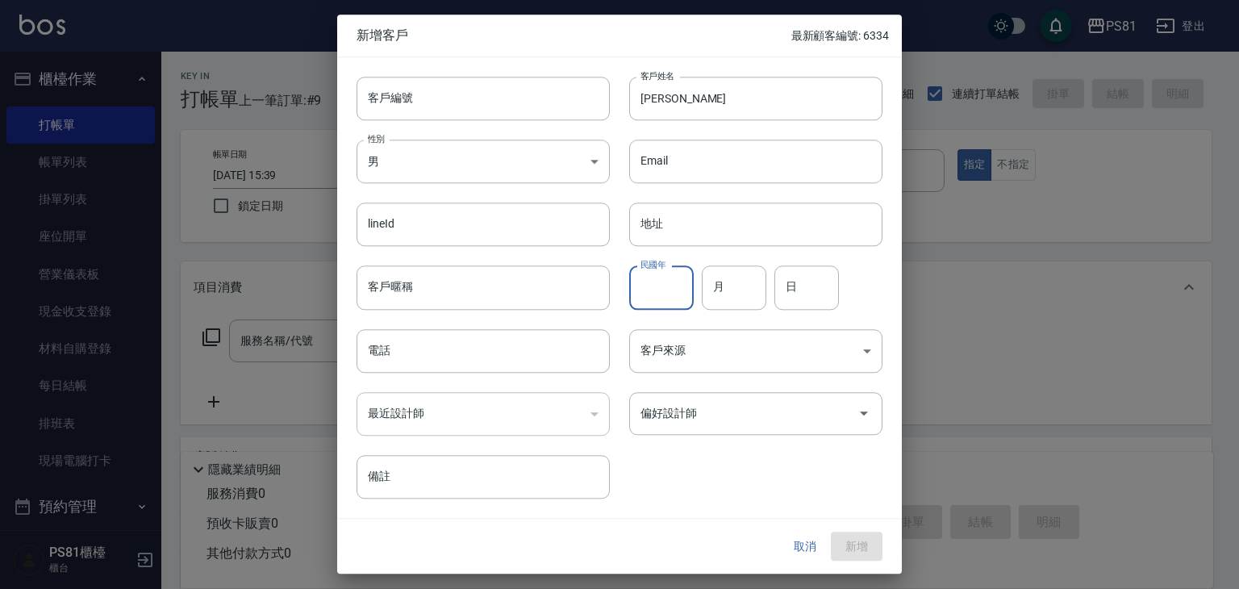
click at [690, 295] on input "民國年" at bounding box center [661, 288] width 65 height 44
type input "65"
type input "06"
type input "25"
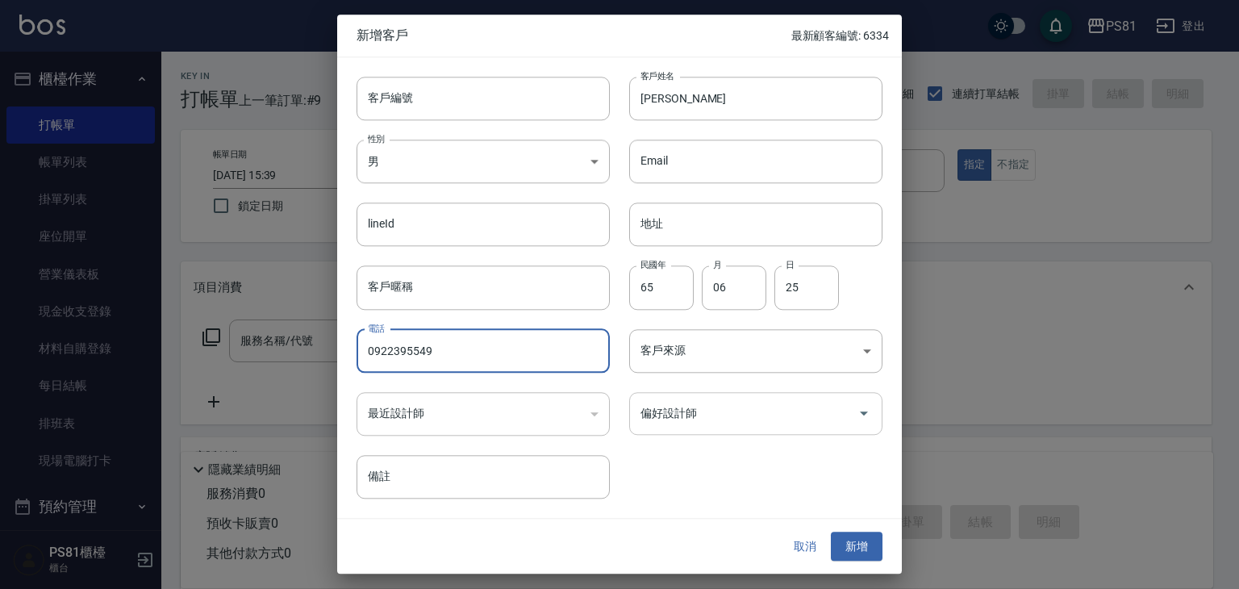
type input "0922395549"
click at [784, 421] on input "偏好設計師" at bounding box center [743, 413] width 215 height 28
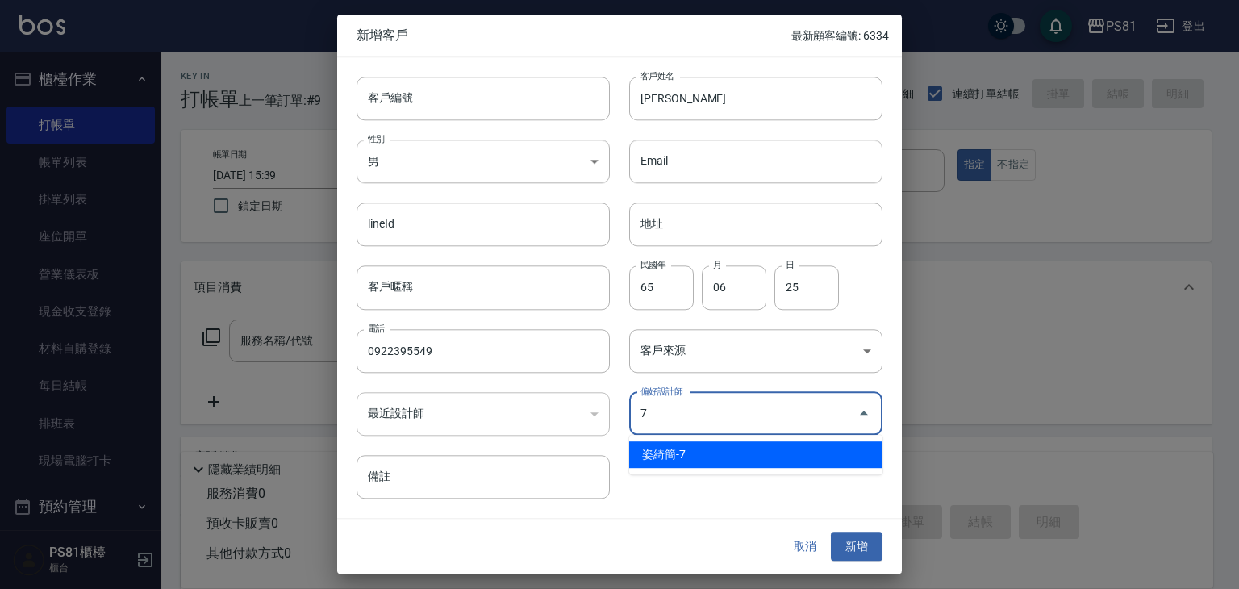
type input "姿綺簡"
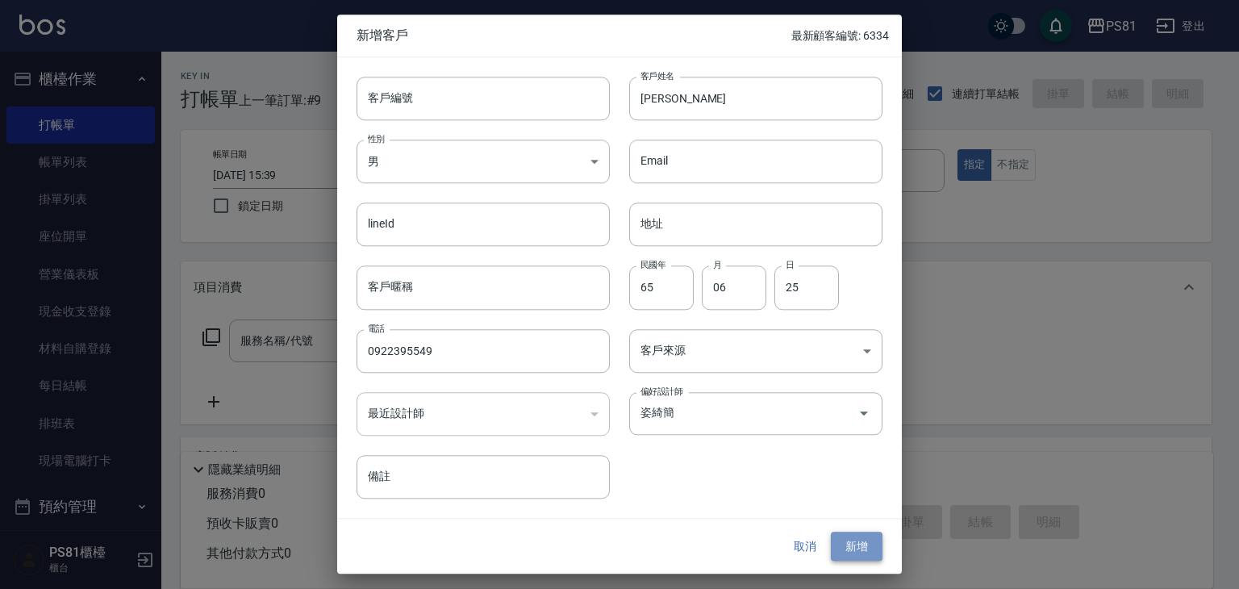
click at [856, 539] on button "新增" at bounding box center [857, 547] width 52 height 30
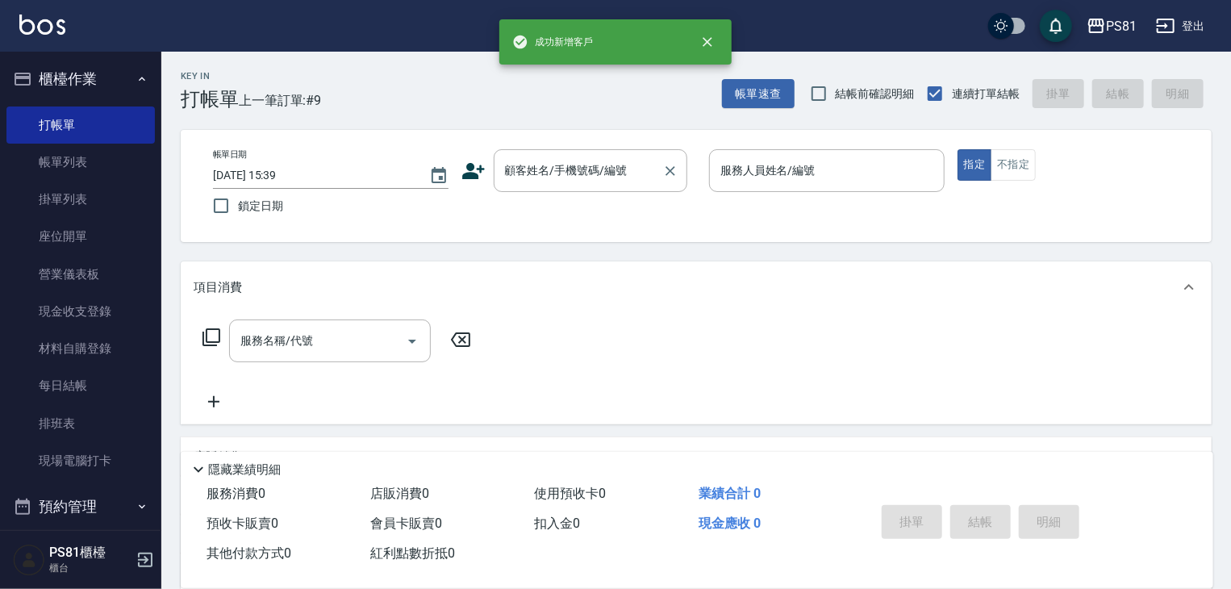
click at [579, 165] on input "顧客姓名/手機號碼/編號" at bounding box center [578, 170] width 155 height 28
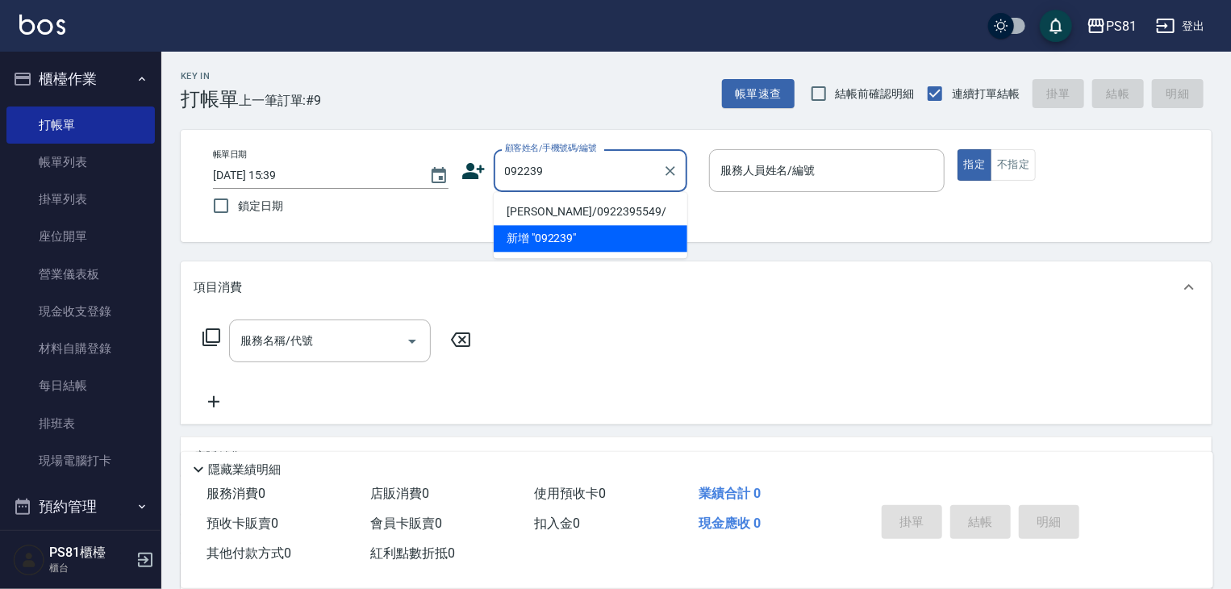
click at [605, 212] on li "[PERSON_NAME]/0922395549/" at bounding box center [591, 211] width 194 height 27
type input "[PERSON_NAME]/0922395549/"
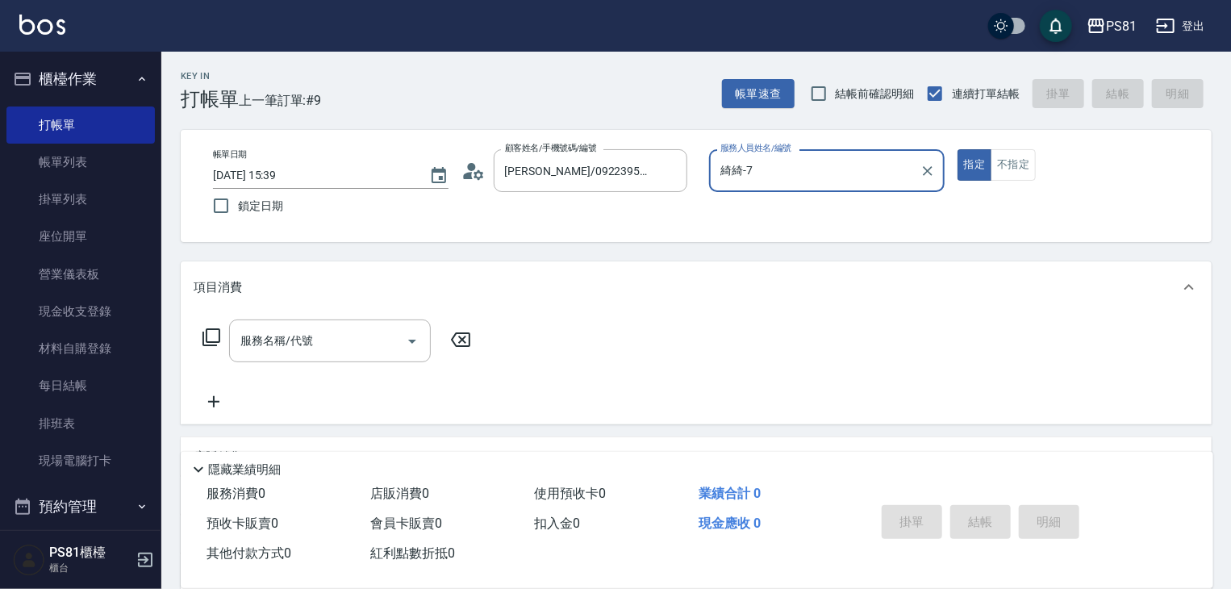
type input "綺綺-7"
click at [342, 317] on div "服務名稱/代號 服務名稱/代號" at bounding box center [696, 368] width 1031 height 111
click at [340, 324] on div "服務名稱/代號" at bounding box center [330, 340] width 202 height 43
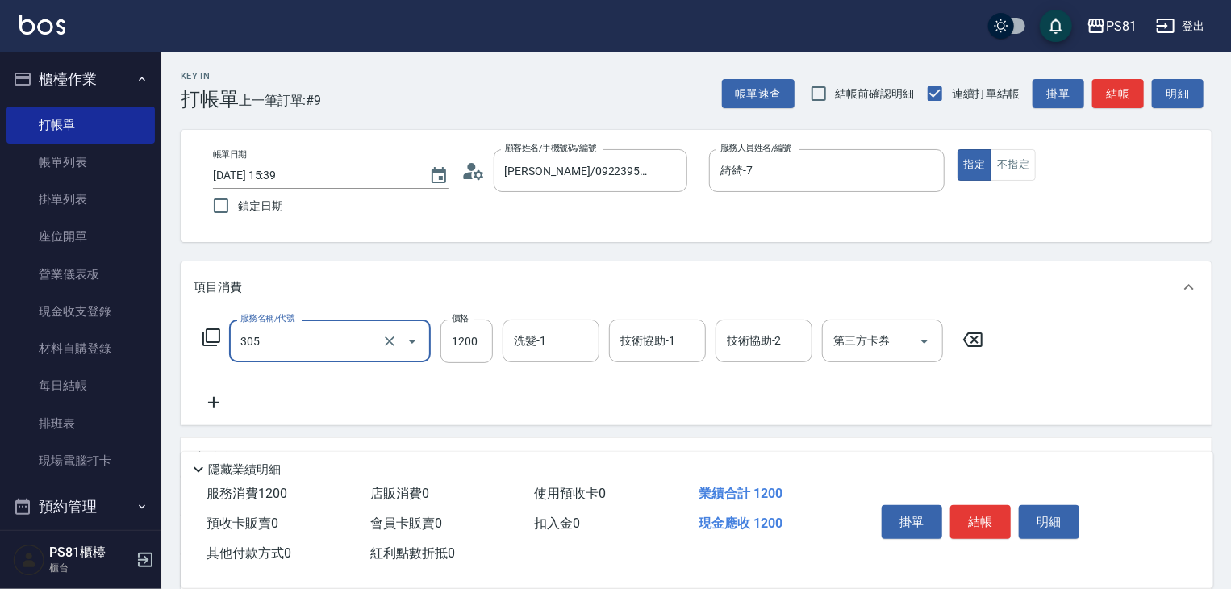
type input "基本離子燙(305)"
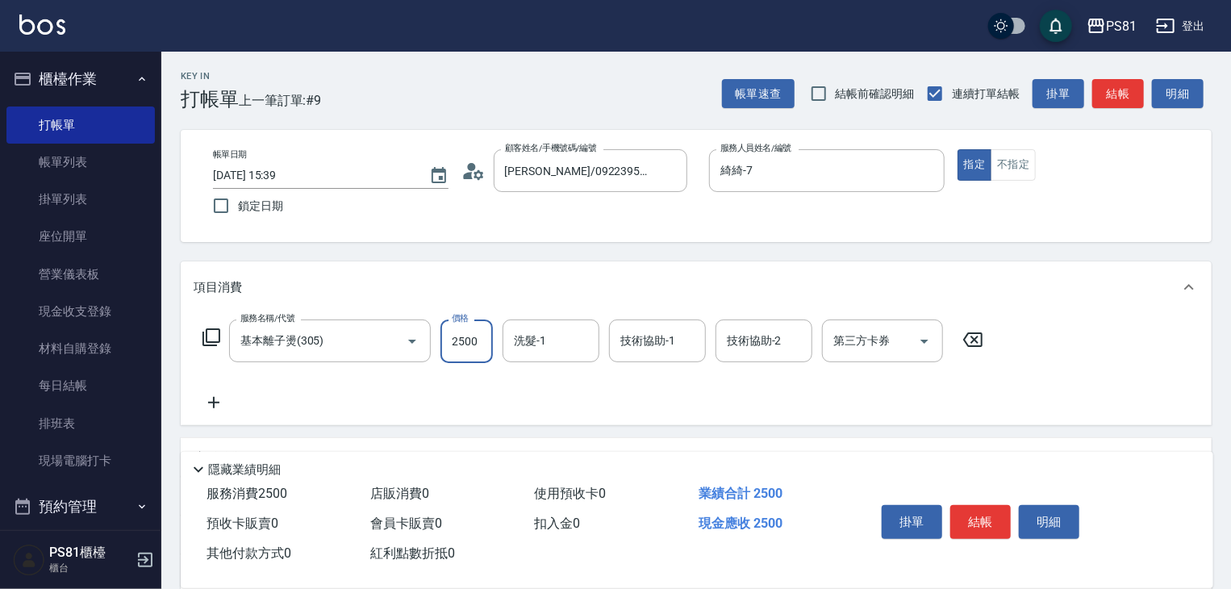
type input "2500"
type input "涵文-22"
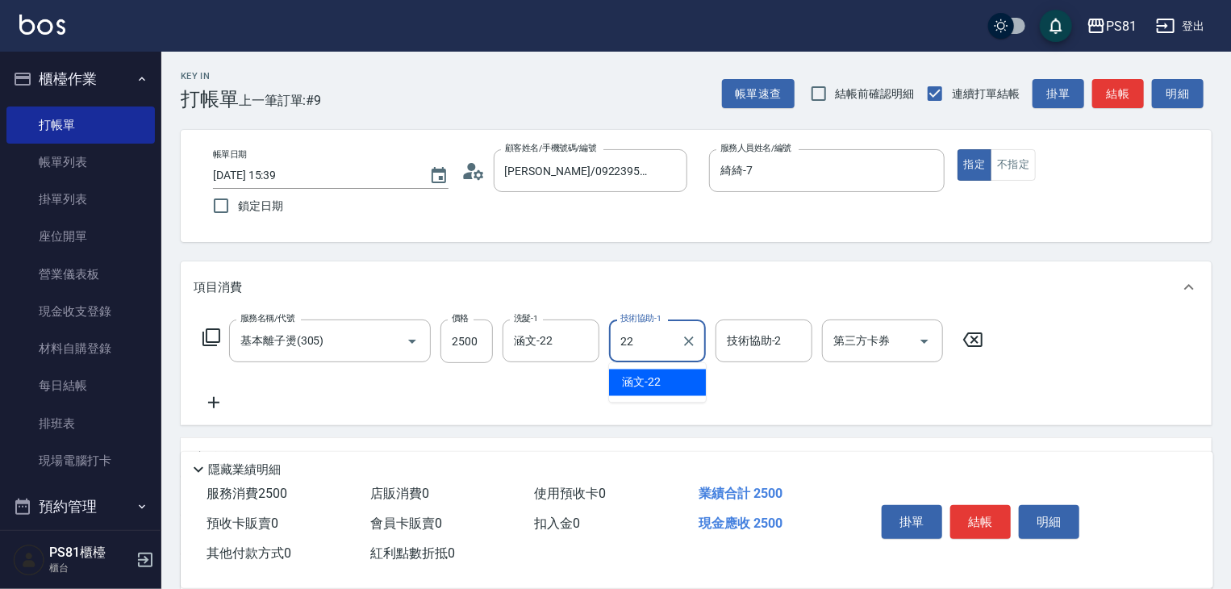
type input "涵文-22"
drag, startPoint x: 210, startPoint y: 415, endPoint x: 255, endPoint y: 392, distance: 50.5
click at [217, 409] on div "服務名稱/代號 基本離子燙(305) 服務名稱/代號 價格 2500 價格 洗髮-1 涵文-22 洗髮-1 技術協助-1 涵文-22 技術協助-1 技術協助-…" at bounding box center [696, 369] width 1031 height 112
click at [212, 414] on div "服務名稱/代號 基本離子燙(305) 服務名稱/代號 價格 2500 價格 洗髮-1 涵文-22 洗髮-1 技術協助-1 涵文-22 技術協助-1 技術協助-…" at bounding box center [696, 369] width 1031 height 112
click at [215, 410] on icon at bounding box center [214, 402] width 40 height 19
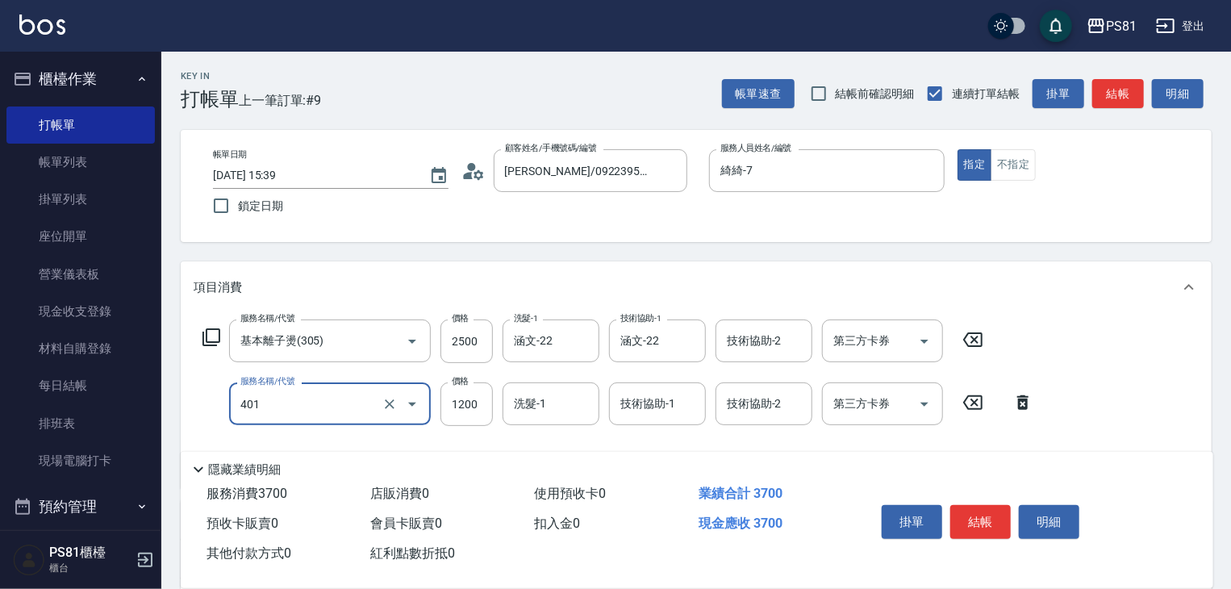
type input "基本染髮(401)"
type input "2500"
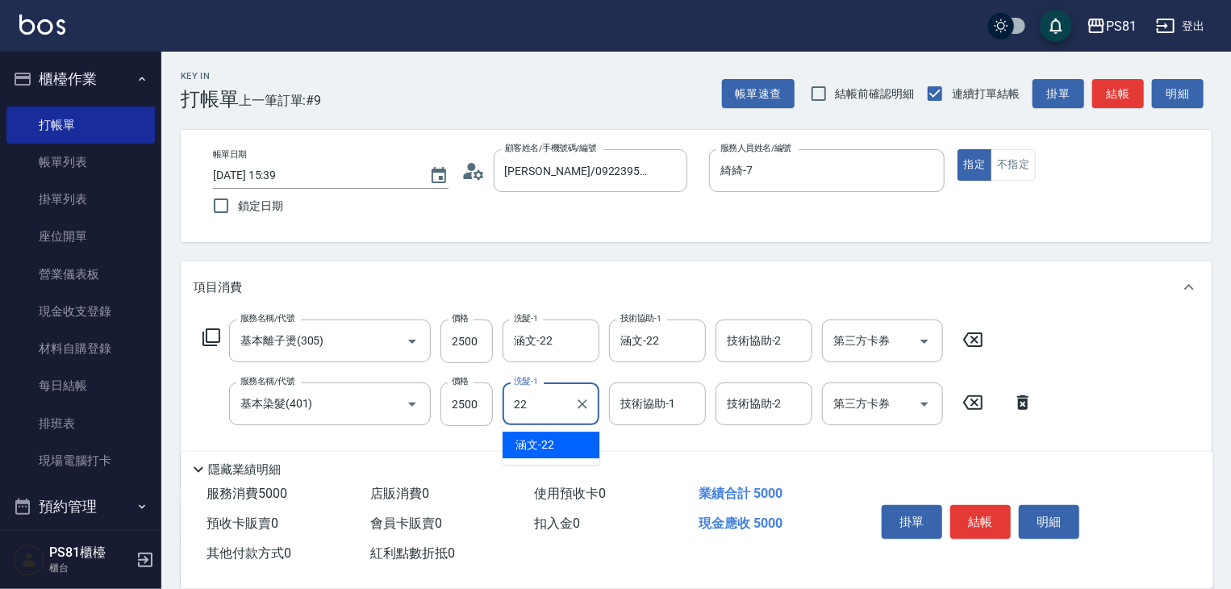
type input "涵文-22"
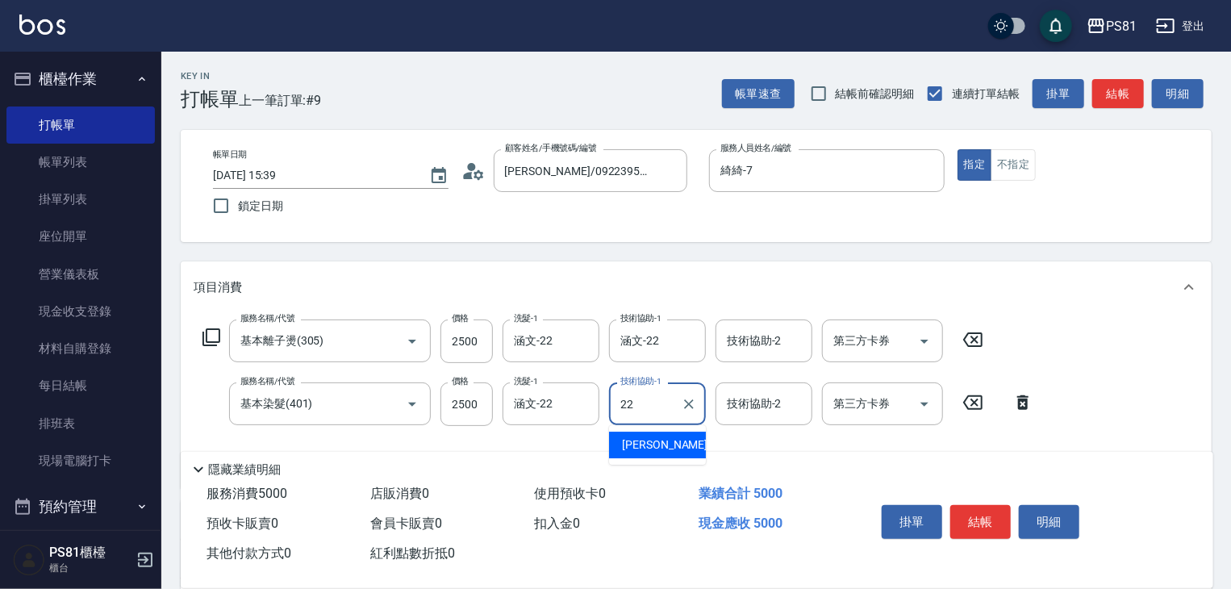
type input "涵文-22"
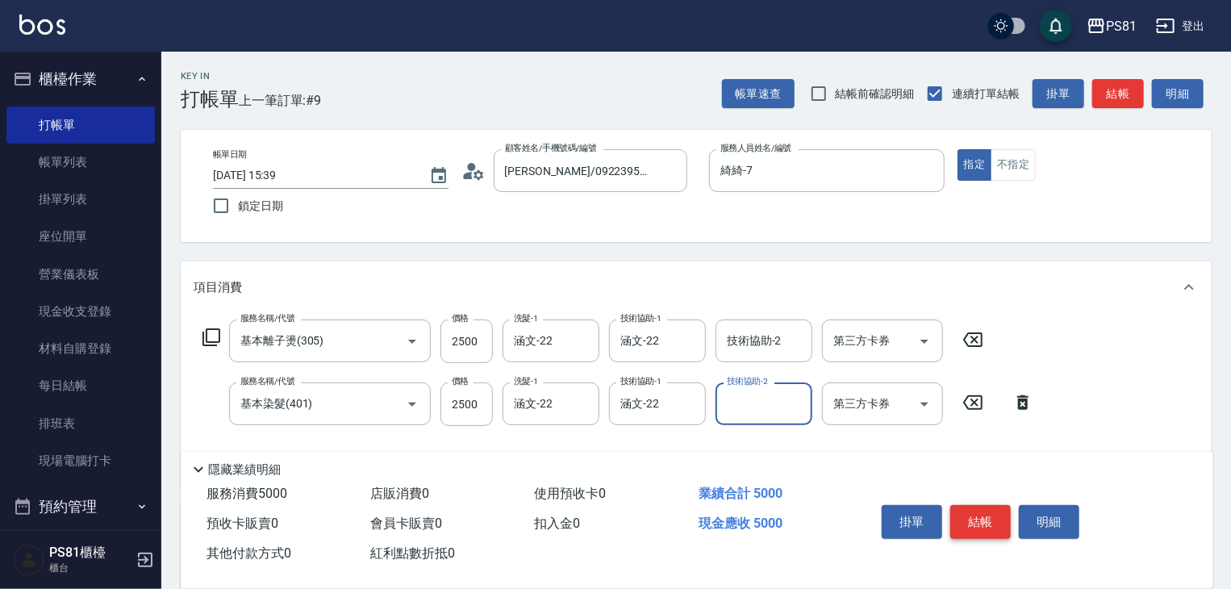
click at [999, 519] on button "結帳" at bounding box center [980, 522] width 60 height 34
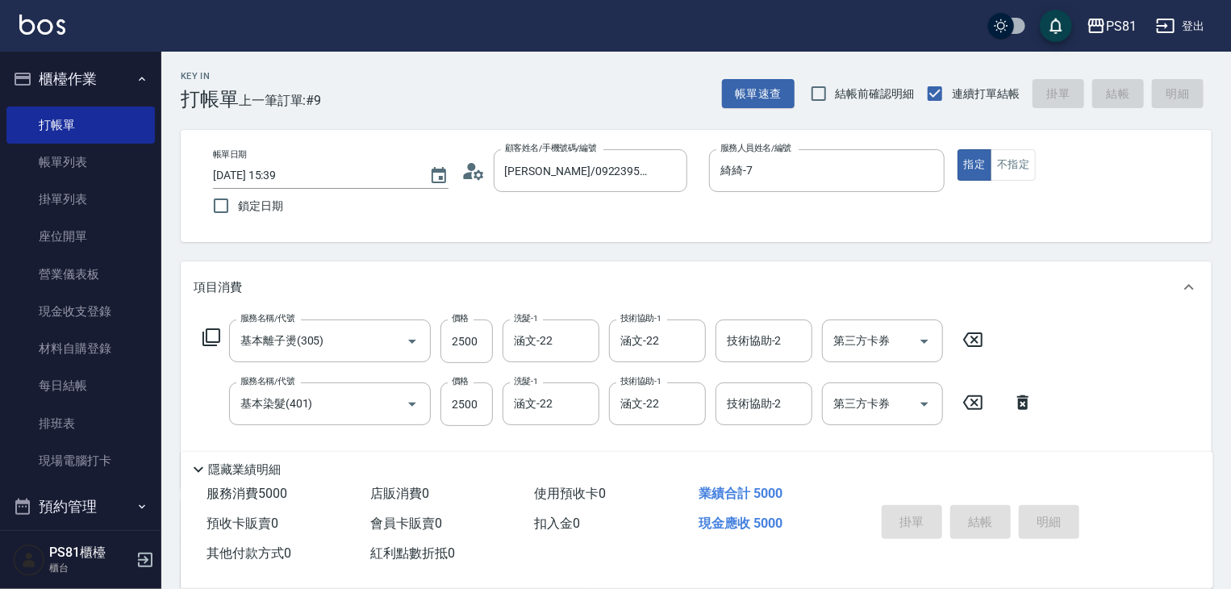
type input "[DATE] 15:40"
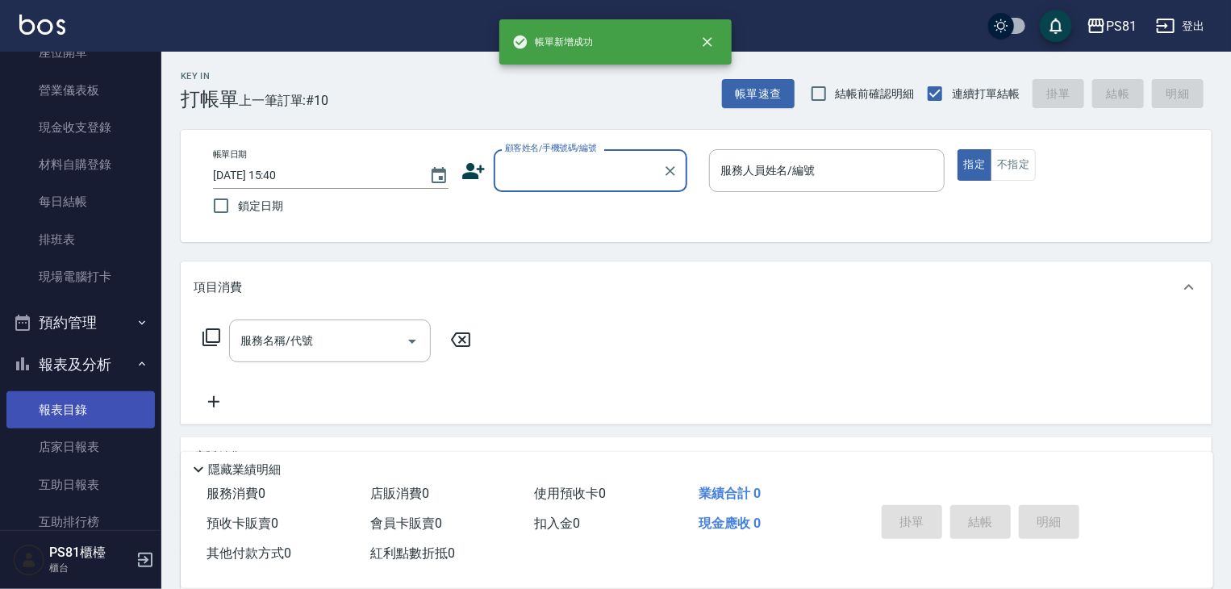
scroll to position [323, 0]
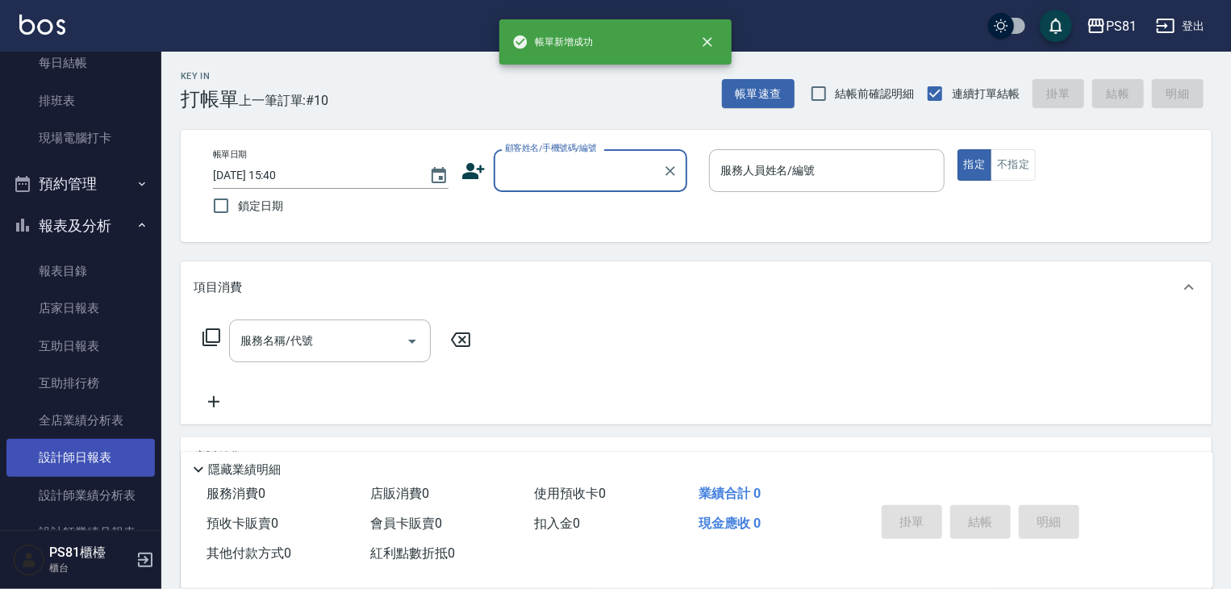
click at [120, 453] on link "設計師日報表" at bounding box center [80, 457] width 148 height 37
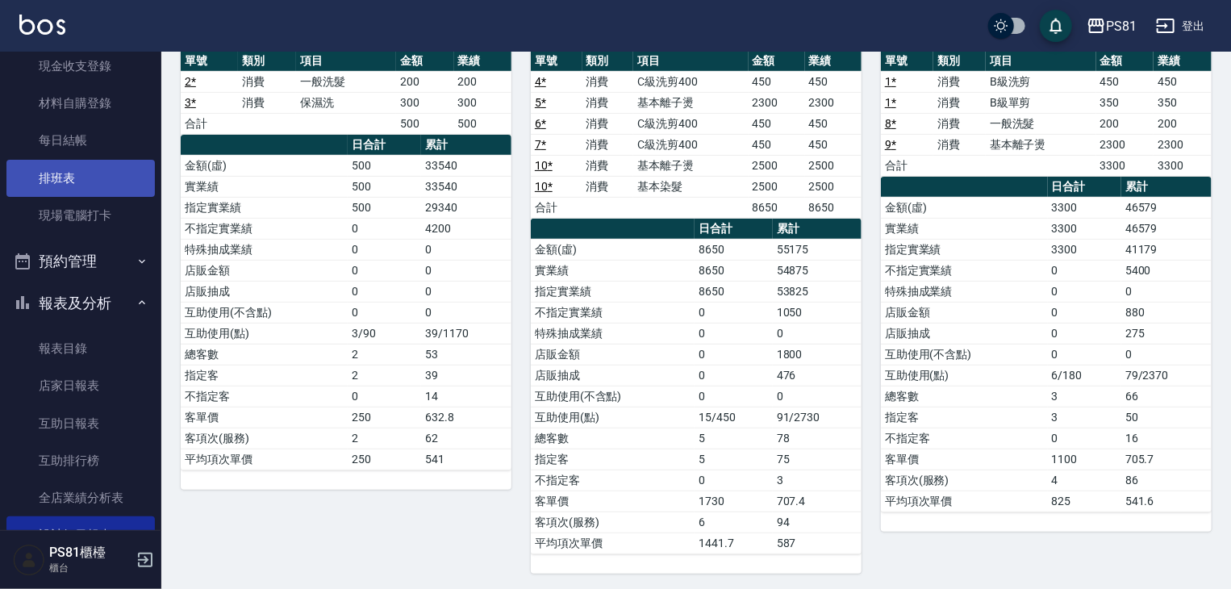
scroll to position [244, 0]
click at [82, 185] on link "排班表" at bounding box center [80, 179] width 148 height 37
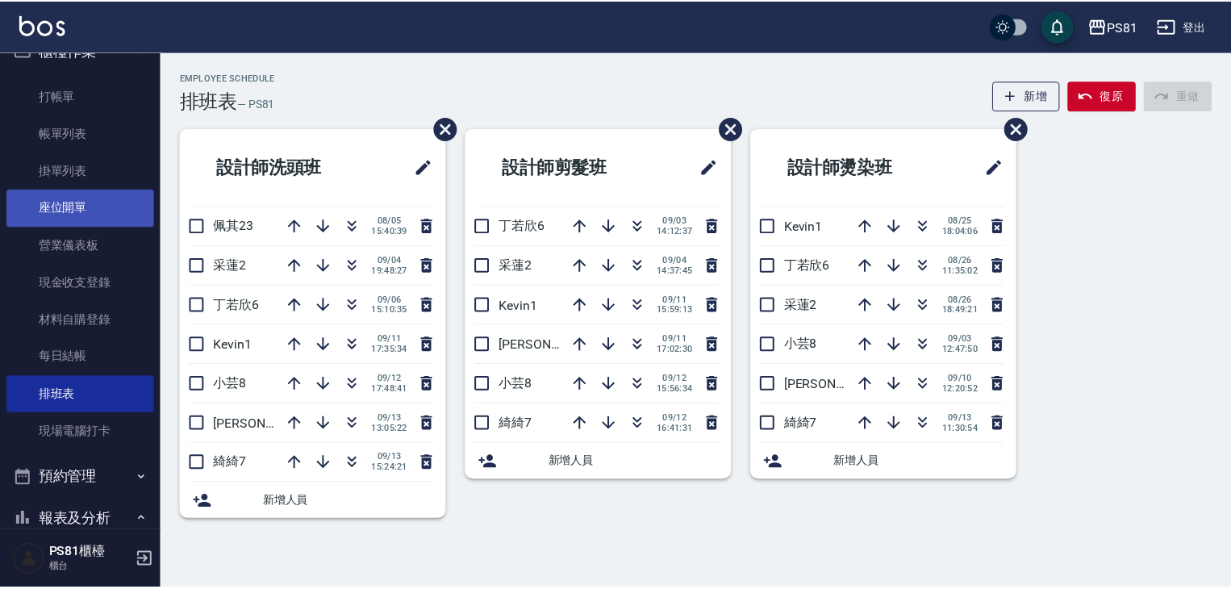
scroll to position [2, 0]
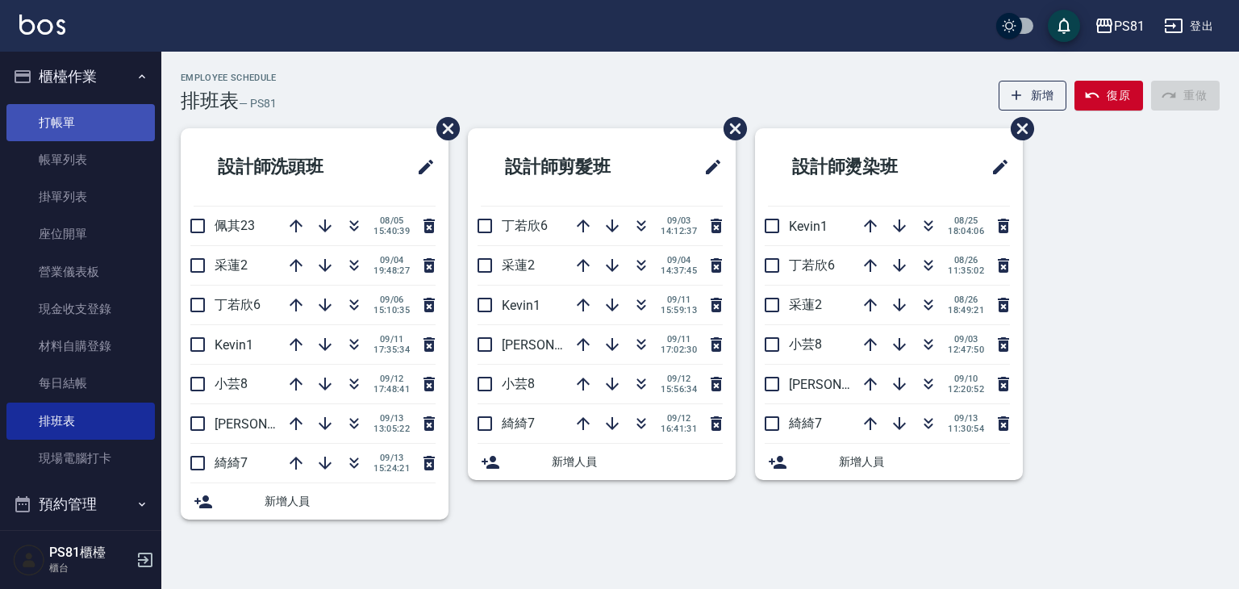
click at [74, 131] on link "打帳單" at bounding box center [80, 122] width 148 height 37
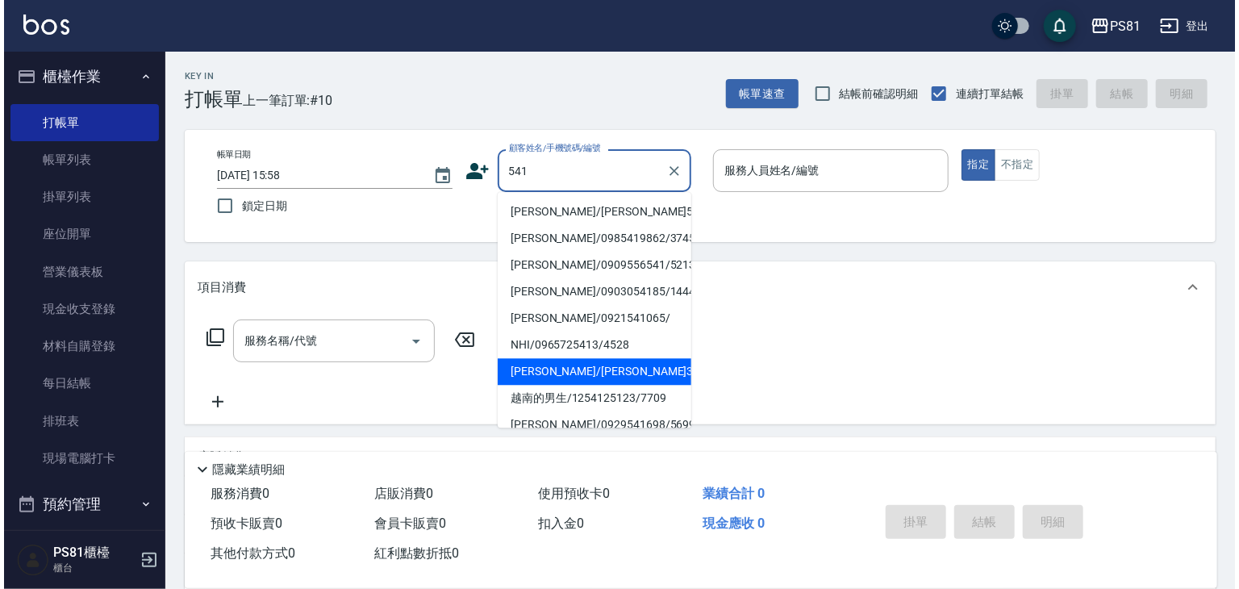
scroll to position [242, 0]
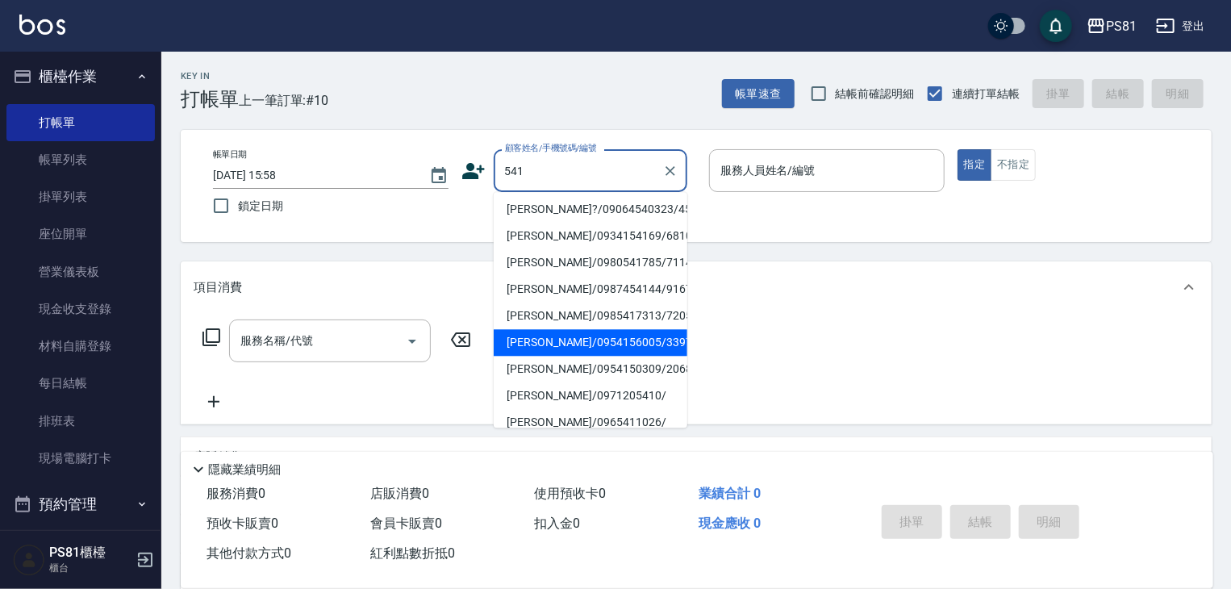
click at [554, 354] on li "[PERSON_NAME]/0954156005/3397" at bounding box center [591, 342] width 194 height 27
type input "[PERSON_NAME]/0954156005/3397"
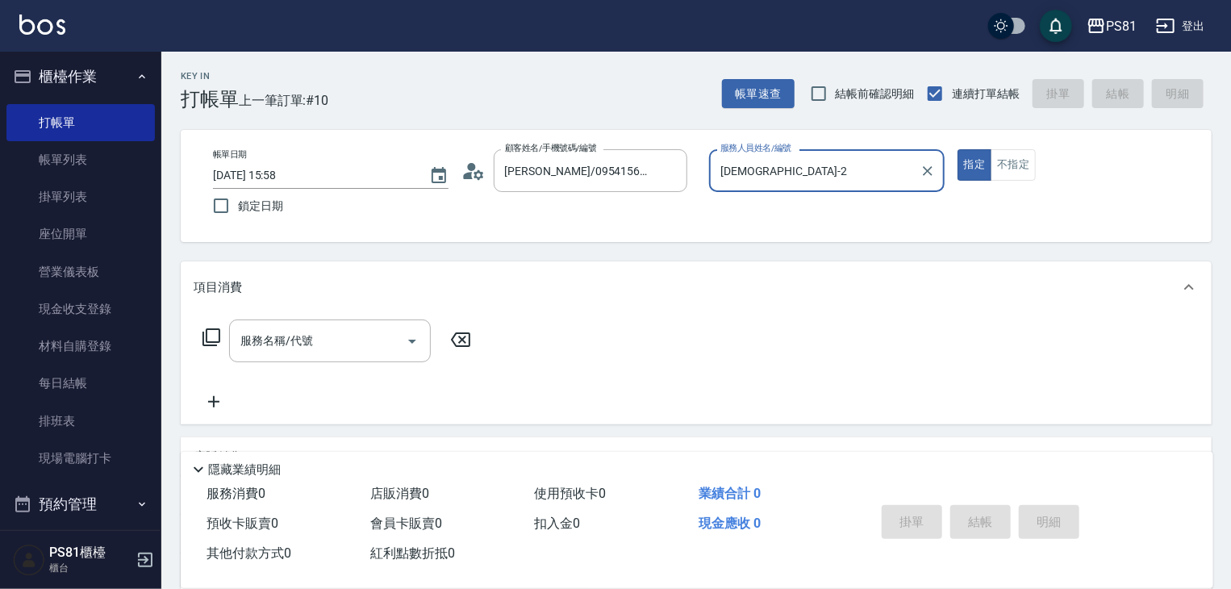
click at [791, 179] on input "[DEMOGRAPHIC_DATA]-2" at bounding box center [814, 170] width 197 height 28
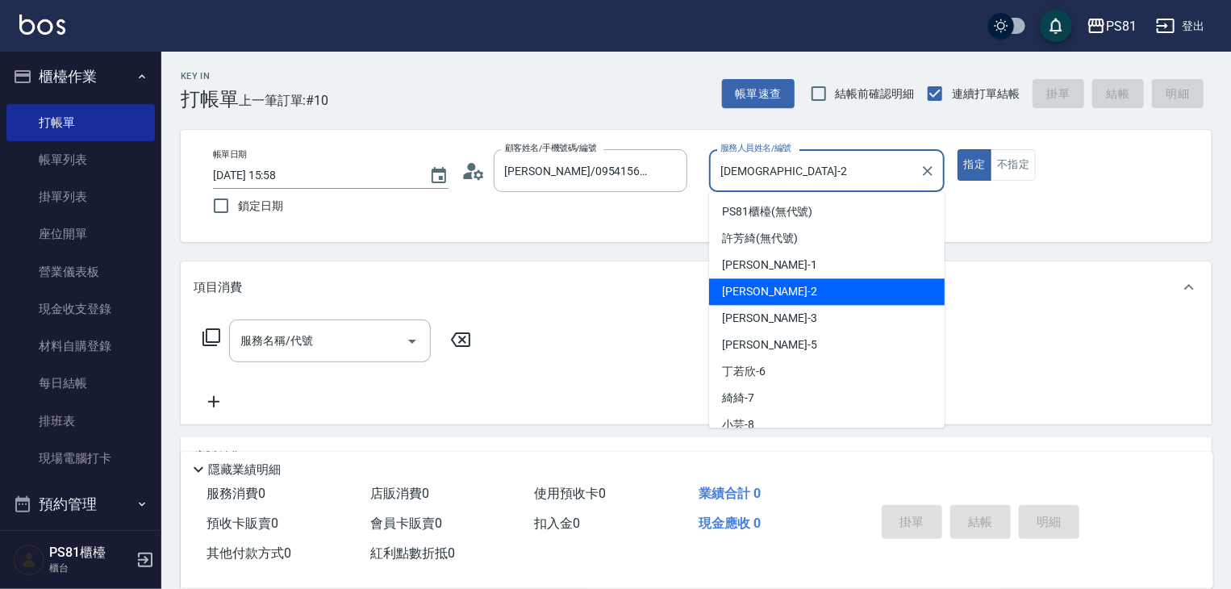
click at [793, 179] on input "[DEMOGRAPHIC_DATA]-2" at bounding box center [814, 170] width 197 height 28
click at [800, 159] on input "[DEMOGRAPHIC_DATA]-2" at bounding box center [814, 170] width 197 height 28
click at [804, 174] on input "[DEMOGRAPHIC_DATA]-2" at bounding box center [814, 170] width 197 height 28
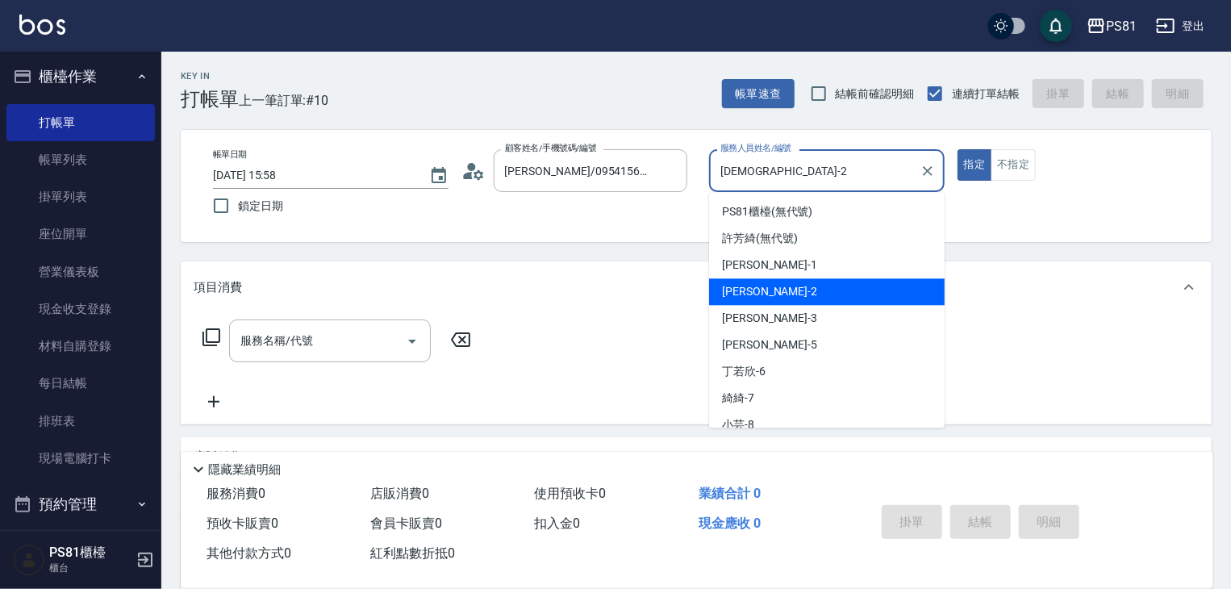
click at [804, 174] on input "[DEMOGRAPHIC_DATA]-2" at bounding box center [814, 170] width 197 height 28
click at [804, 175] on input "[DEMOGRAPHIC_DATA]-2" at bounding box center [814, 170] width 197 height 28
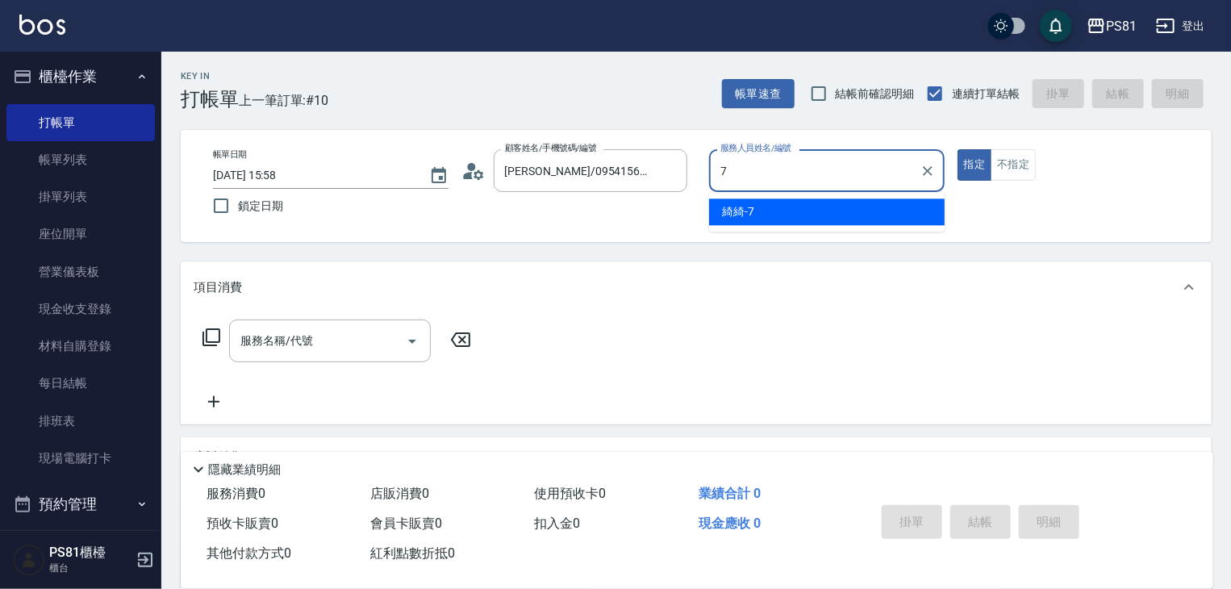
click at [788, 222] on div "綺綺 -7" at bounding box center [827, 211] width 236 height 27
type input "綺綺-7"
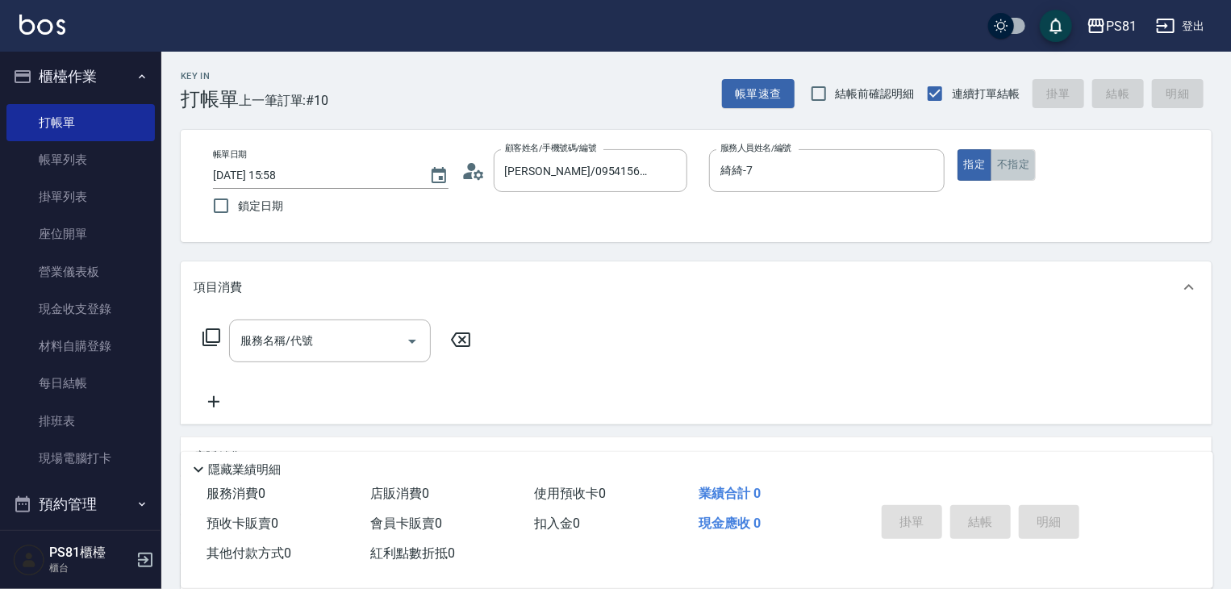
click at [1017, 156] on button "不指定" at bounding box center [1013, 164] width 45 height 31
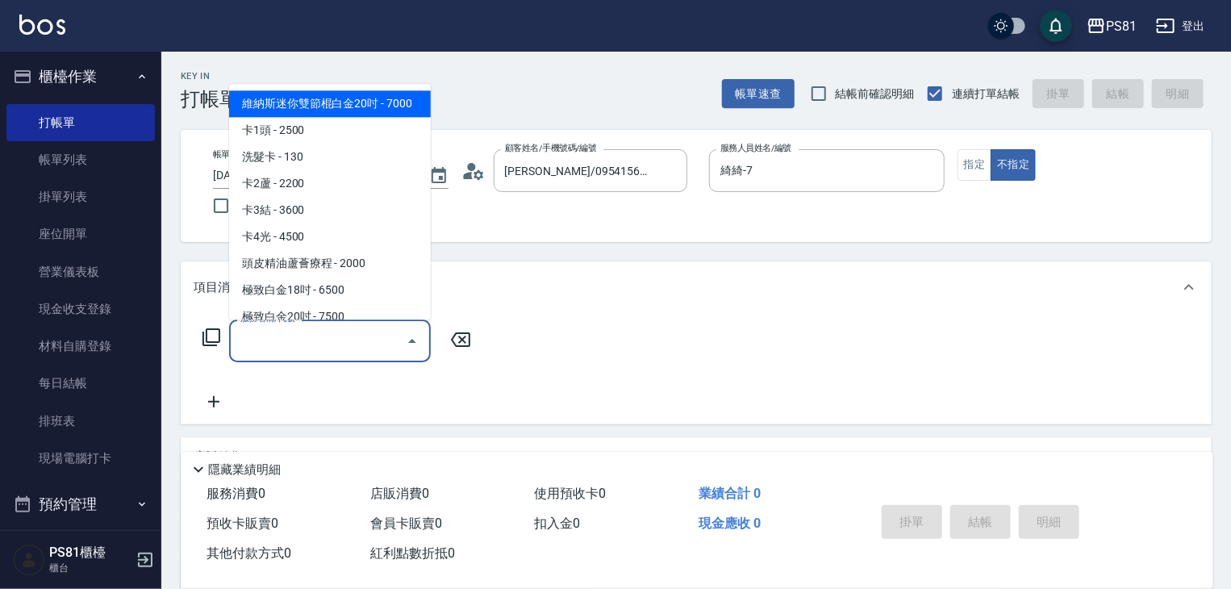
click at [292, 341] on input "服務名稱/代號" at bounding box center [317, 341] width 163 height 28
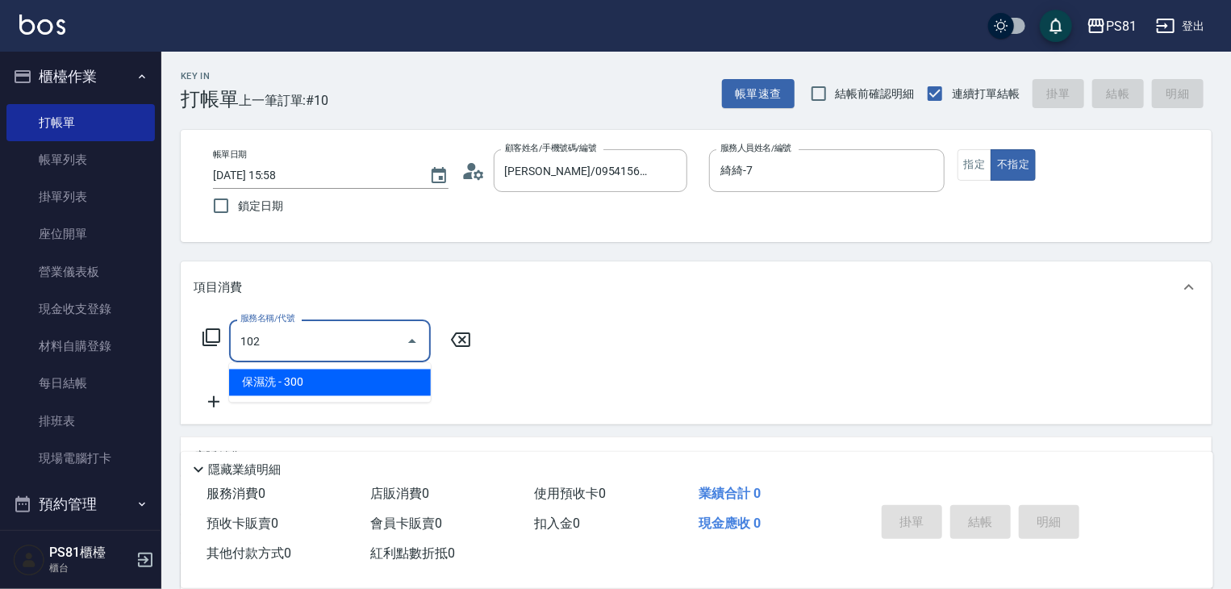
click at [305, 369] on span "保濕洗 - 300" at bounding box center [330, 382] width 202 height 27
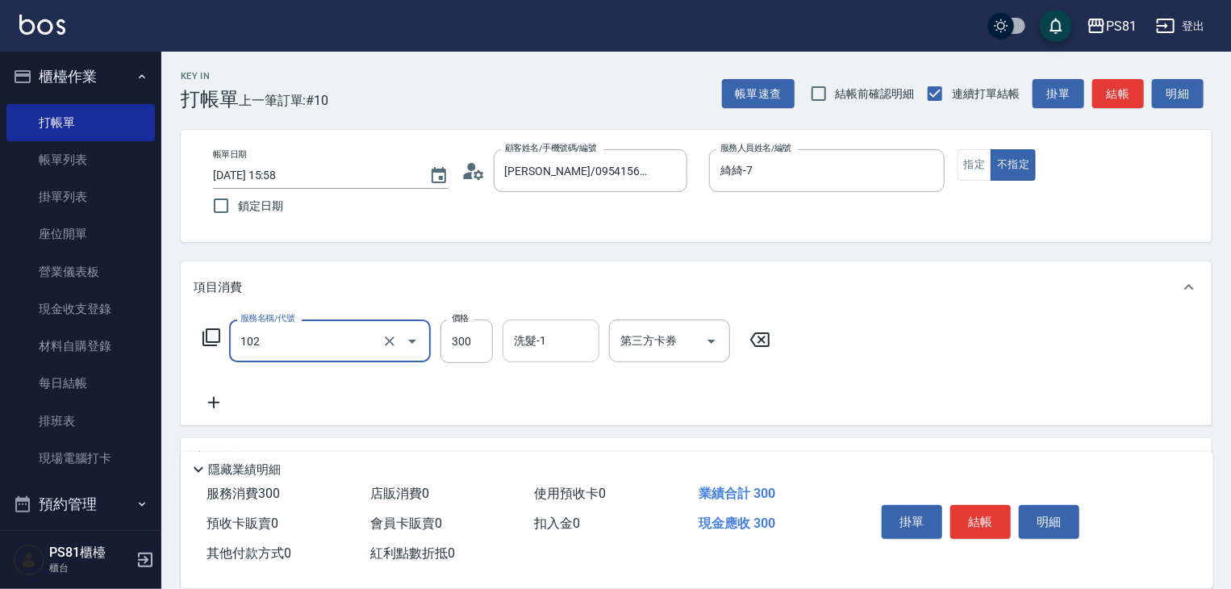
type input "保濕洗(102)"
click at [526, 340] on input "洗髮-1" at bounding box center [551, 341] width 82 height 28
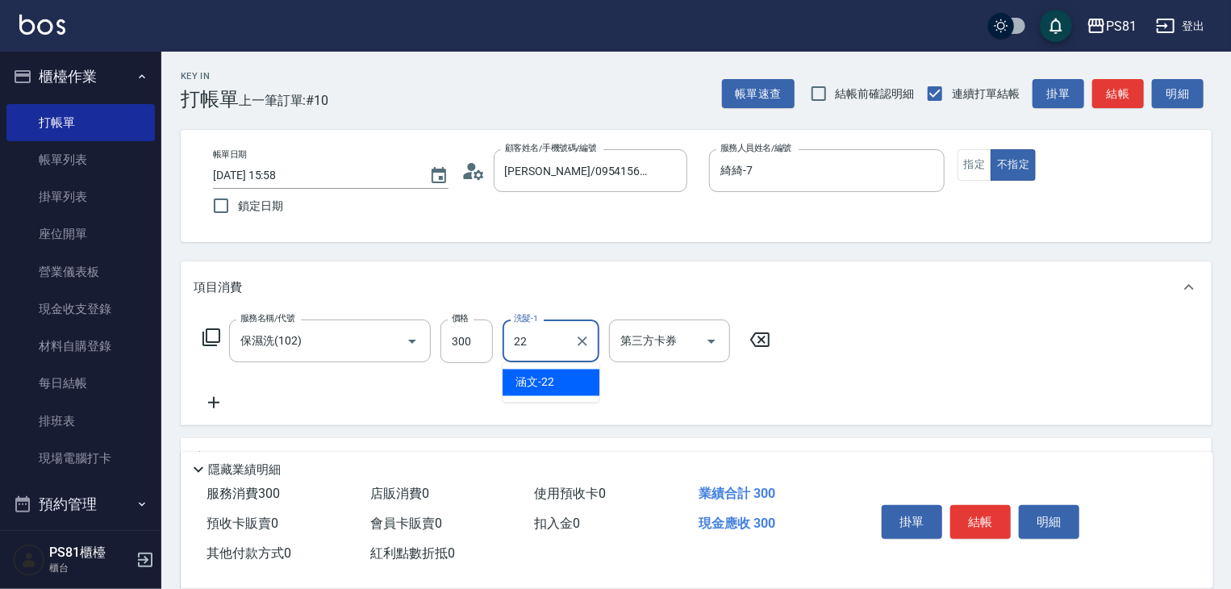
drag, startPoint x: 545, startPoint y: 386, endPoint x: 554, endPoint y: 382, distance: 10.1
click at [546, 386] on span "涵文 -22" at bounding box center [534, 382] width 39 height 17
type input "涵文-22"
click at [978, 505] on button "結帳" at bounding box center [980, 522] width 60 height 34
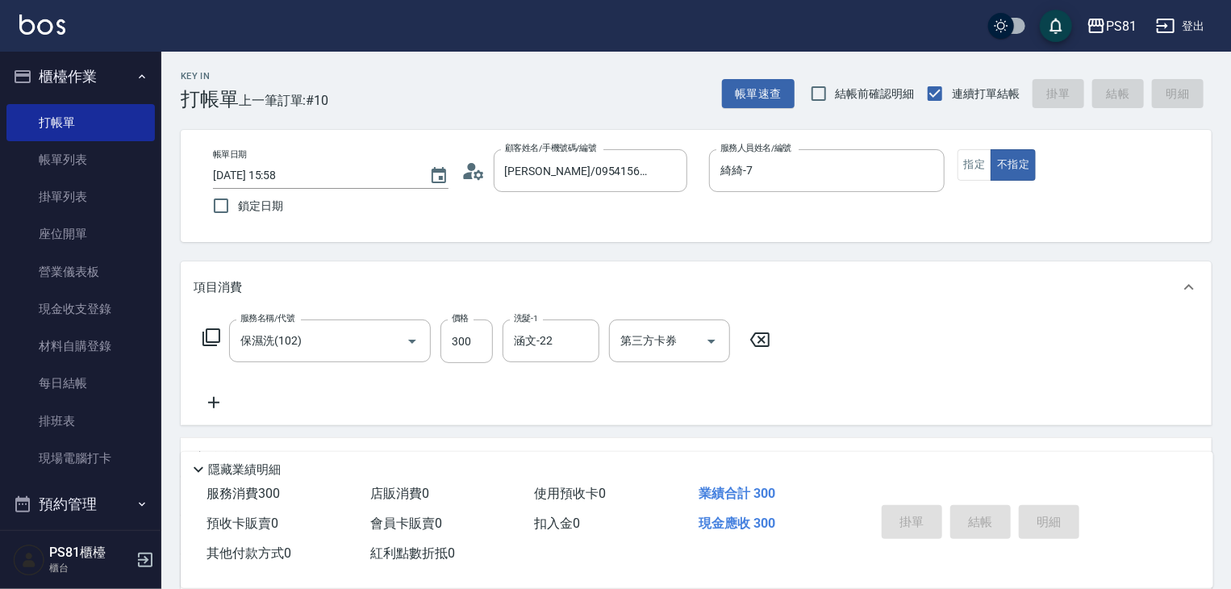
type input "[DATE] 15:59"
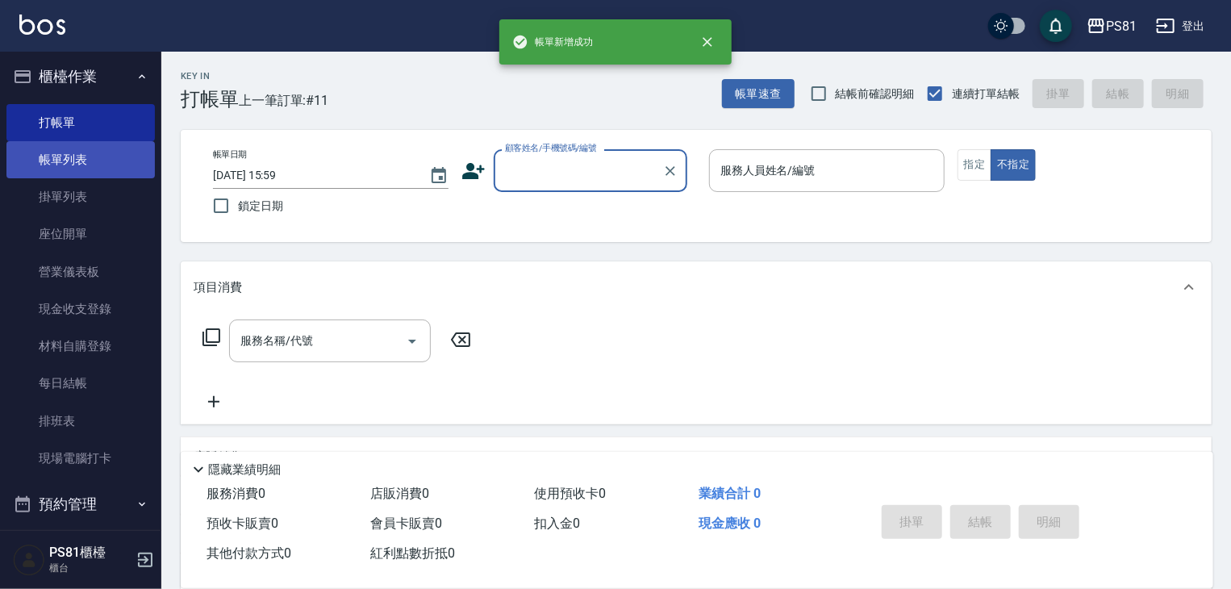
click at [76, 168] on link "帳單列表" at bounding box center [80, 159] width 148 height 37
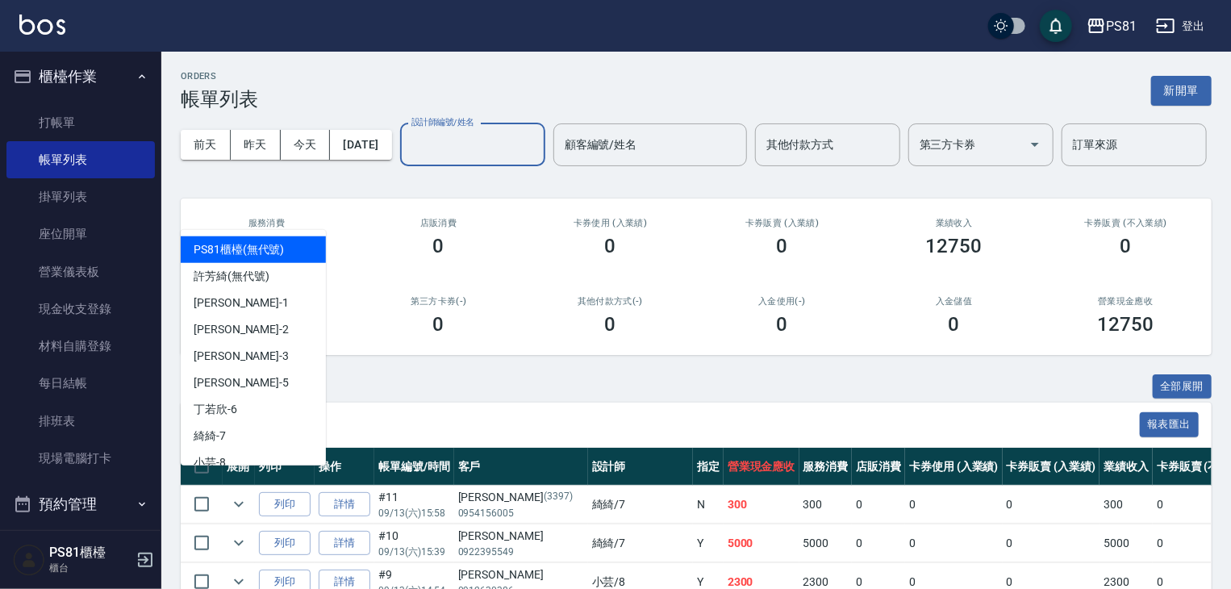
click at [407, 159] on input "設計師編號/姓名" at bounding box center [472, 145] width 131 height 28
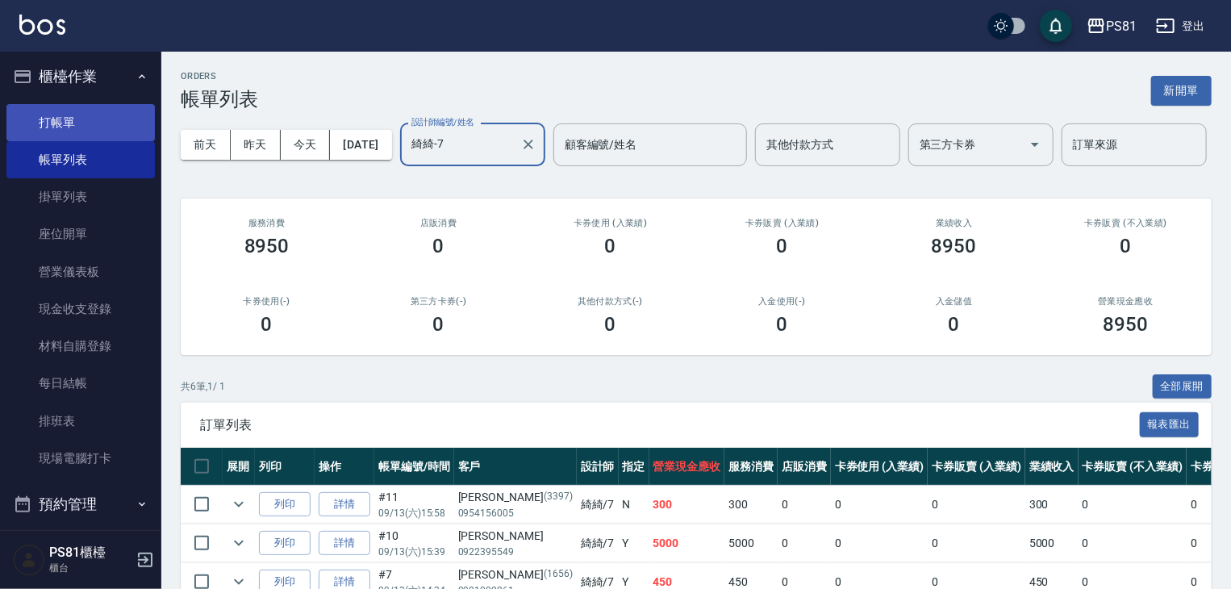
type input "綺綺-7"
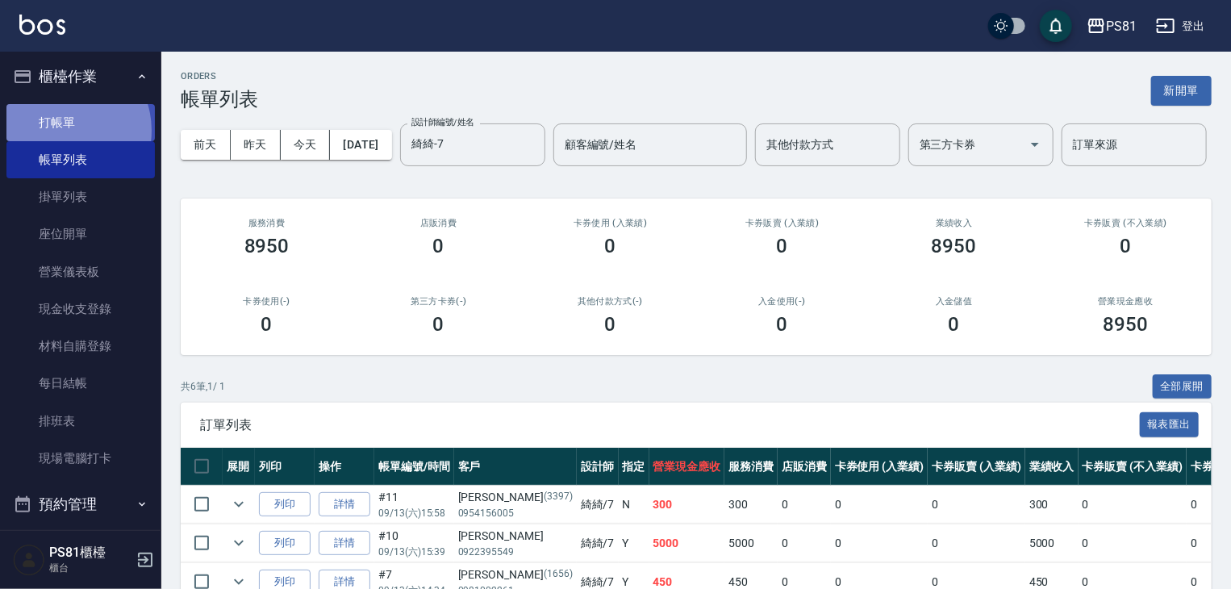
click at [65, 130] on link "打帳單" at bounding box center [80, 122] width 148 height 37
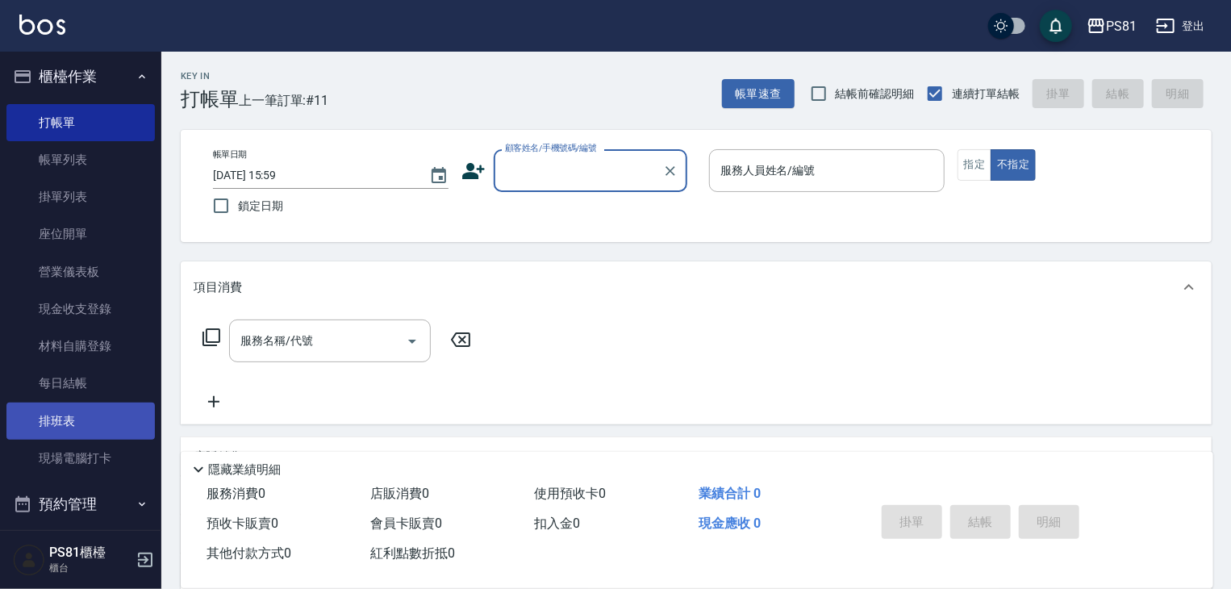
click at [41, 426] on link "排班表" at bounding box center [80, 420] width 148 height 37
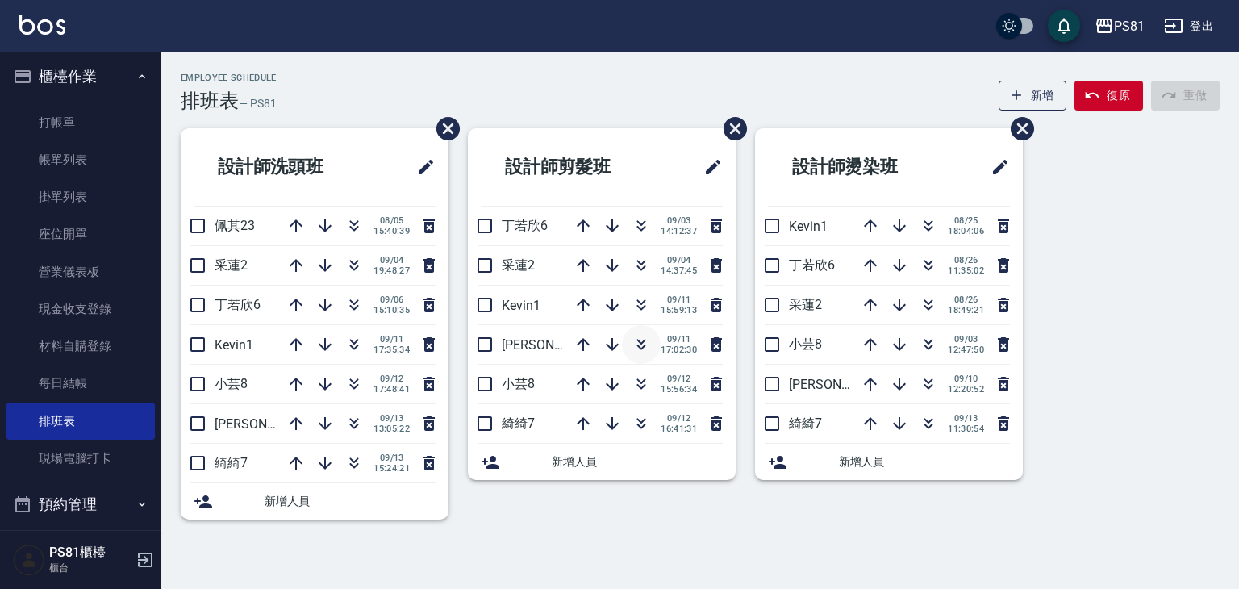
click at [638, 343] on icon "button" at bounding box center [641, 344] width 19 height 19
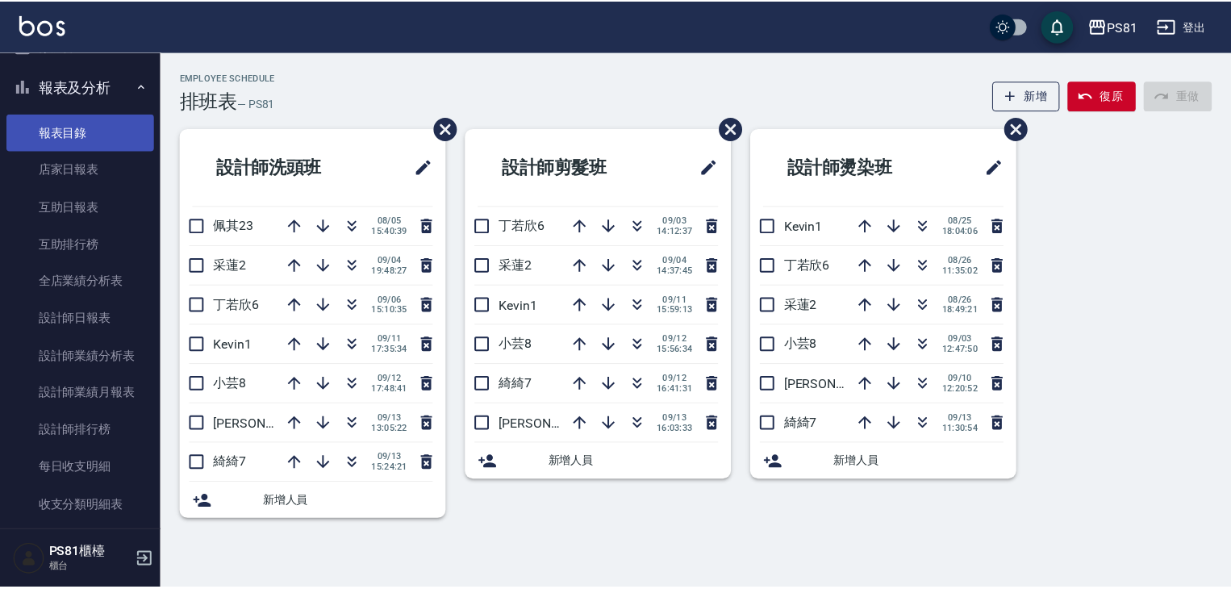
scroll to position [486, 0]
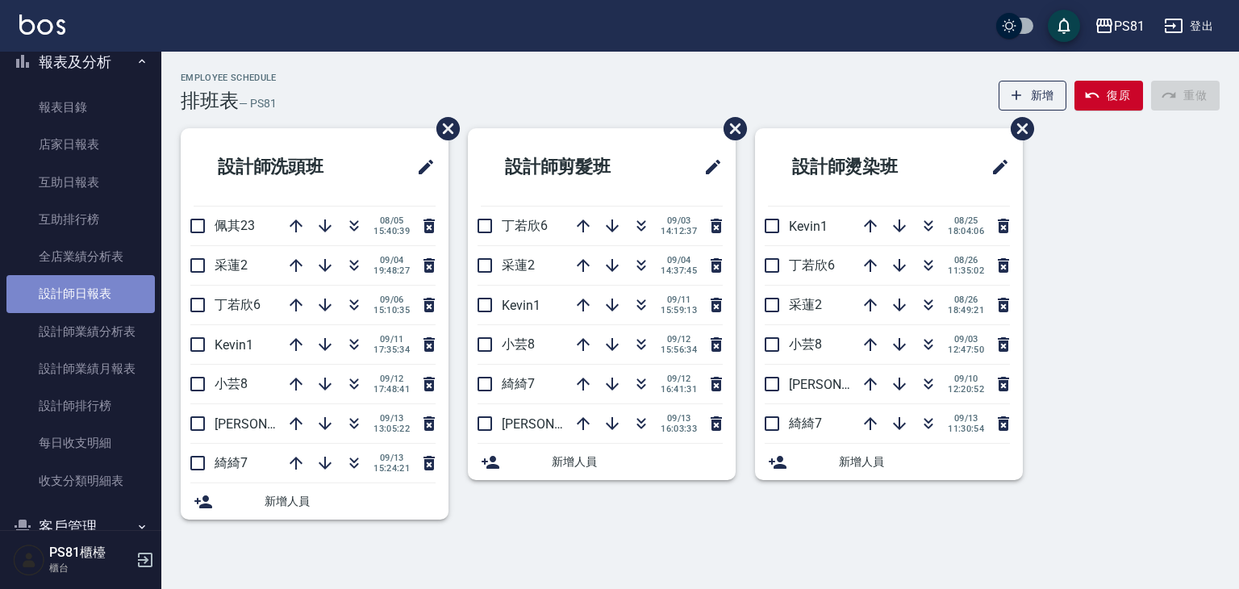
click at [99, 293] on link "設計師日報表" at bounding box center [80, 293] width 148 height 37
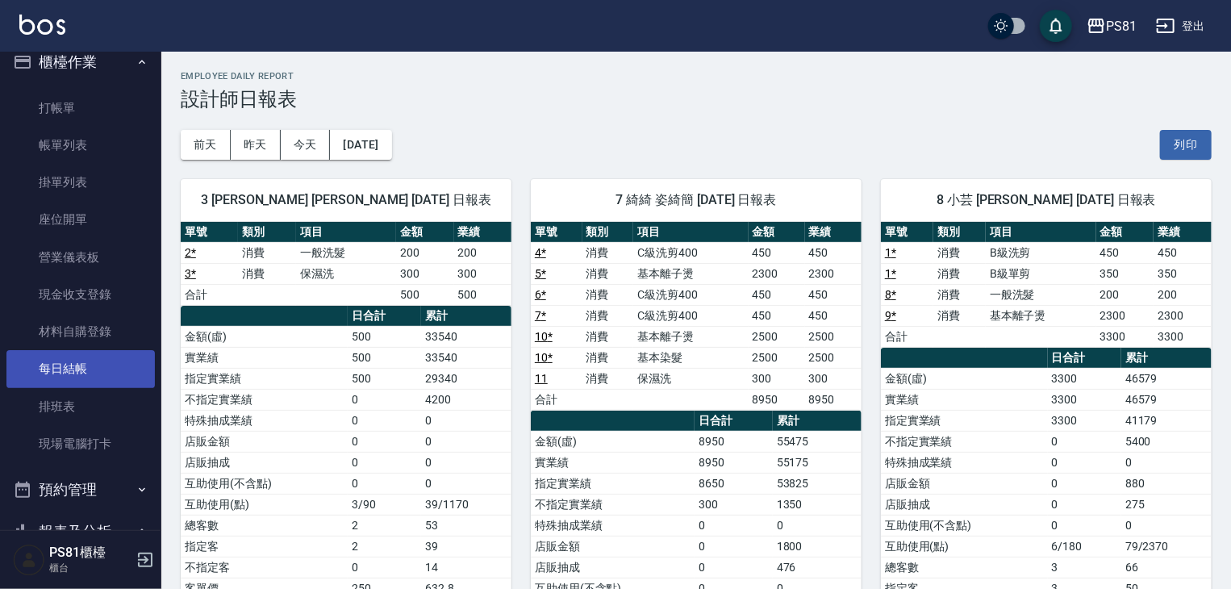
scroll to position [2, 0]
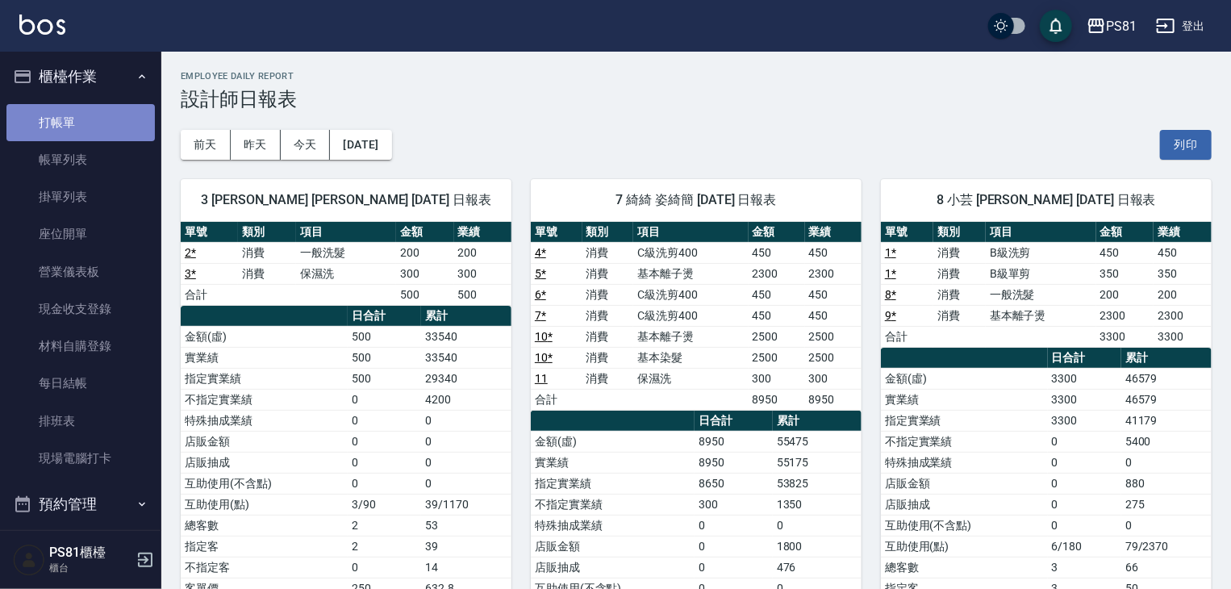
click at [85, 130] on link "打帳單" at bounding box center [80, 122] width 148 height 37
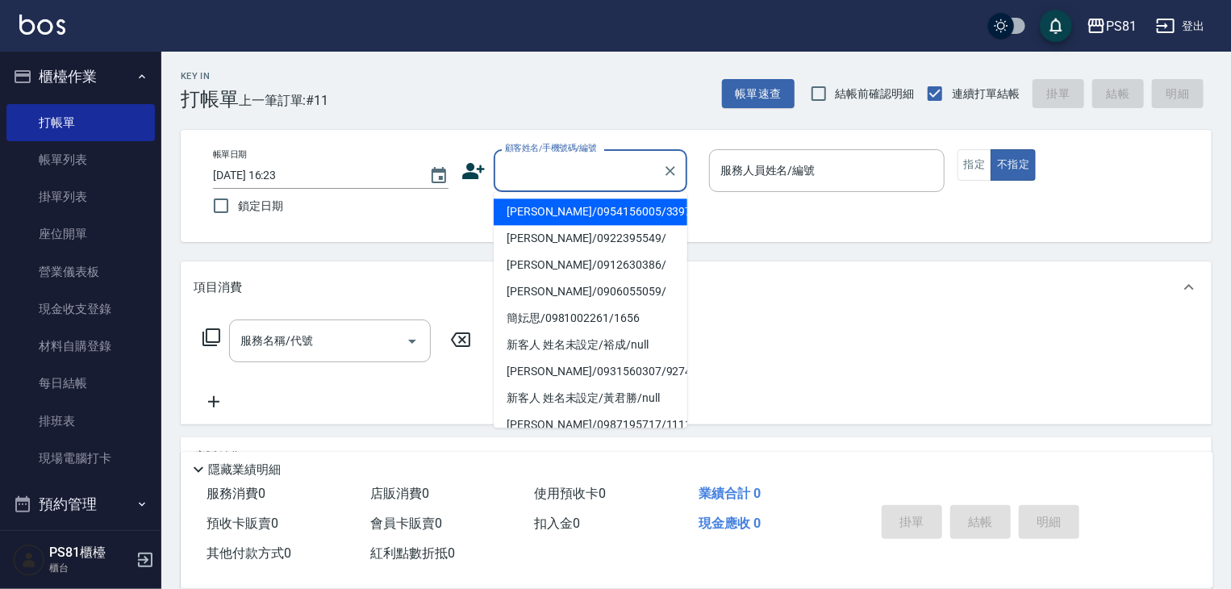
click at [543, 162] on input "顧客姓名/手機號碼/編號" at bounding box center [578, 170] width 155 height 28
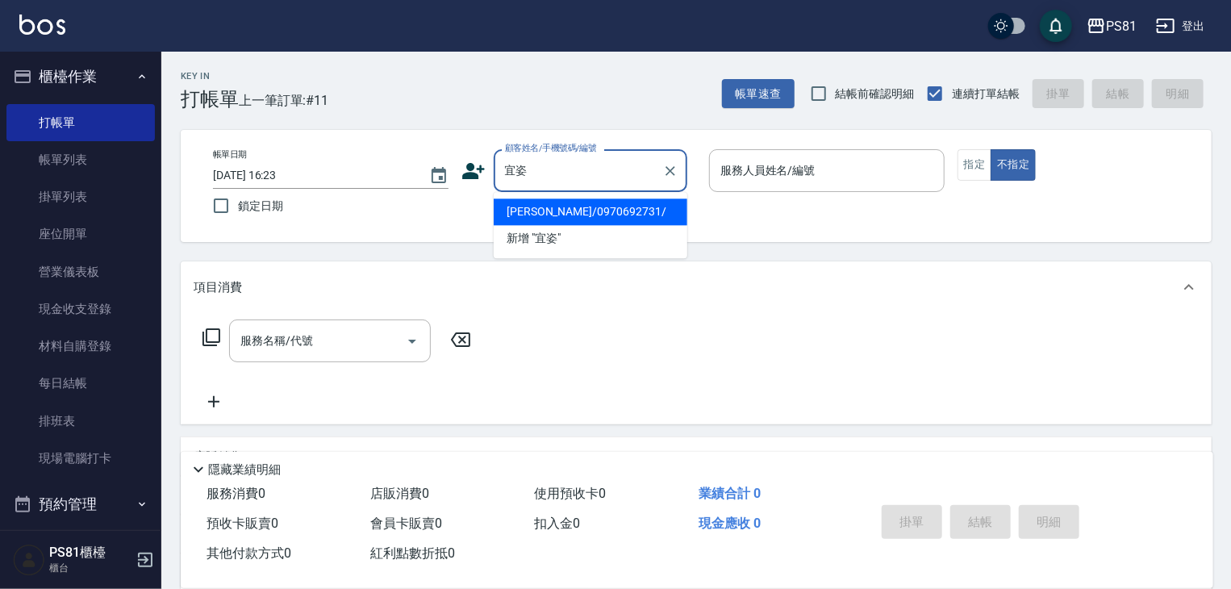
click at [563, 211] on li "[PERSON_NAME]/0970692731/" at bounding box center [591, 211] width 194 height 27
type input "[PERSON_NAME]/0970692731/"
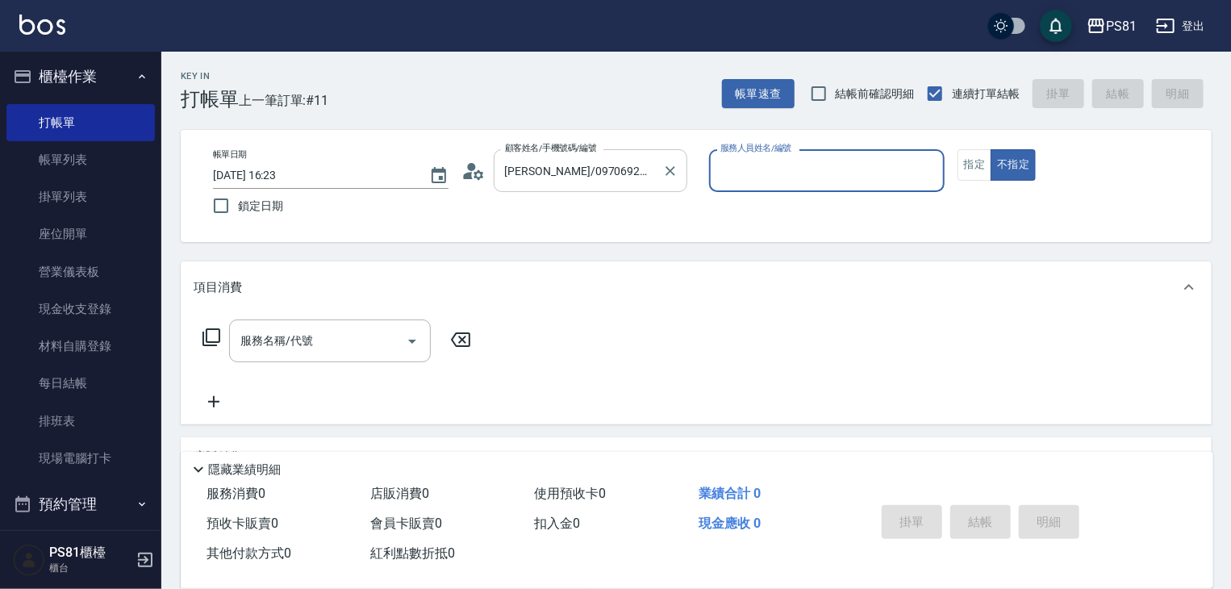
type input "小芸-8"
click at [982, 169] on button "指定" at bounding box center [974, 164] width 35 height 31
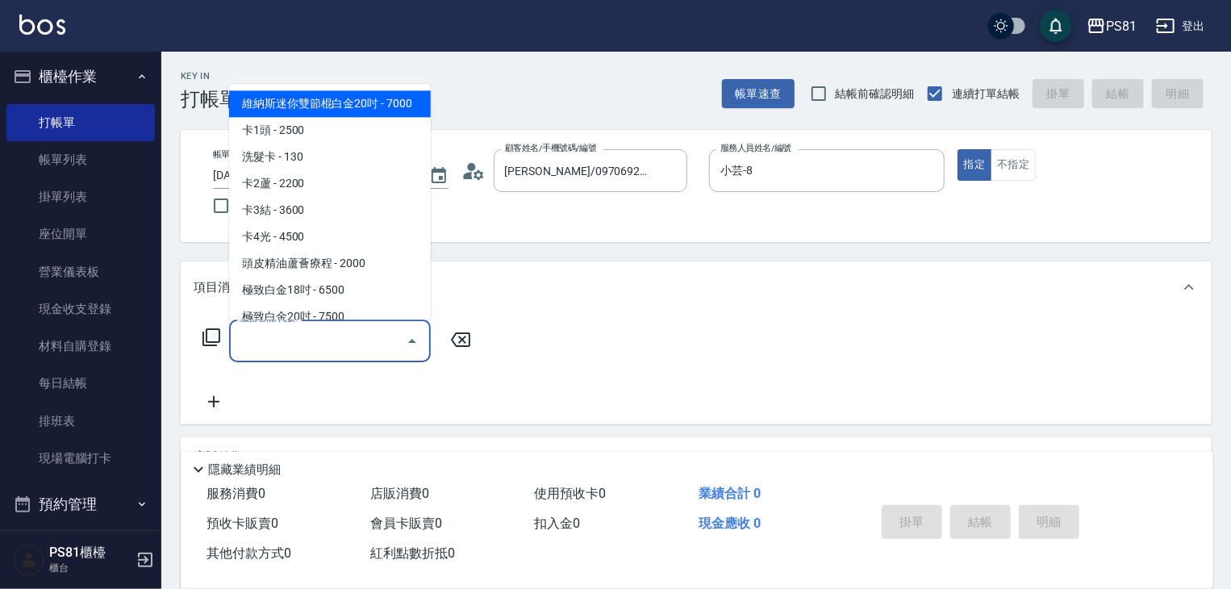
click at [296, 332] on input "服務名稱/代號" at bounding box center [317, 341] width 163 height 28
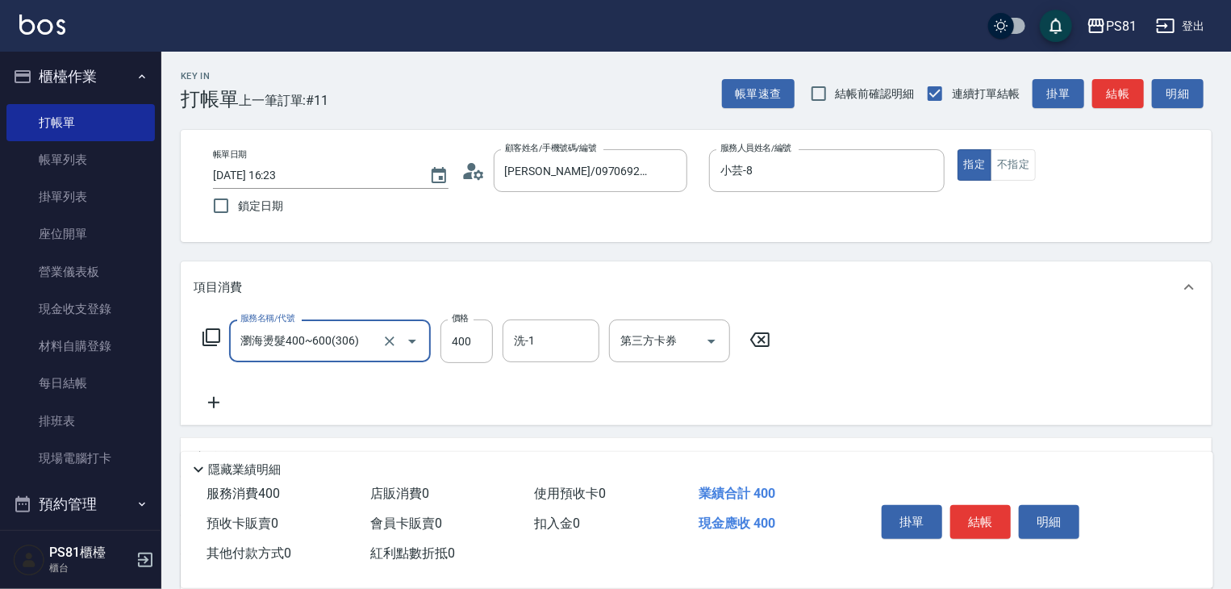
type input "瀏海燙髮400~600(306)"
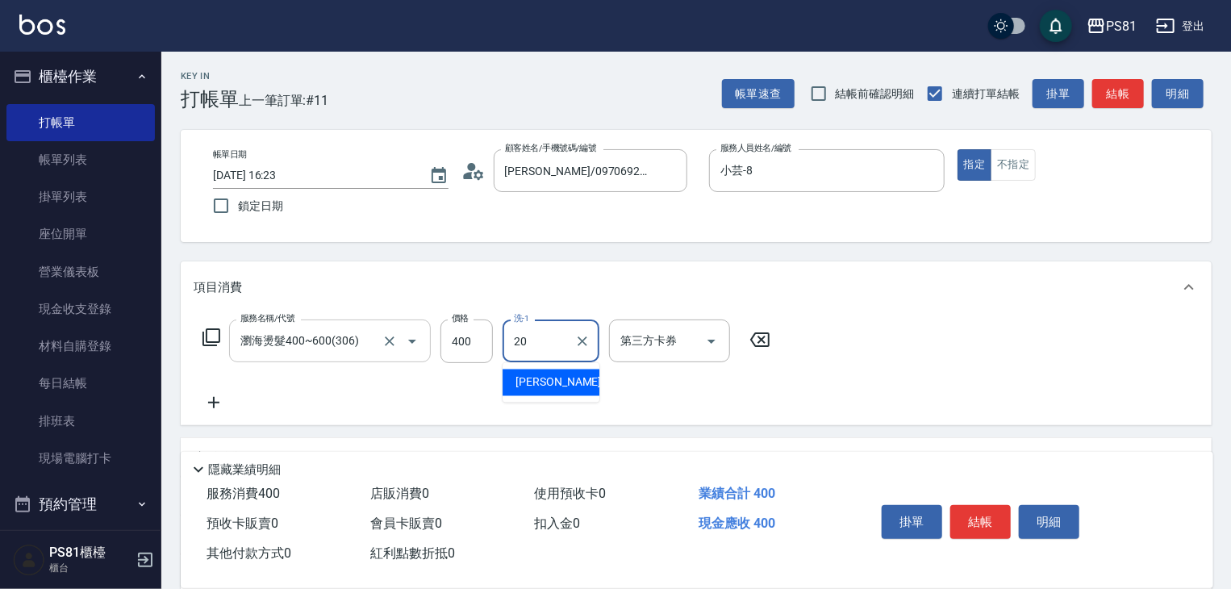
type input "[PERSON_NAME]-20"
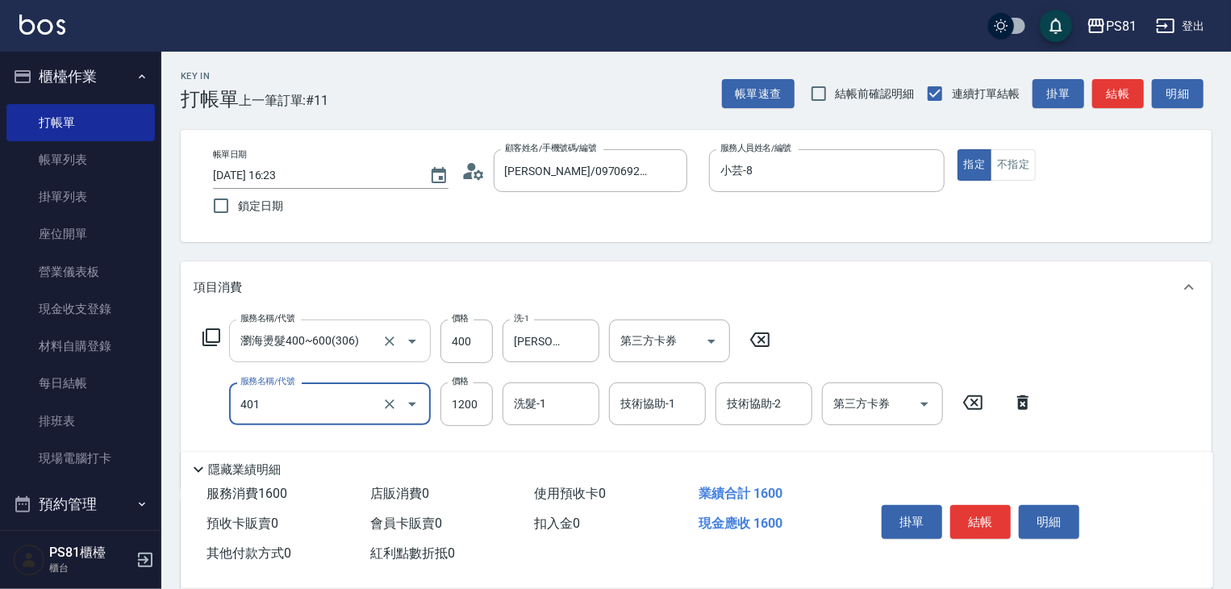
type input "基本染髮(401)"
type input "2600"
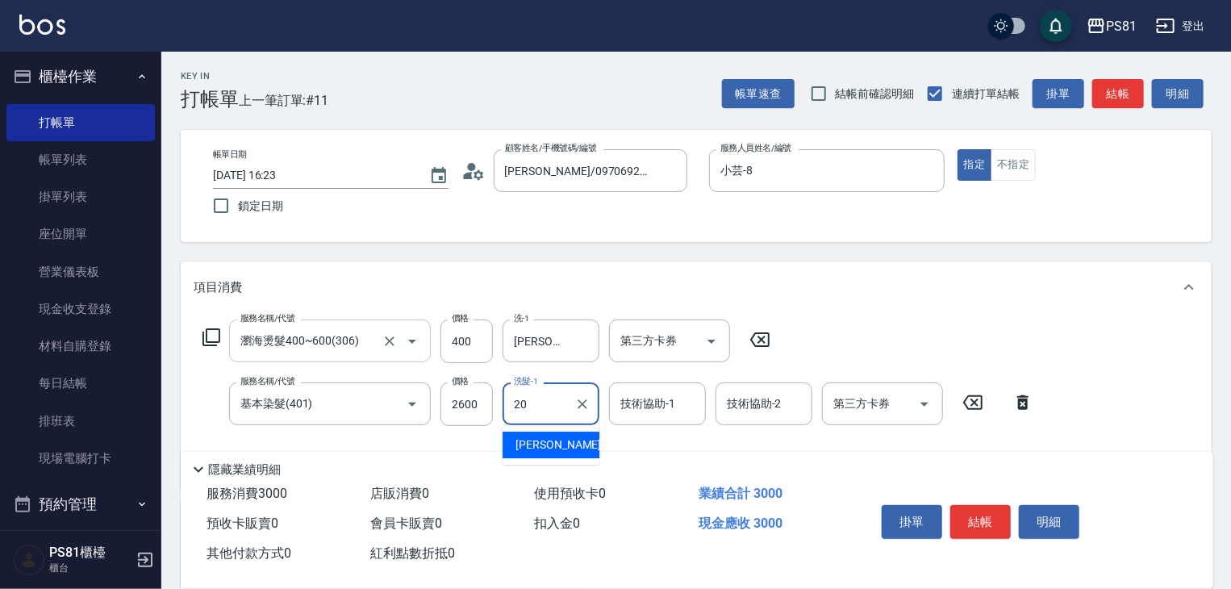
type input "[PERSON_NAME]-20"
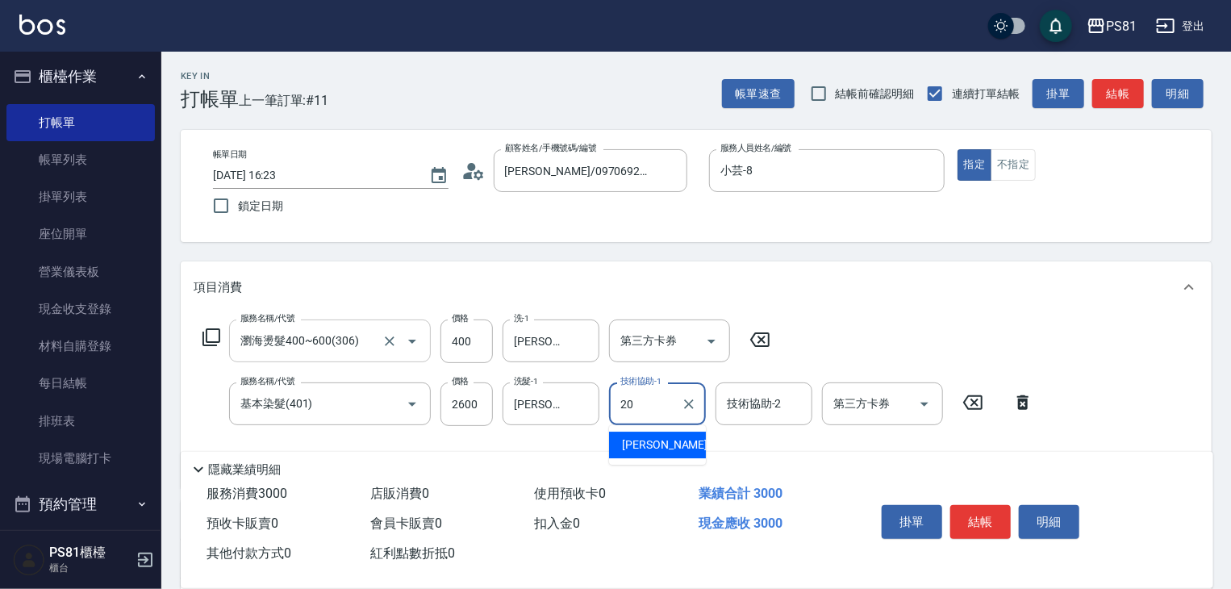
type input "[PERSON_NAME]-20"
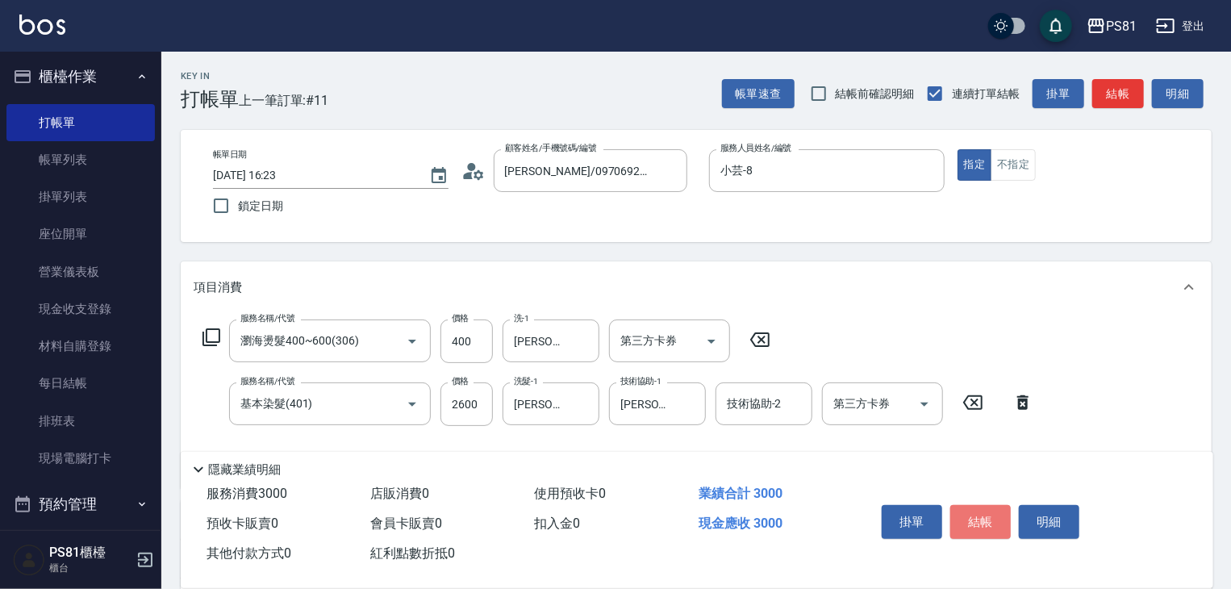
click at [978, 512] on button "結帳" at bounding box center [980, 522] width 60 height 34
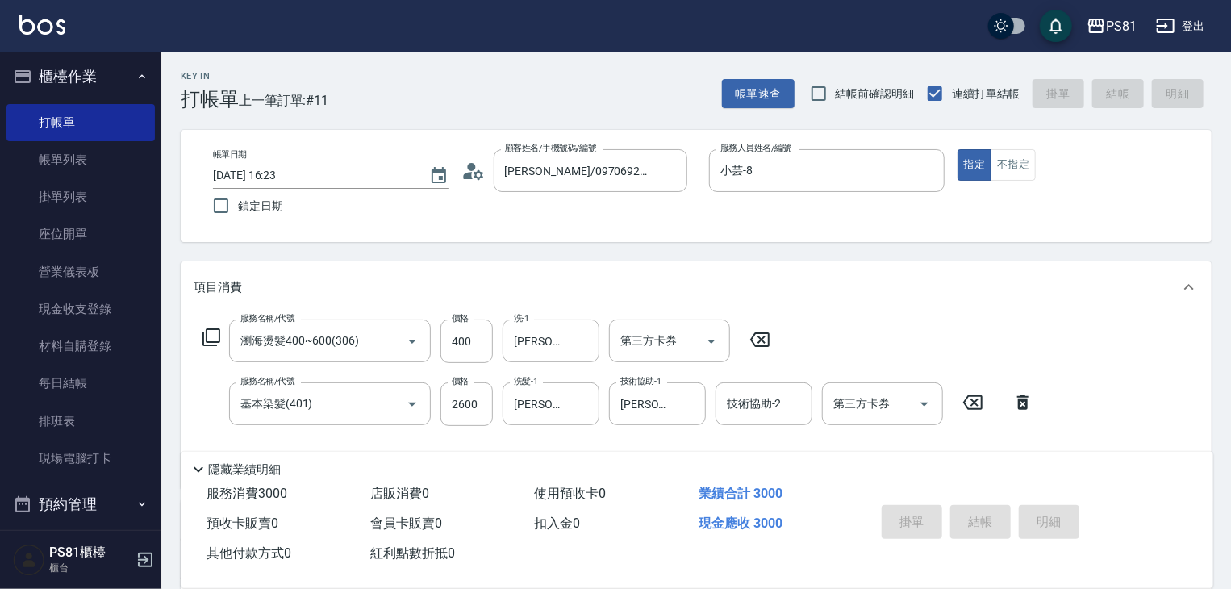
type input "[DATE] 16:48"
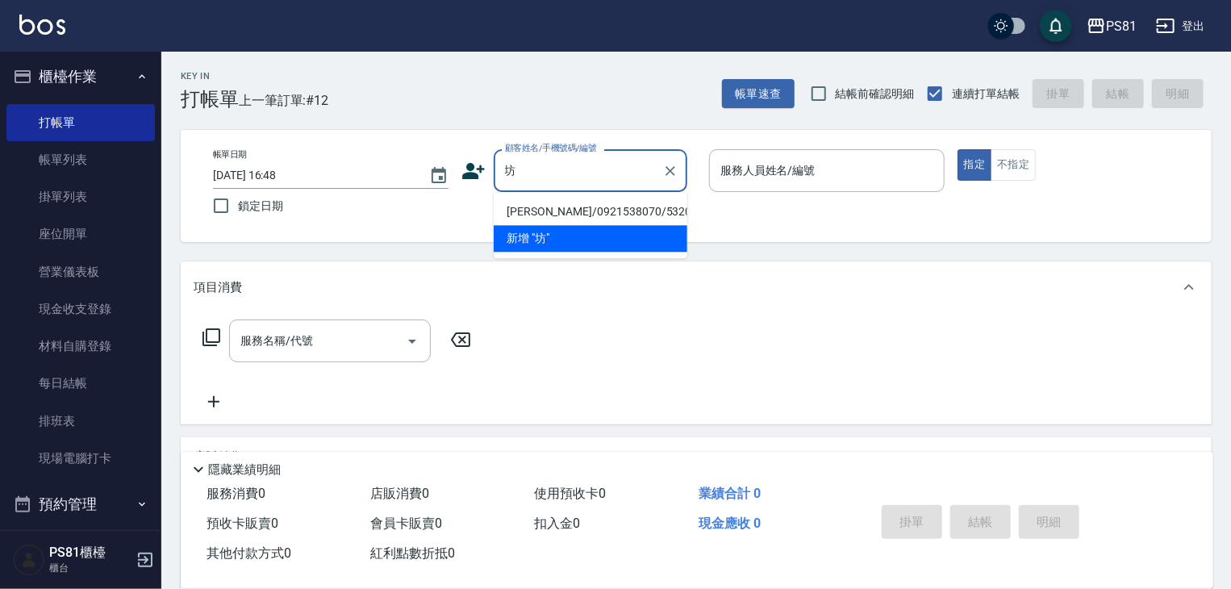
click at [569, 213] on li "[PERSON_NAME]/0921538070/5320" at bounding box center [591, 211] width 194 height 27
type input "[PERSON_NAME]/0921538070/5320"
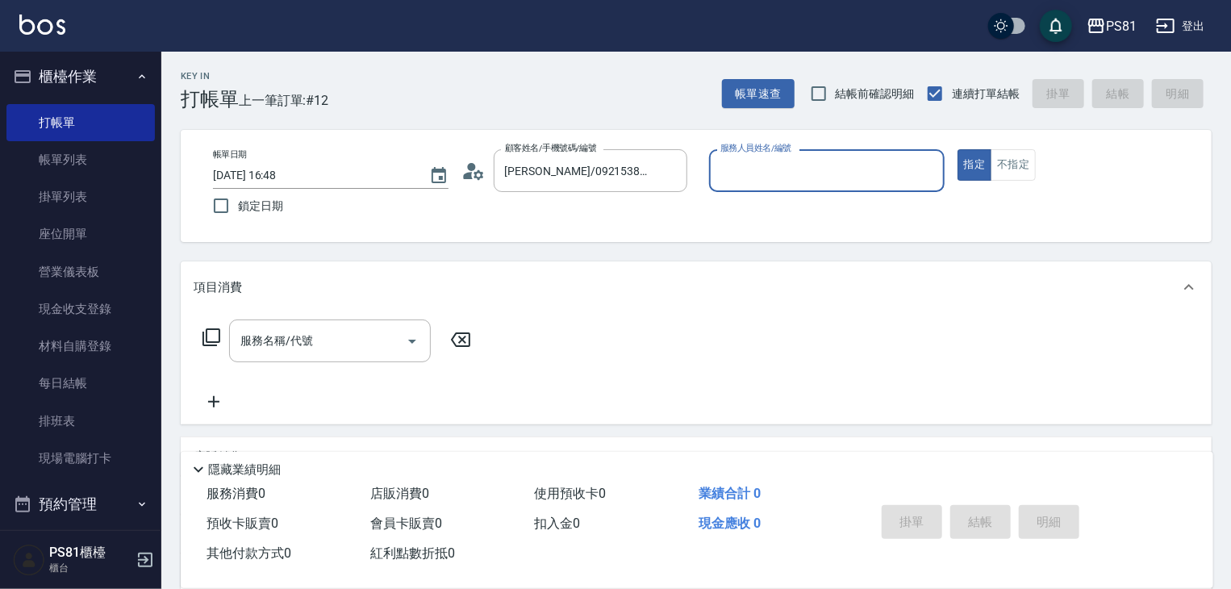
type input "小芸-8"
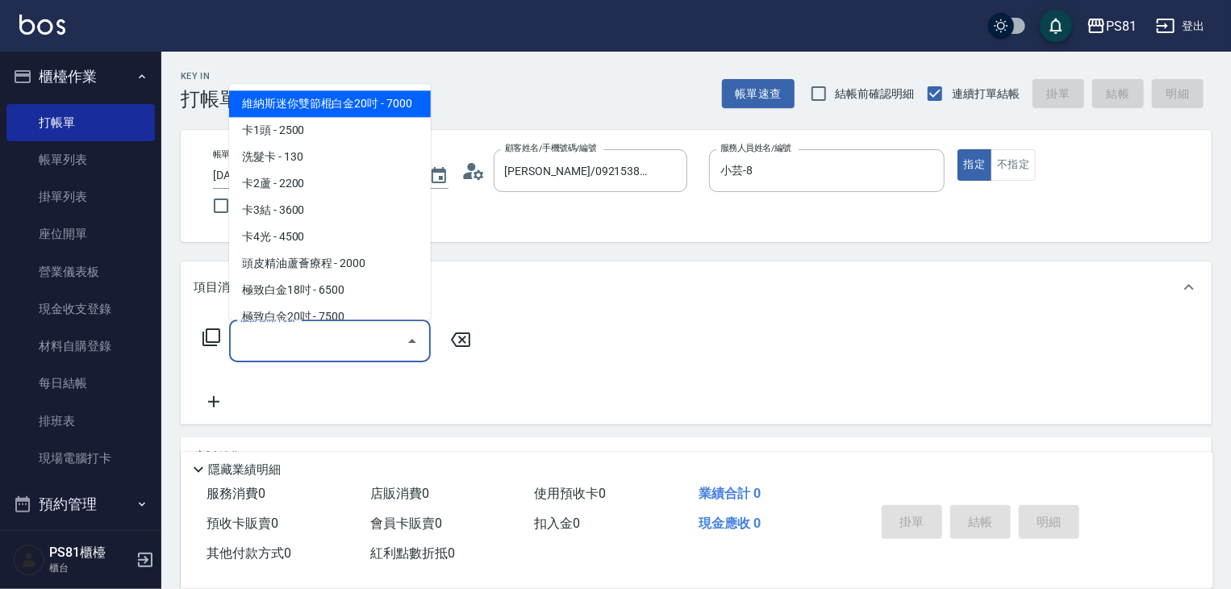
click at [311, 333] on input "服務名稱/代號" at bounding box center [317, 341] width 163 height 28
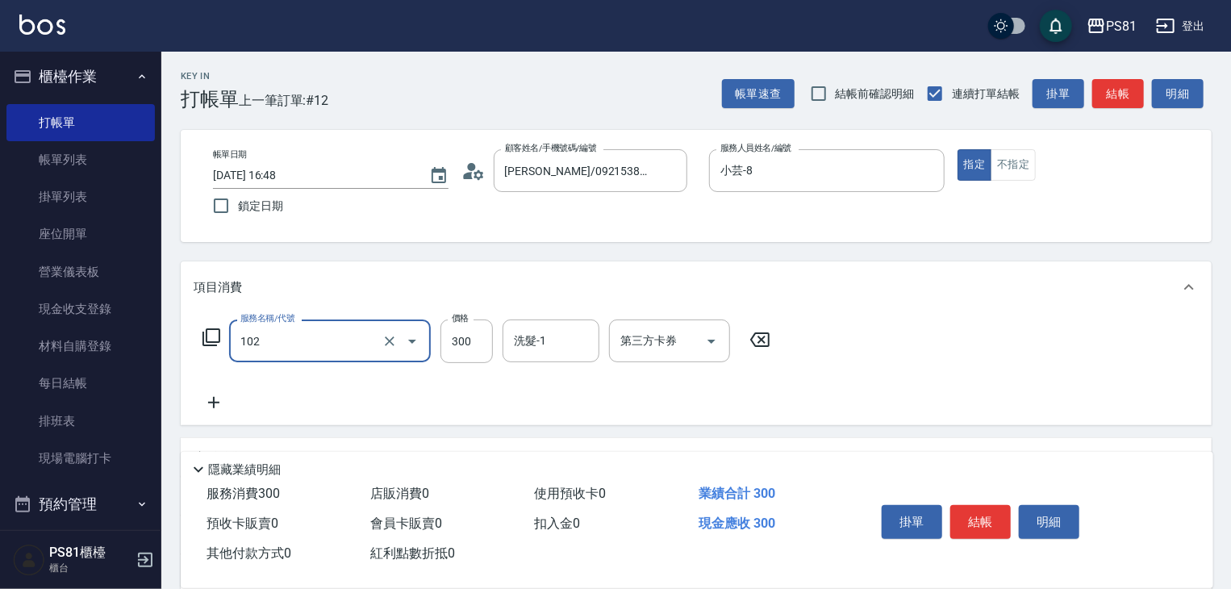
type input "保濕洗(102)"
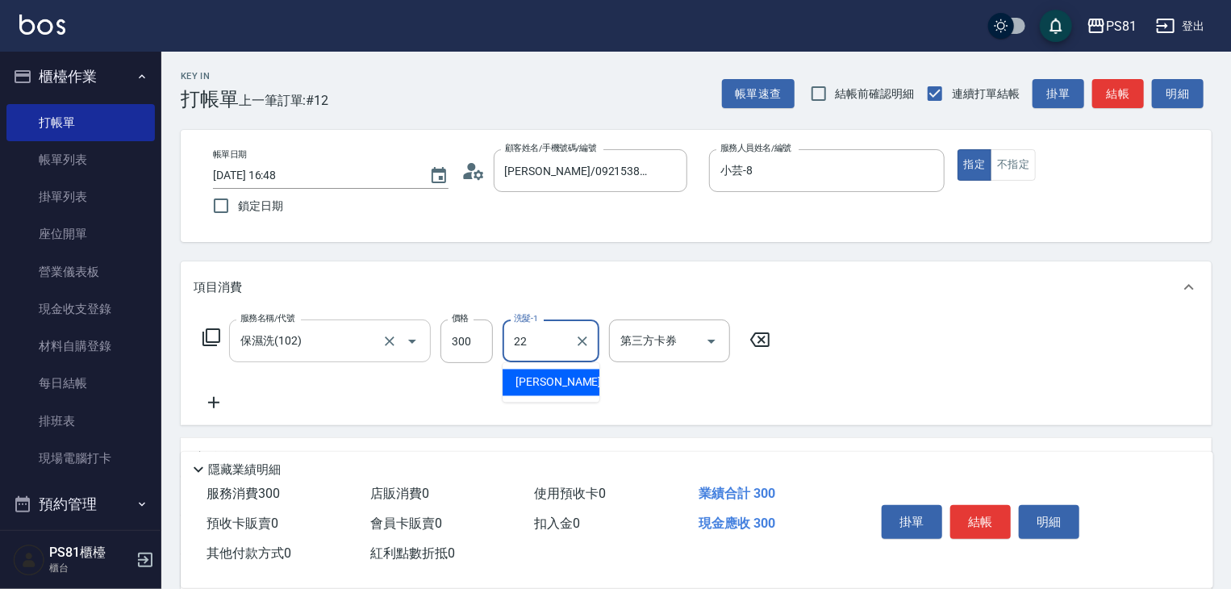
type input "涵文-22"
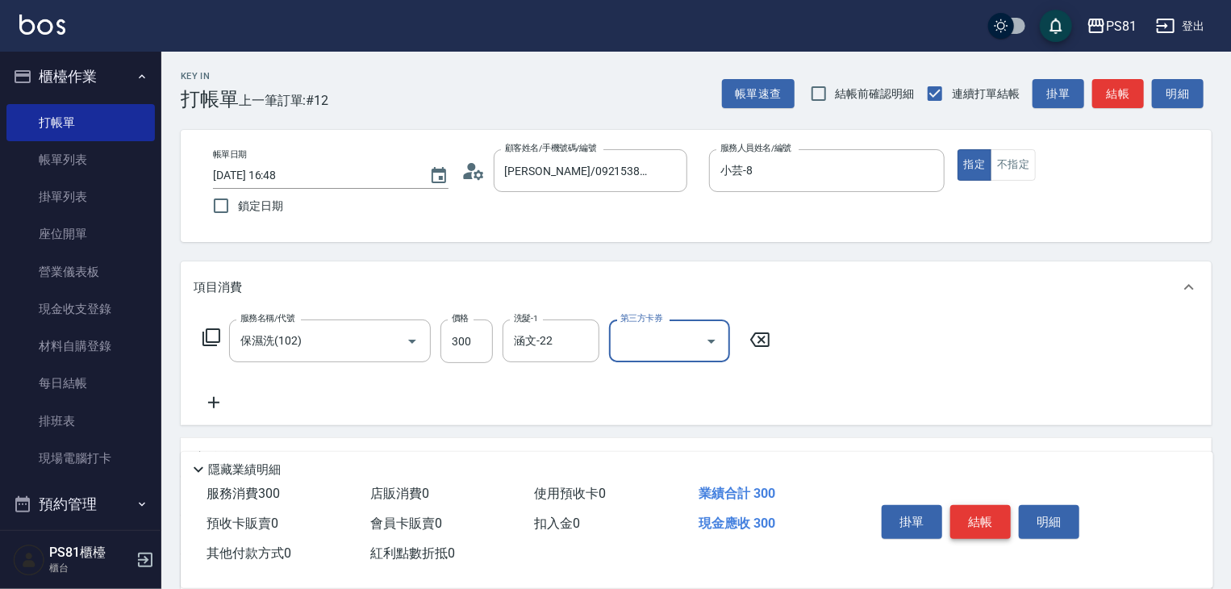
click at [988, 515] on button "結帳" at bounding box center [980, 522] width 60 height 34
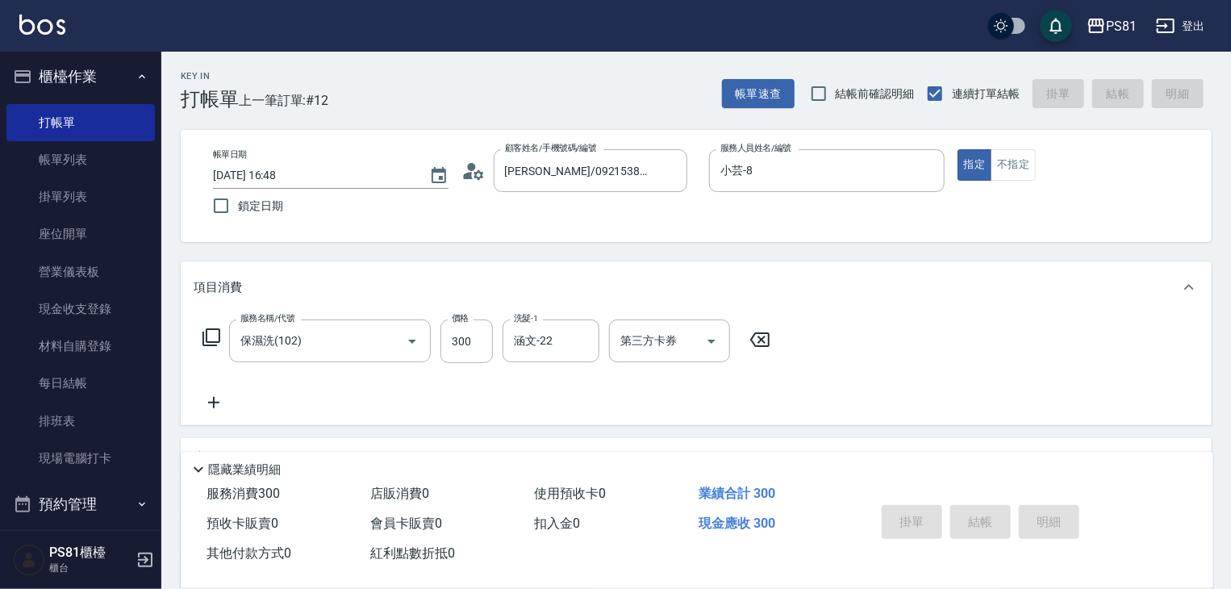
type input "[DATE] 16:55"
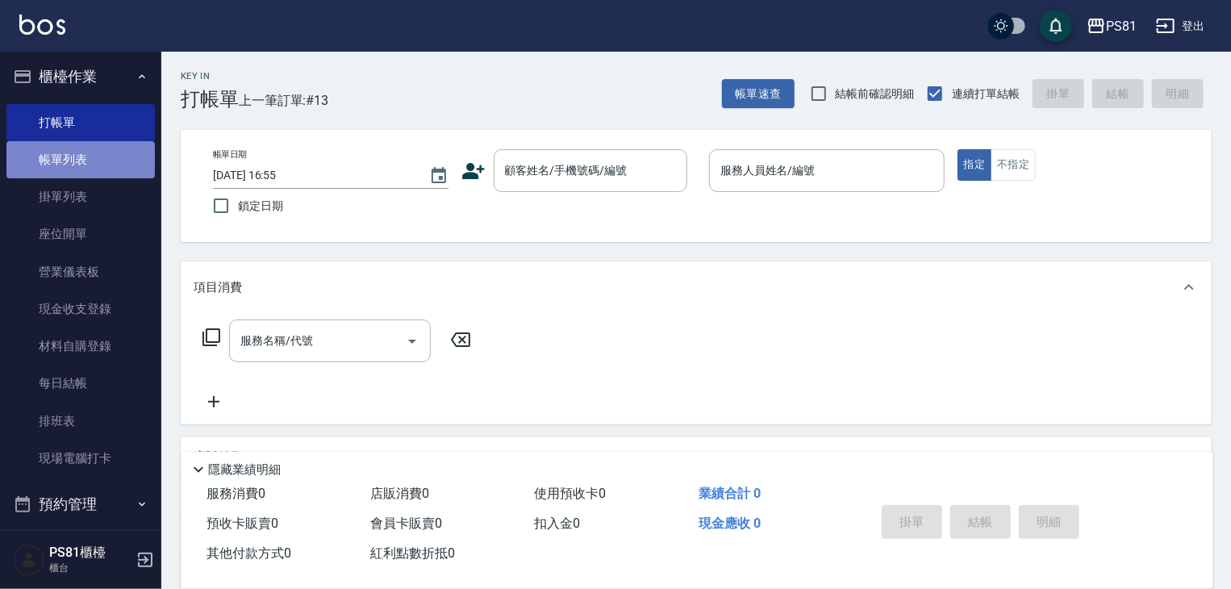
click at [106, 156] on link "帳單列表" at bounding box center [80, 159] width 148 height 37
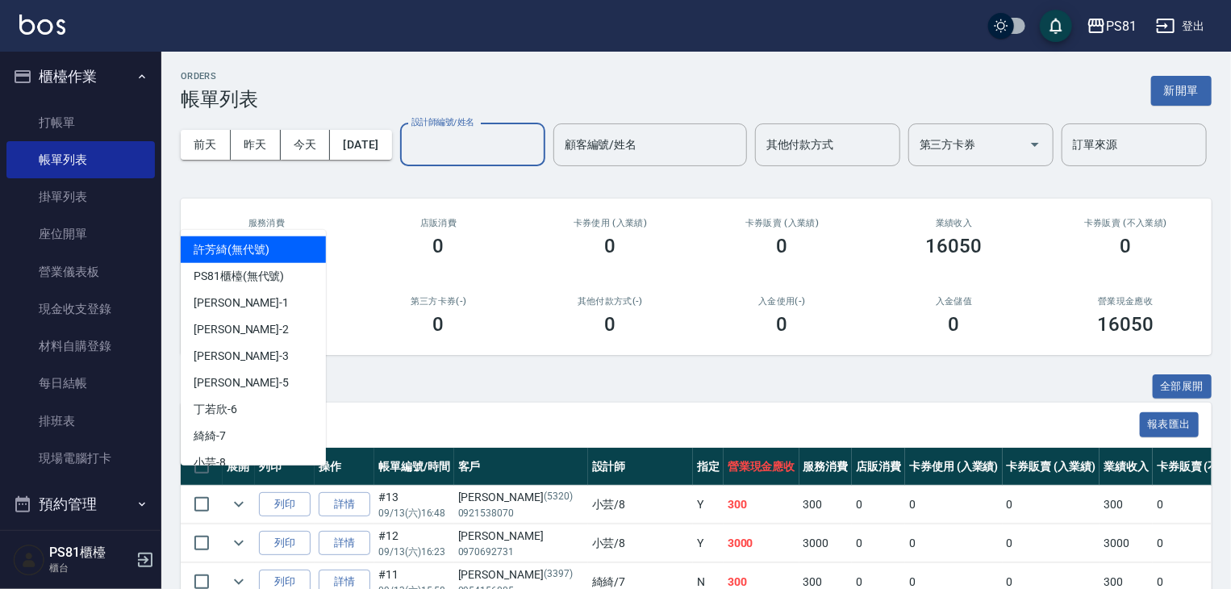
click at [407, 159] on input "設計師編號/姓名" at bounding box center [472, 145] width 131 height 28
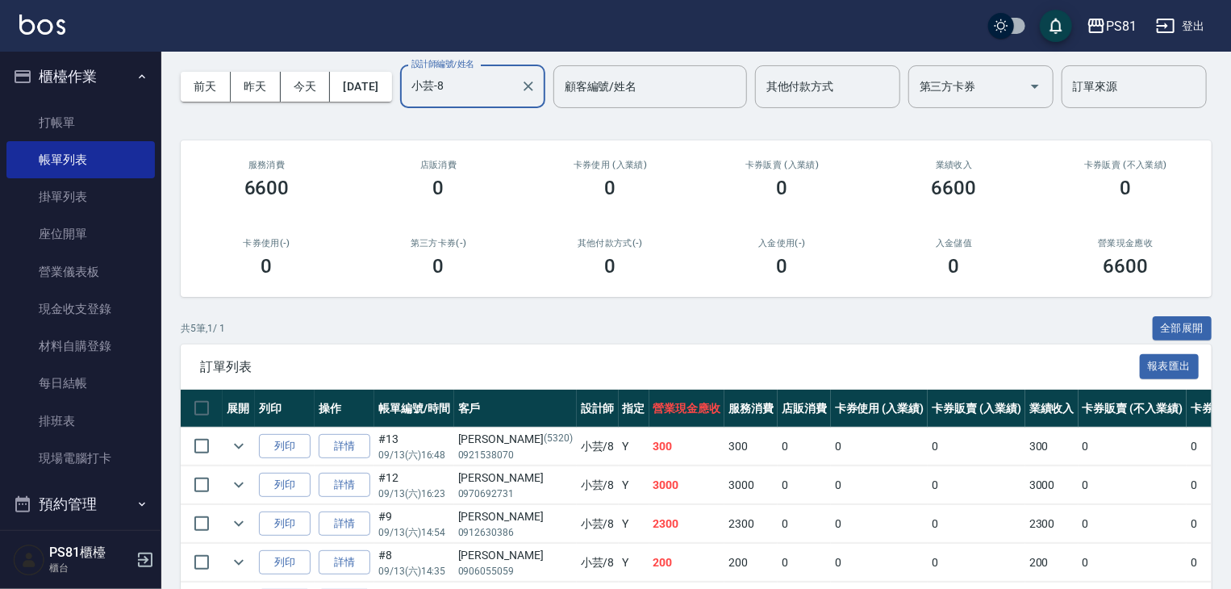
scroll to position [215, 0]
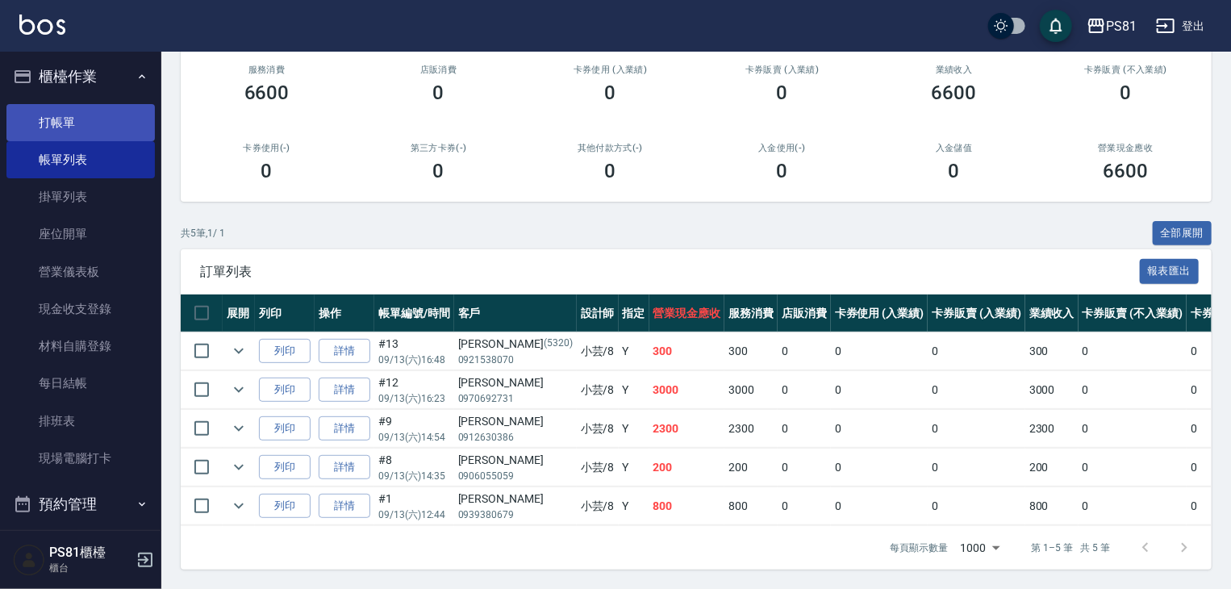
type input "小芸-8"
click at [117, 125] on link "打帳單" at bounding box center [80, 122] width 148 height 37
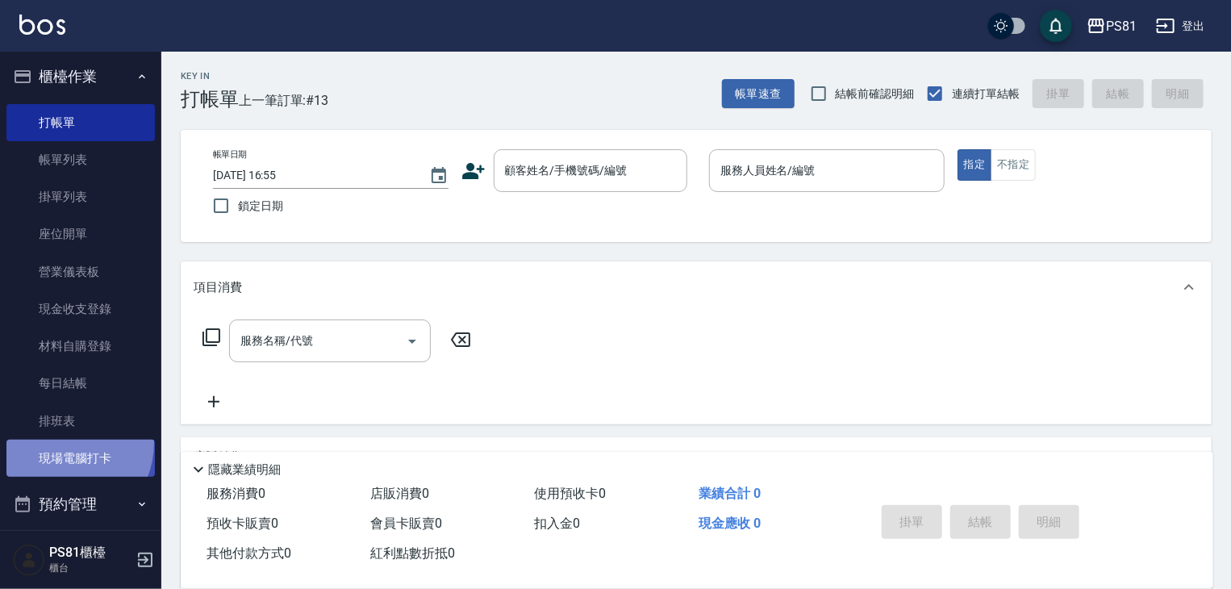
click at [60, 443] on link "現場電腦打卡" at bounding box center [80, 458] width 148 height 37
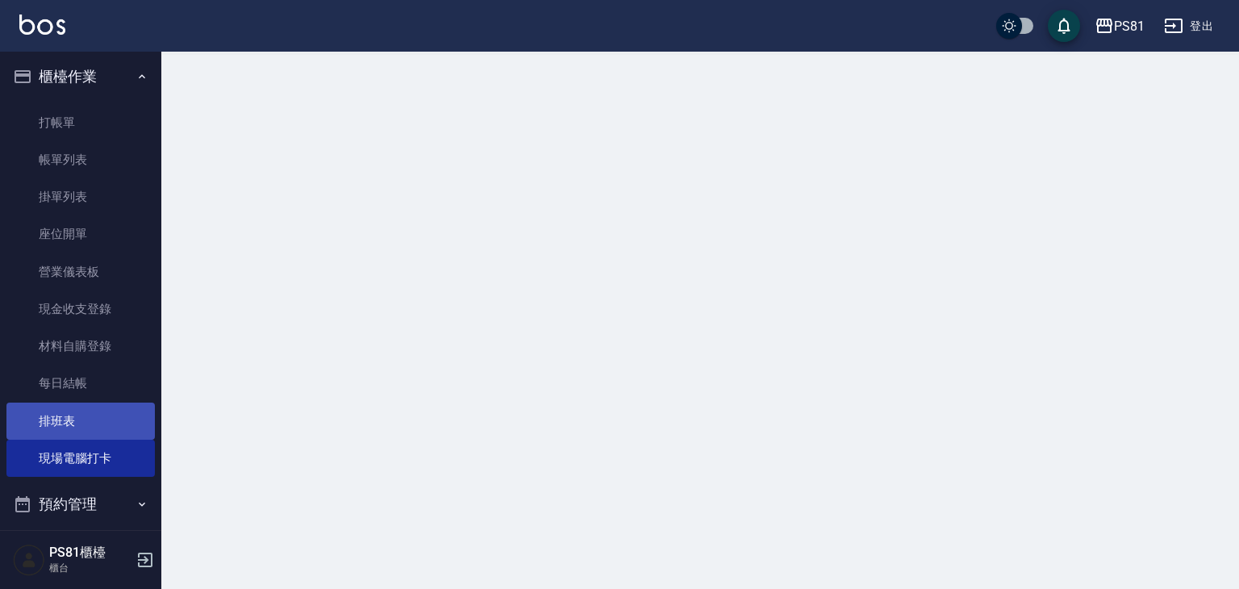
click at [65, 424] on html "PS81 登出 櫃檯作業 打帳單 帳單列表 掛單列表 座位開單 營業儀表板 現金收支登錄 材料自購登錄 每日結帳 排班表 現場電腦打卡 預約管理 預約管理 單…" at bounding box center [619, 294] width 1239 height 589
